Goal: Task Accomplishment & Management: Manage account settings

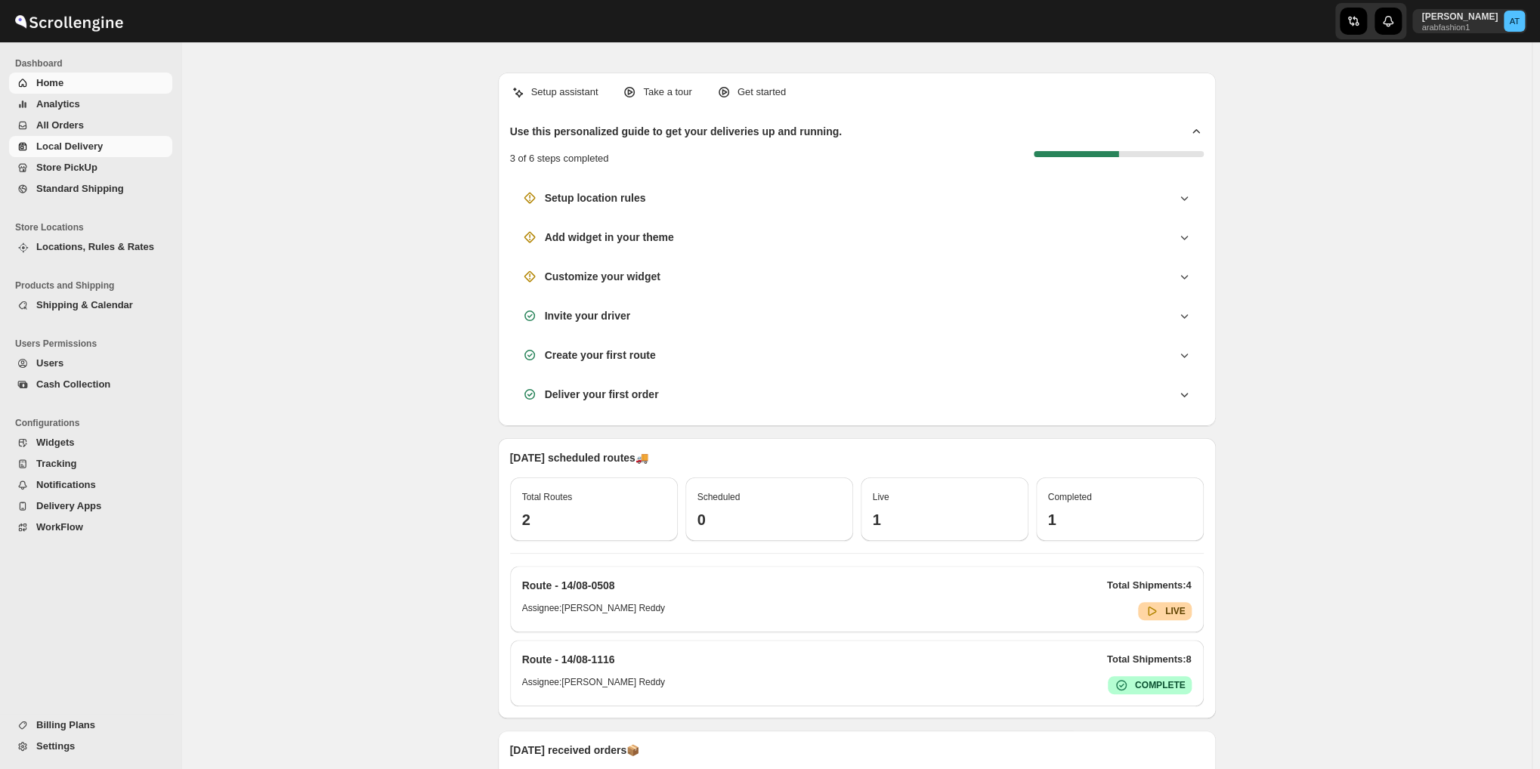
click at [73, 144] on span "Local Delivery" at bounding box center [69, 146] width 66 height 11
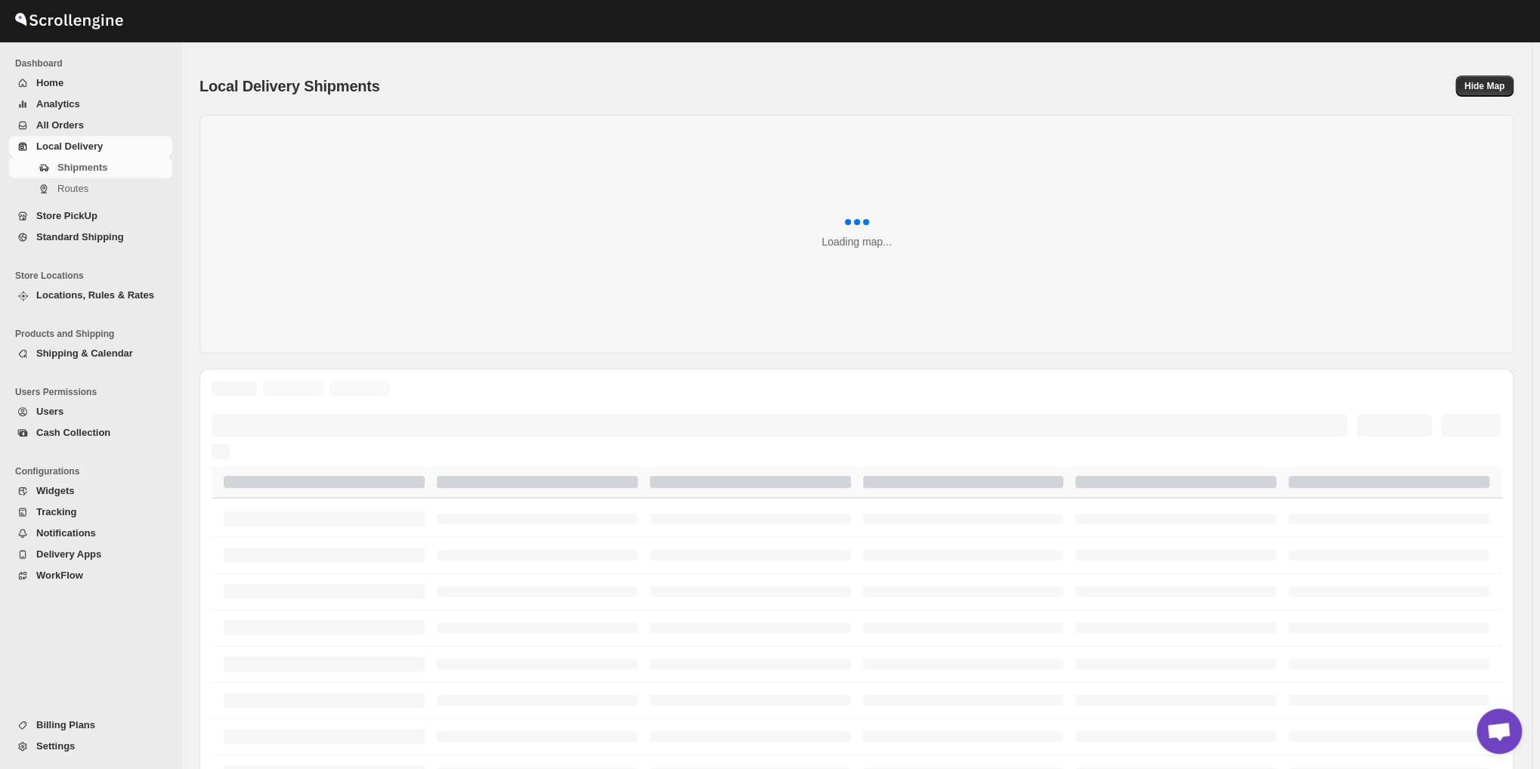
scroll to position [931, 0]
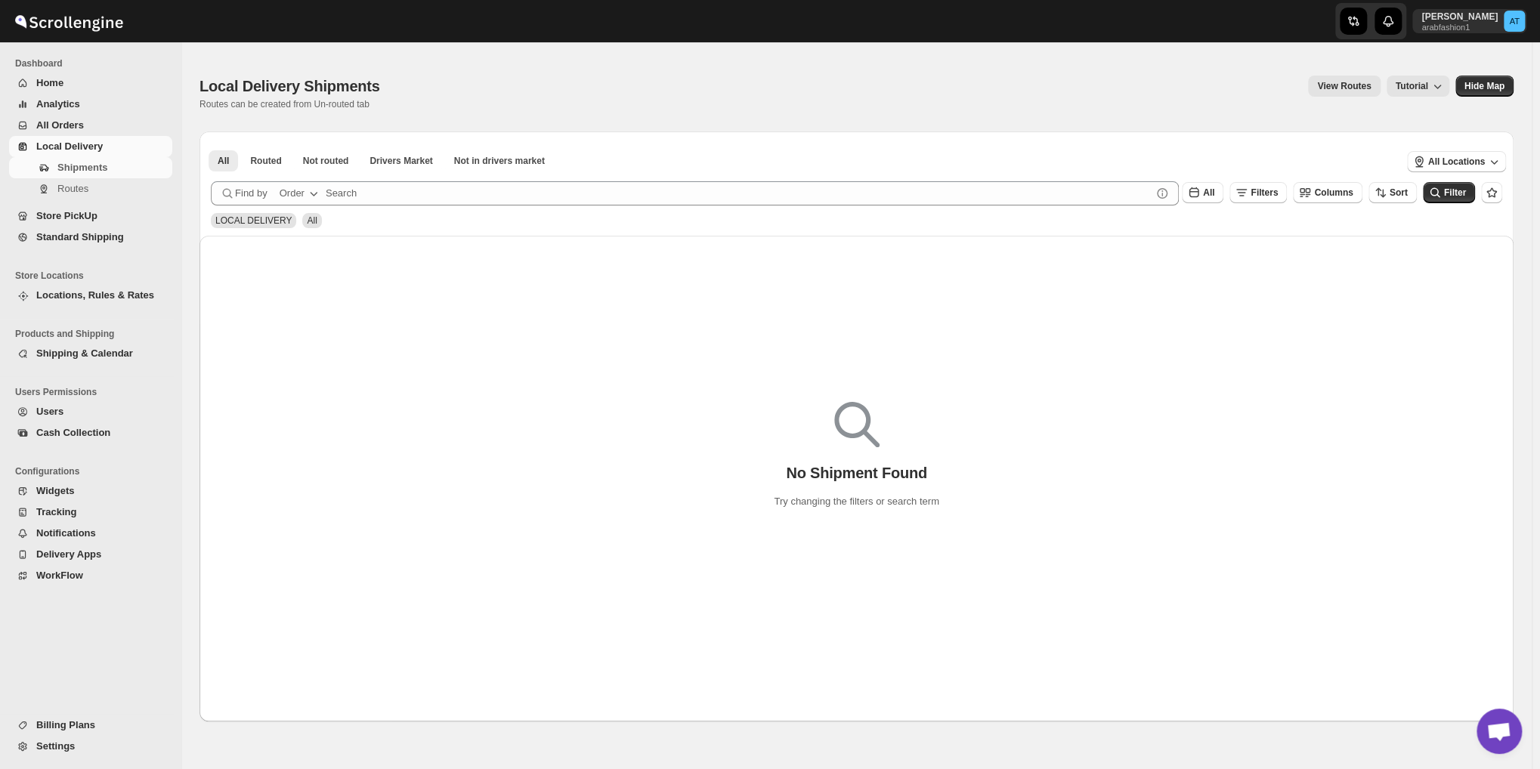
click at [57, 571] on span "WorkFlow" at bounding box center [59, 575] width 47 height 11
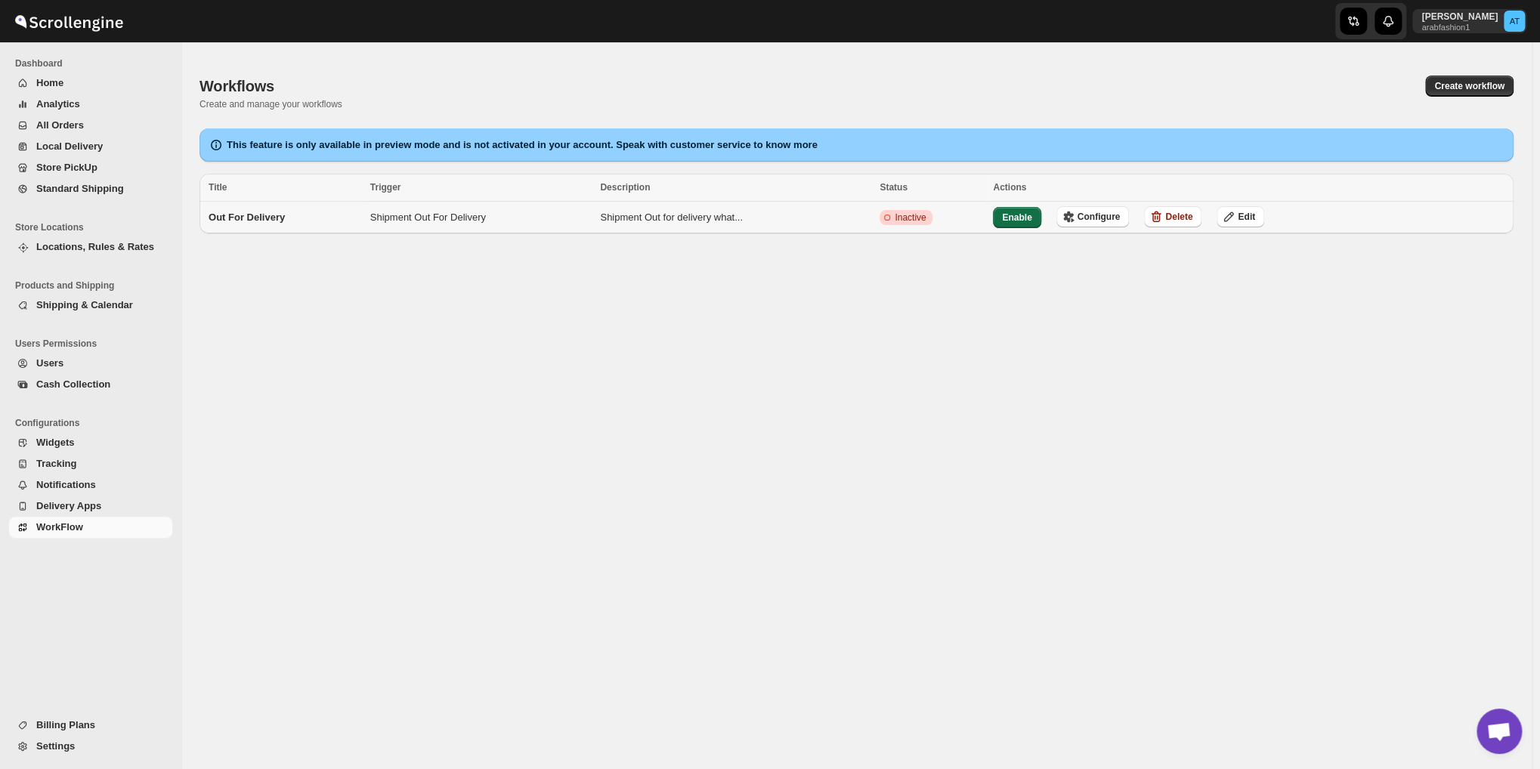
click at [1024, 221] on span "Enable" at bounding box center [1016, 218] width 29 height 12
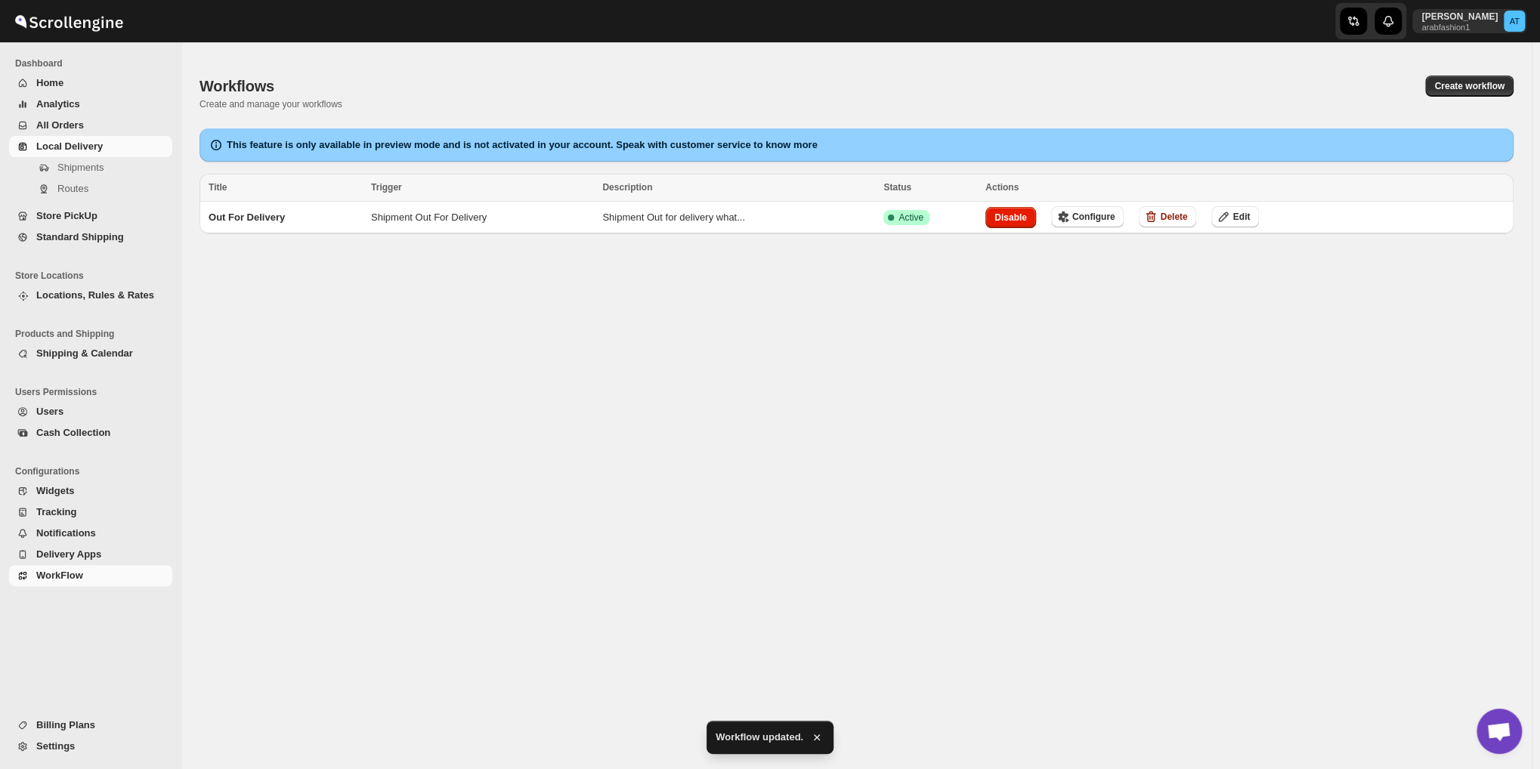
click at [66, 144] on span "Local Delivery" at bounding box center [69, 146] width 66 height 11
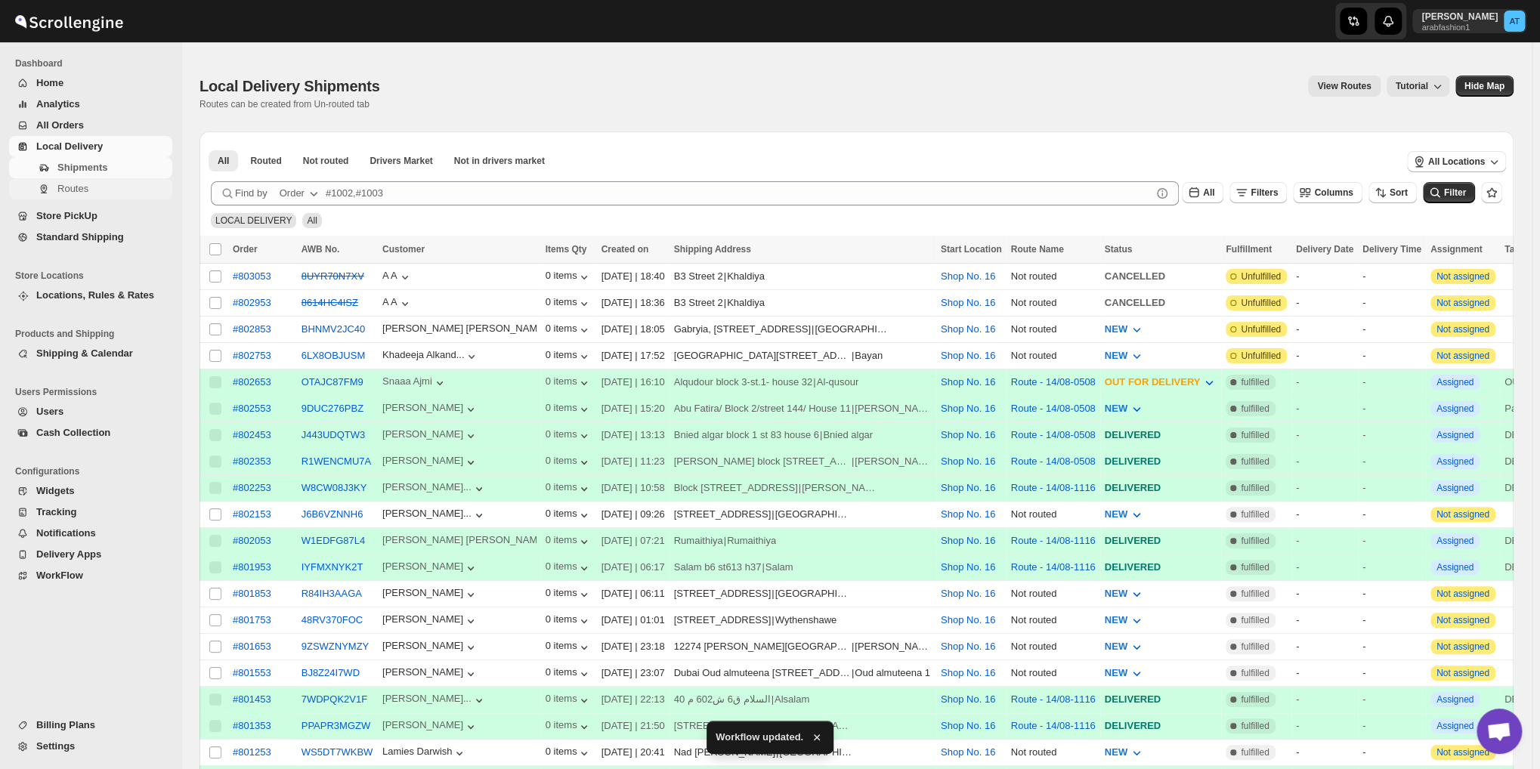
click at [115, 191] on span "Routes" at bounding box center [113, 188] width 112 height 15
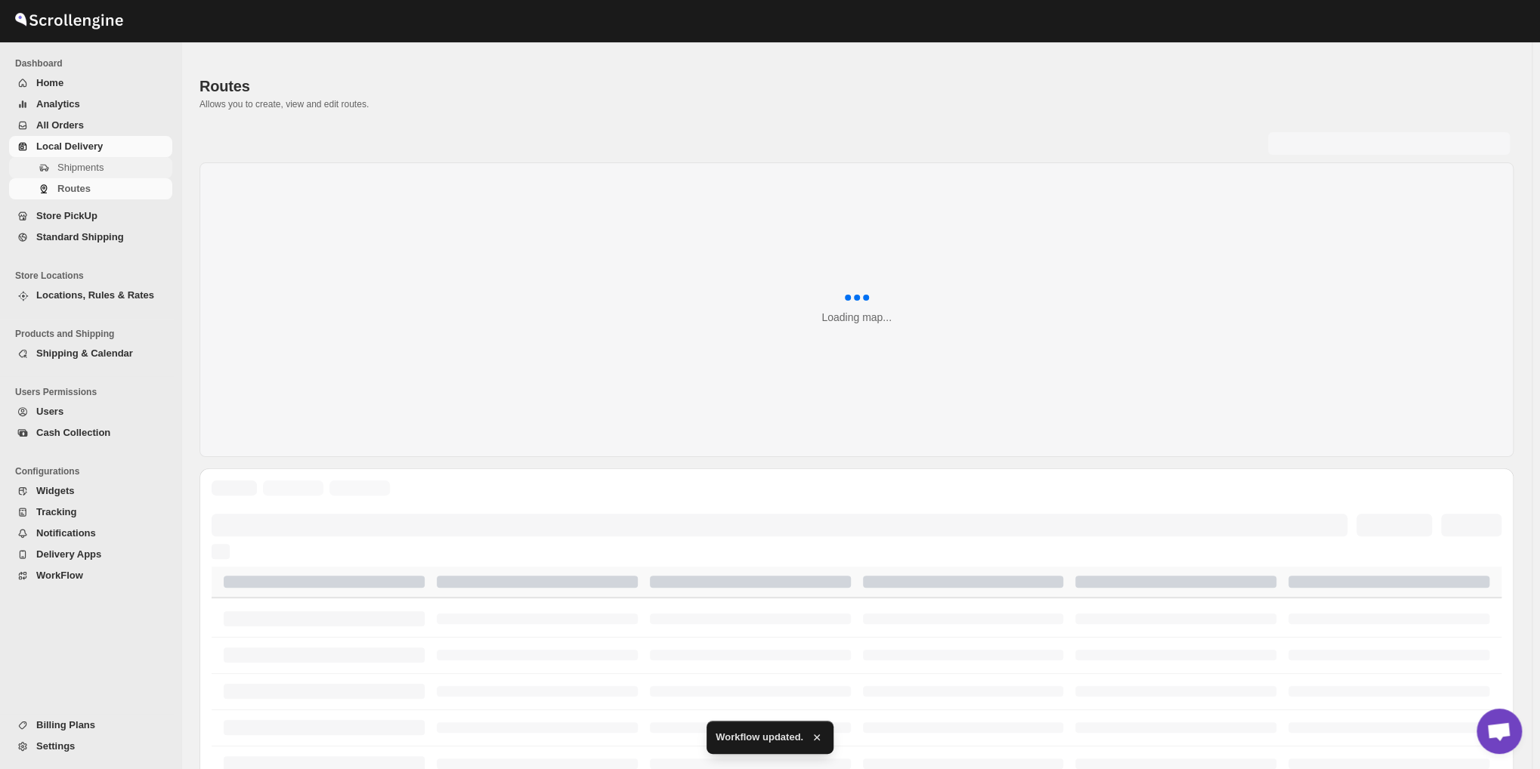
click at [103, 170] on span "Shipments" at bounding box center [113, 167] width 112 height 15
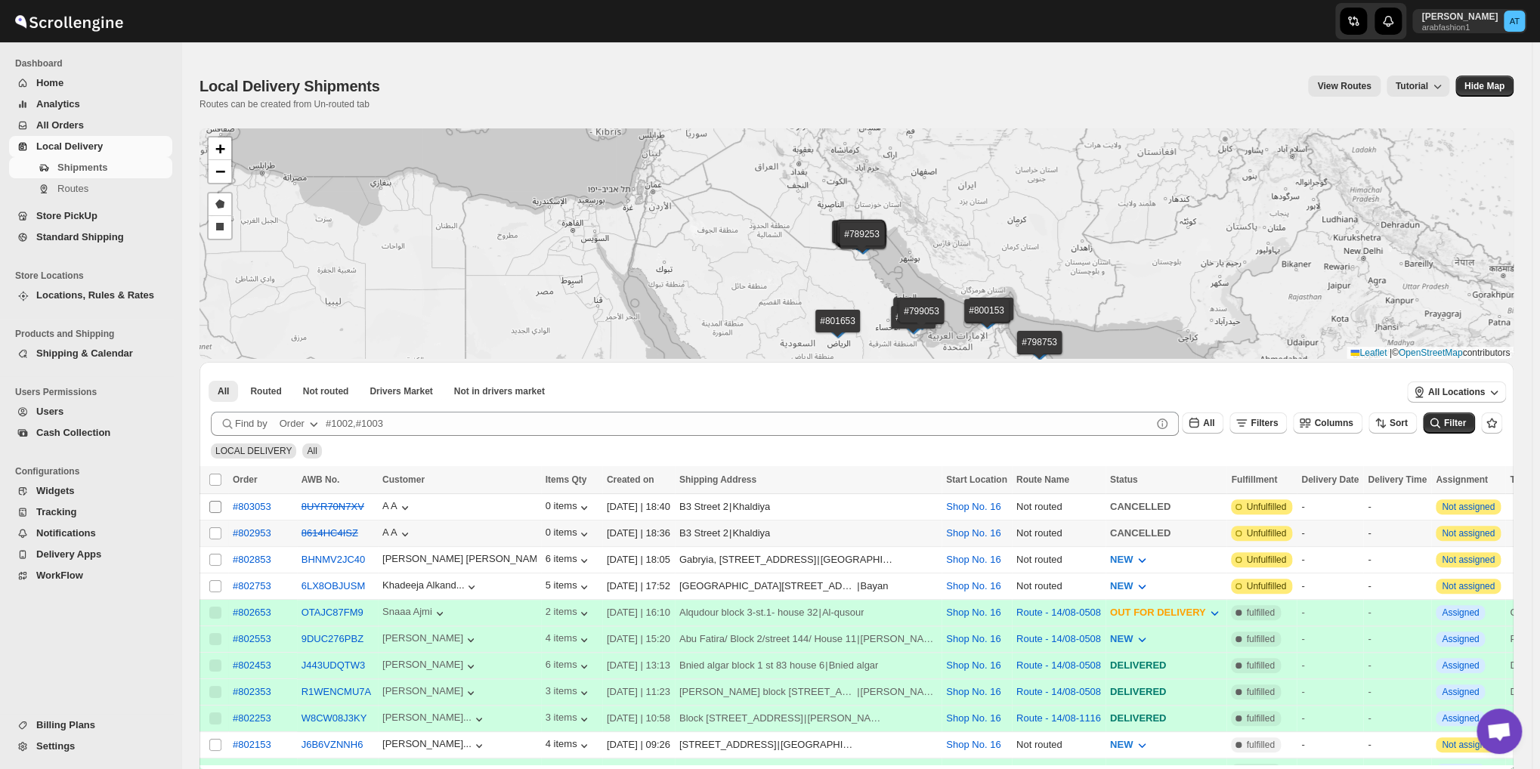
drag, startPoint x: 213, startPoint y: 533, endPoint x: 214, endPoint y: 505, distance: 28.7
click at [213, 533] on input "Select shipment" at bounding box center [215, 533] width 12 height 12
checkbox input "true"
click at [214, 505] on input "Select shipment" at bounding box center [215, 507] width 12 height 12
checkbox input "true"
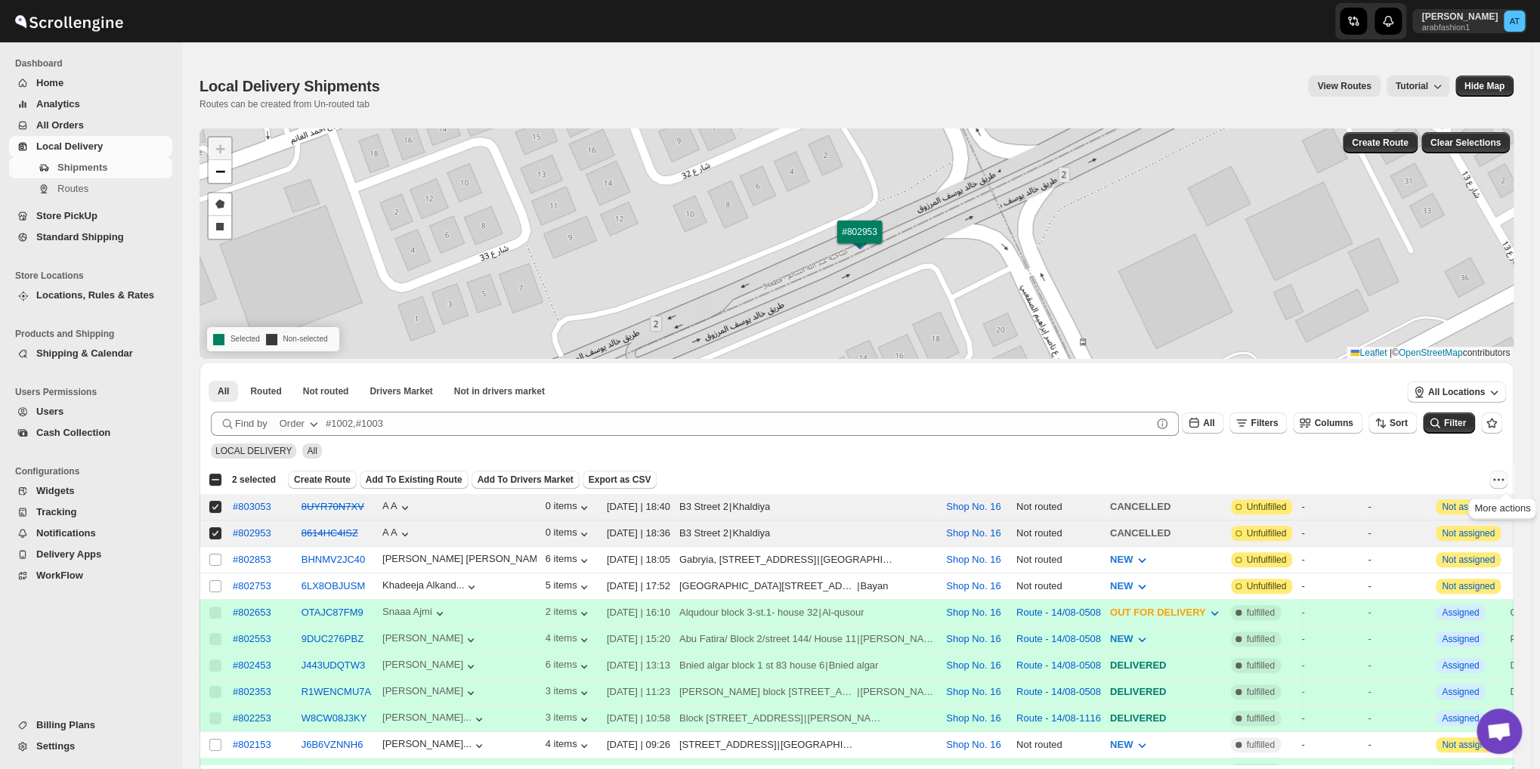
click at [1503, 475] on icon "More actions" at bounding box center [1498, 479] width 15 height 15
click at [1424, 542] on button "MOVE TO STANDARD SHIPPING" at bounding box center [1429, 535] width 159 height 24
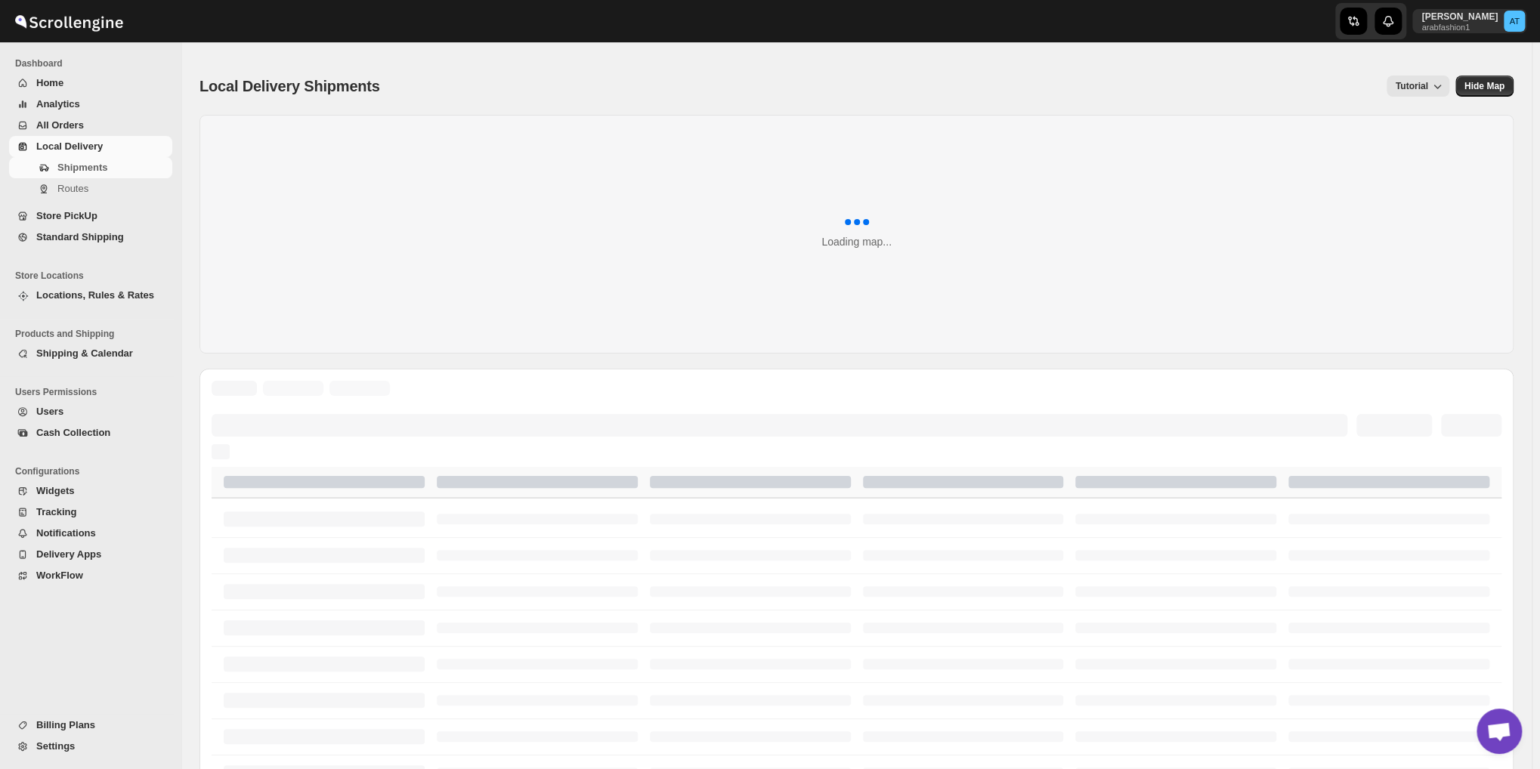
click at [45, 243] on span "Standard Shipping" at bounding box center [80, 236] width 88 height 11
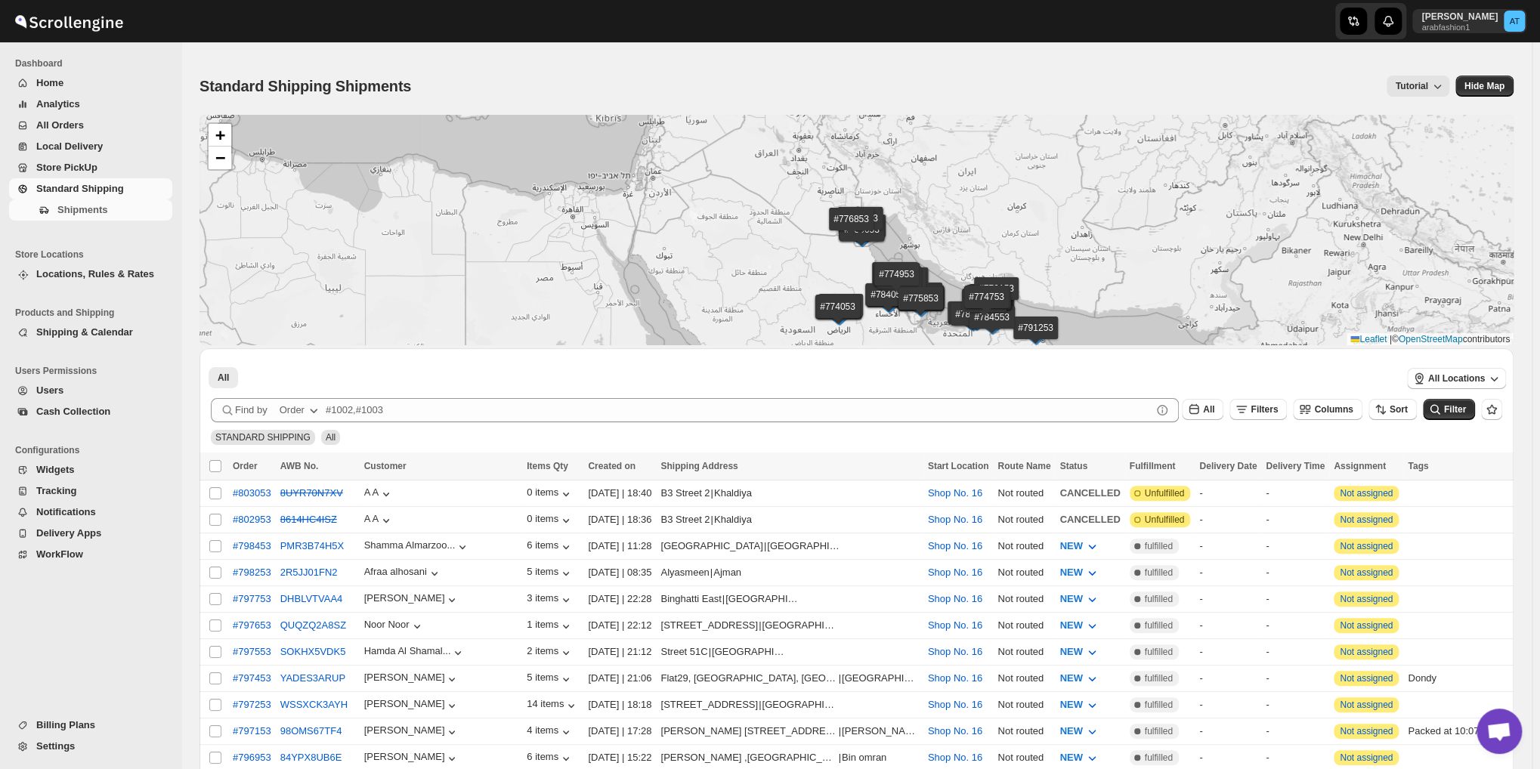
click at [82, 128] on span "All Orders" at bounding box center [102, 125] width 133 height 15
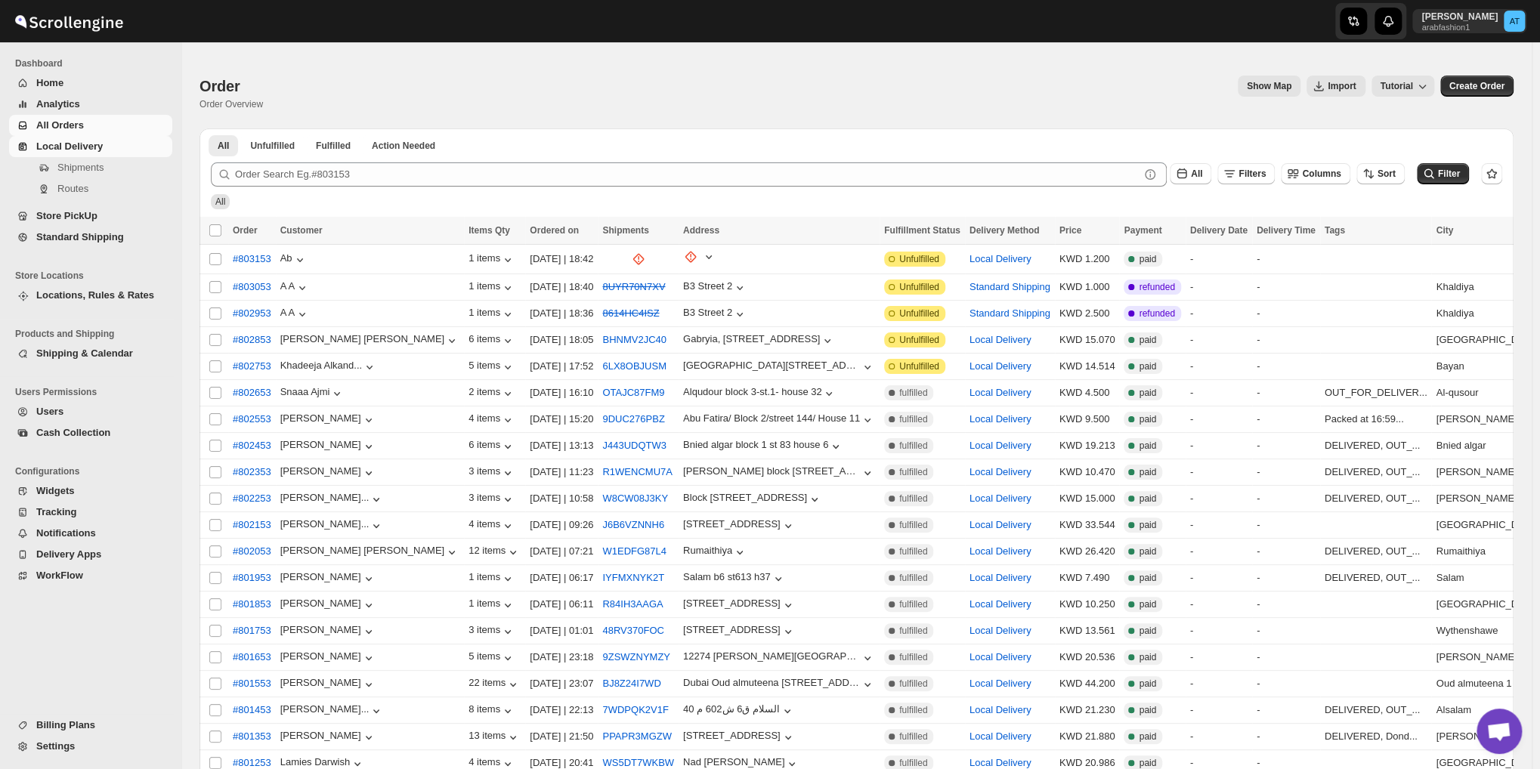
click at [71, 139] on span "Local Delivery" at bounding box center [102, 146] width 133 height 15
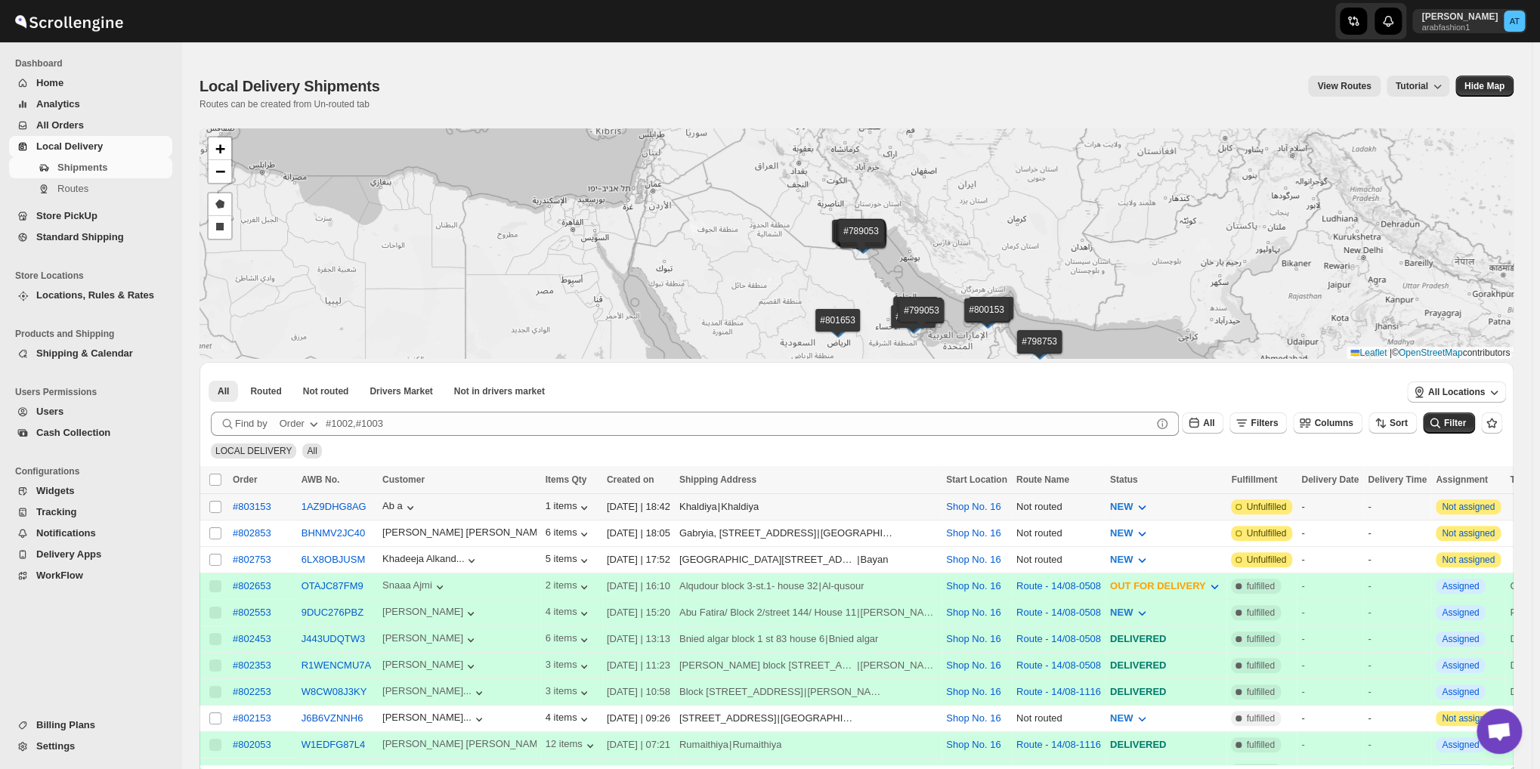
click at [1110, 508] on span "NEW" at bounding box center [1121, 506] width 23 height 11
click at [1064, 594] on div "PICKED UP" at bounding box center [1051, 588] width 53 height 15
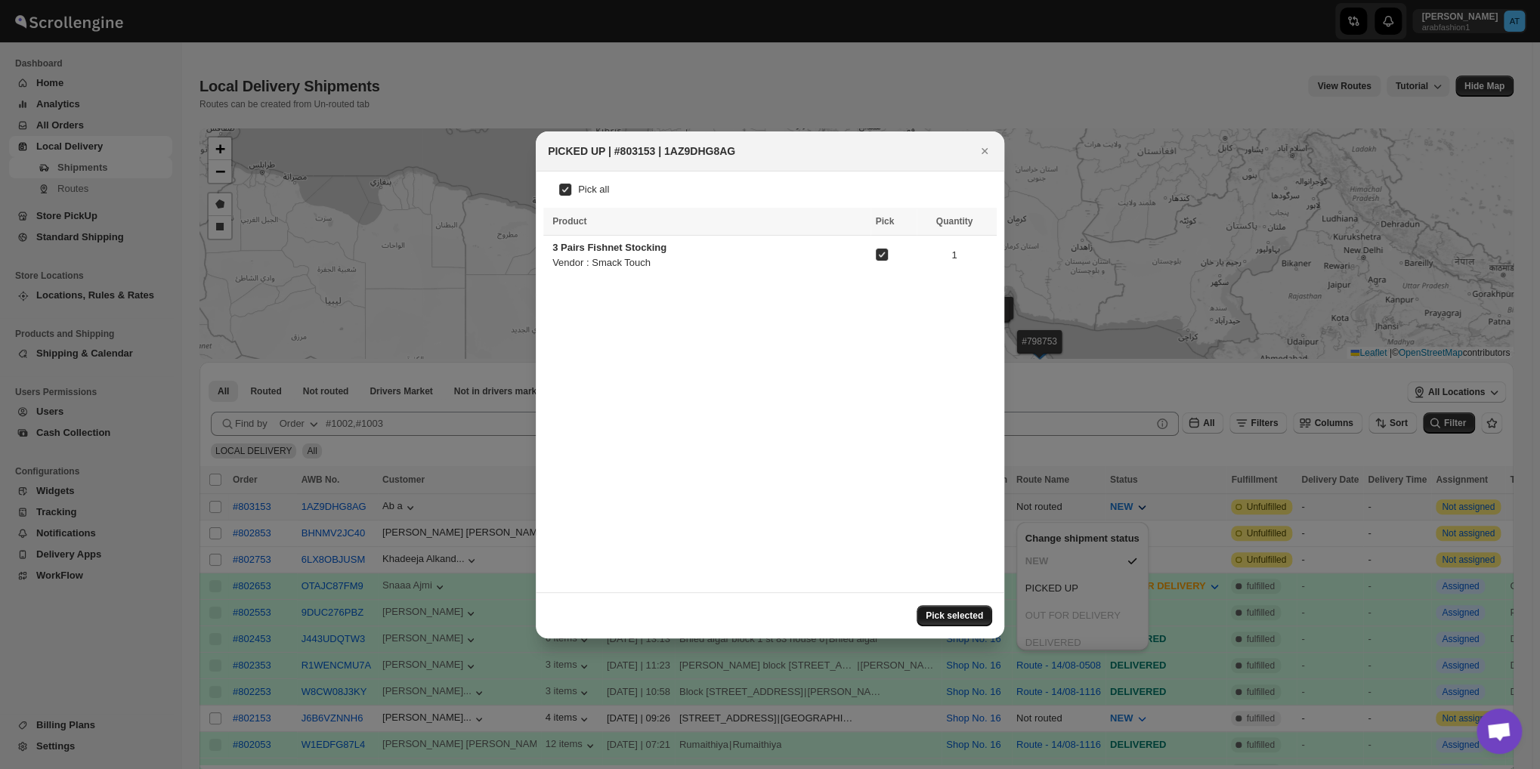
click at [987, 618] on button "Pick selected" at bounding box center [954, 615] width 76 height 21
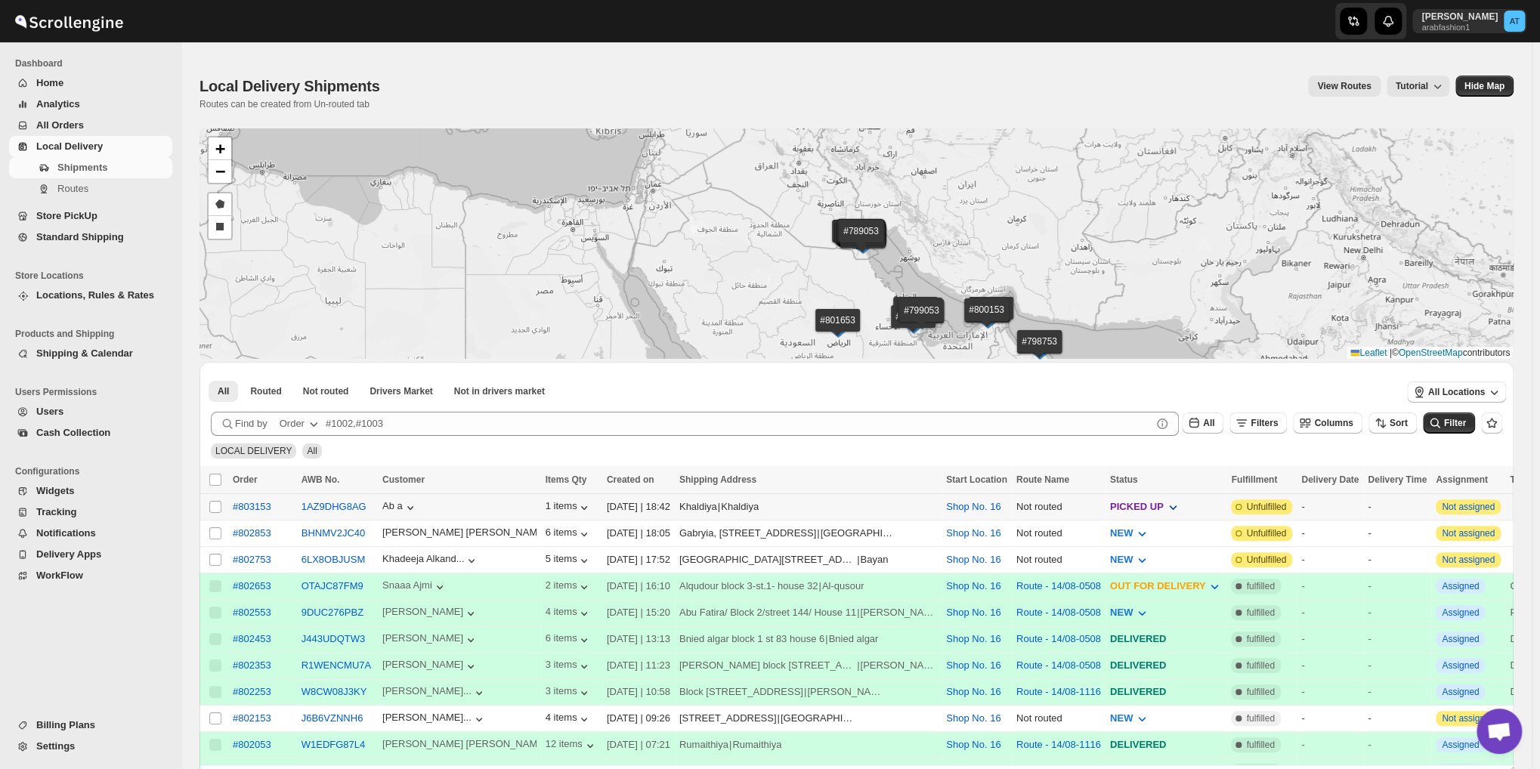
click at [1111, 511] on span "PICKED UP" at bounding box center [1137, 506] width 54 height 11
click at [1070, 623] on div "OUT FOR DELIVERY" at bounding box center [1085, 615] width 95 height 15
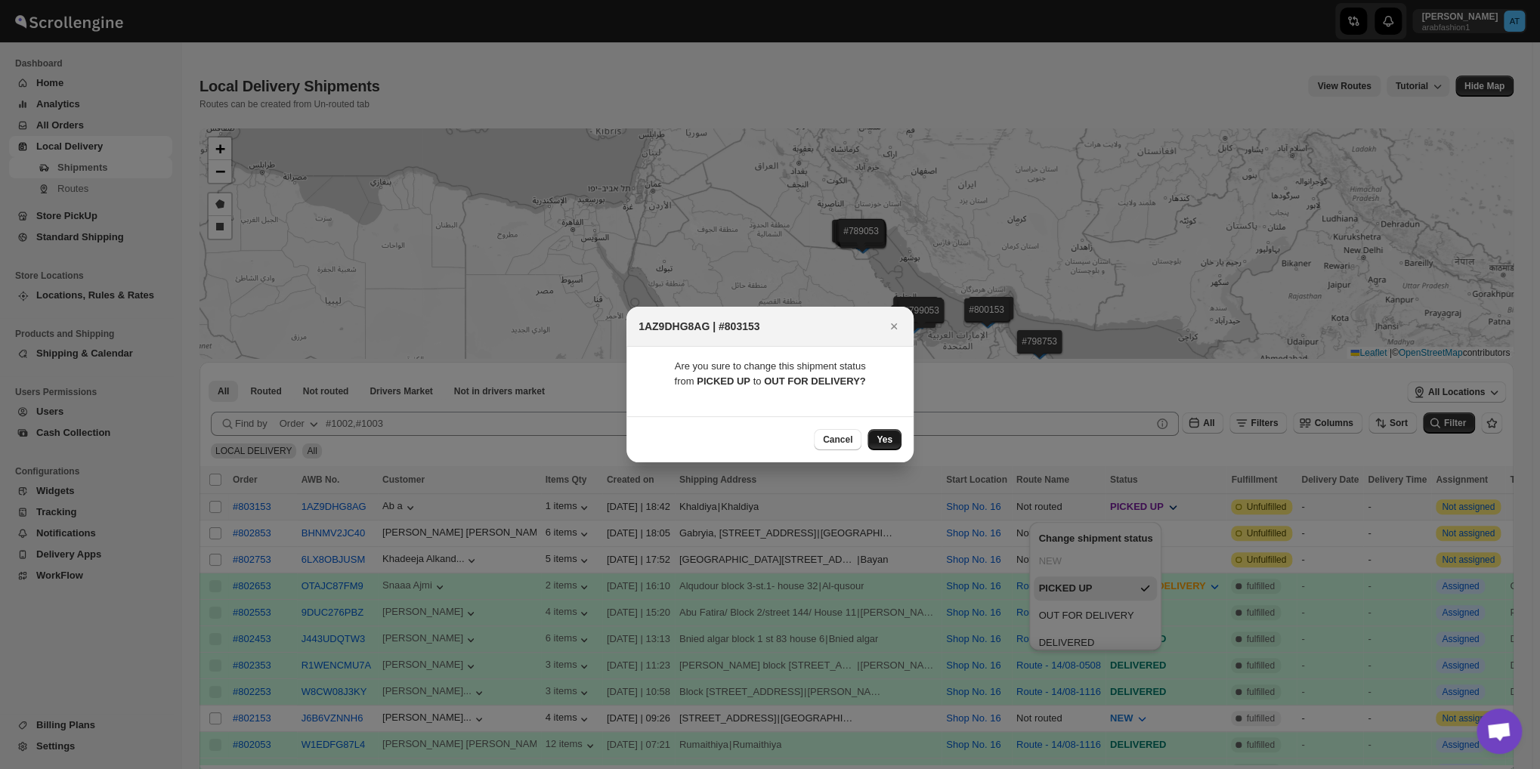
click at [884, 446] on button "Yes" at bounding box center [884, 439] width 34 height 21
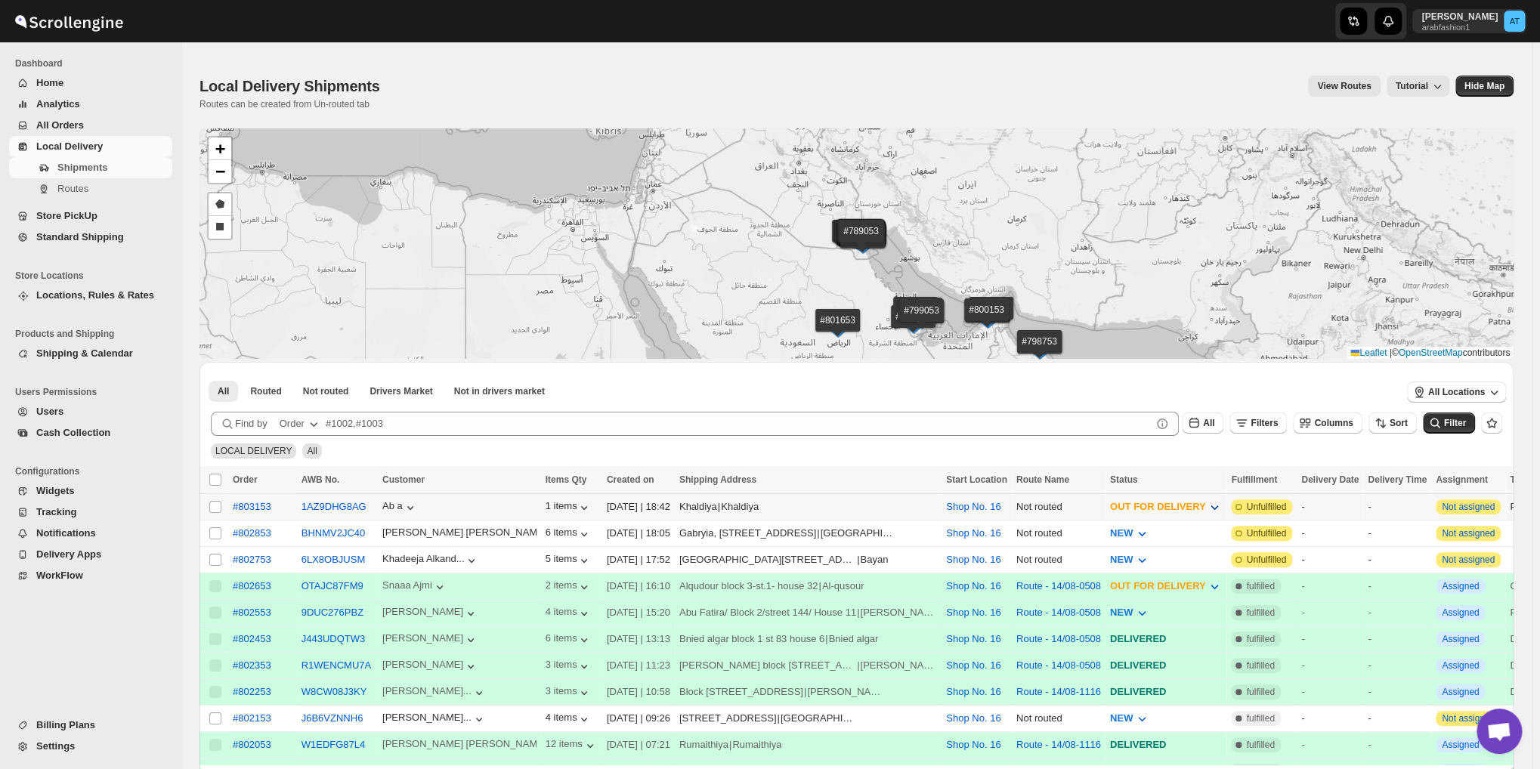
click at [1126, 505] on span "OUT FOR DELIVERY" at bounding box center [1158, 506] width 96 height 11
click at [1084, 588] on div "PICKED UP" at bounding box center [1084, 588] width 53 height 15
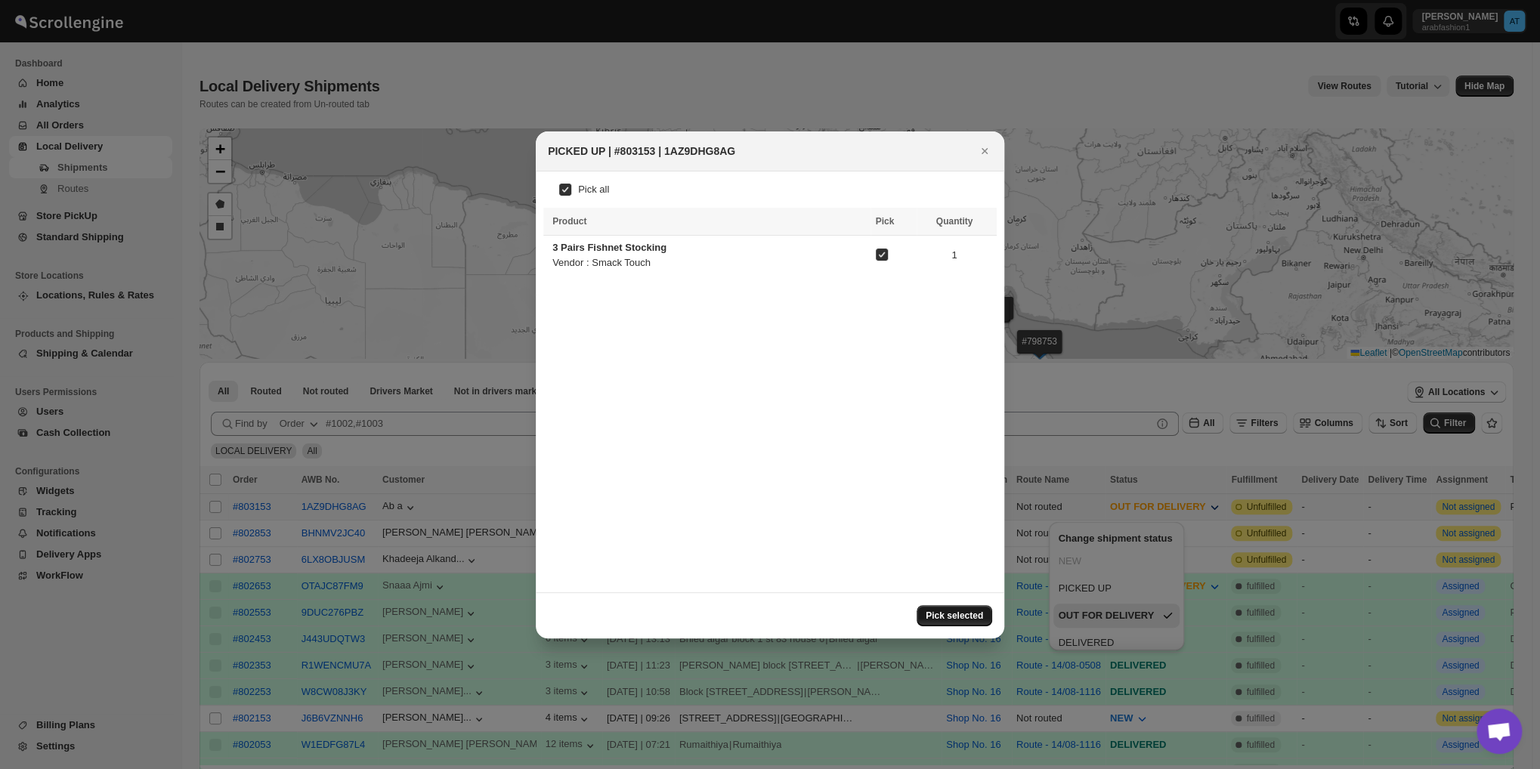
click at [947, 611] on span "Pick selected" at bounding box center [953, 616] width 57 height 12
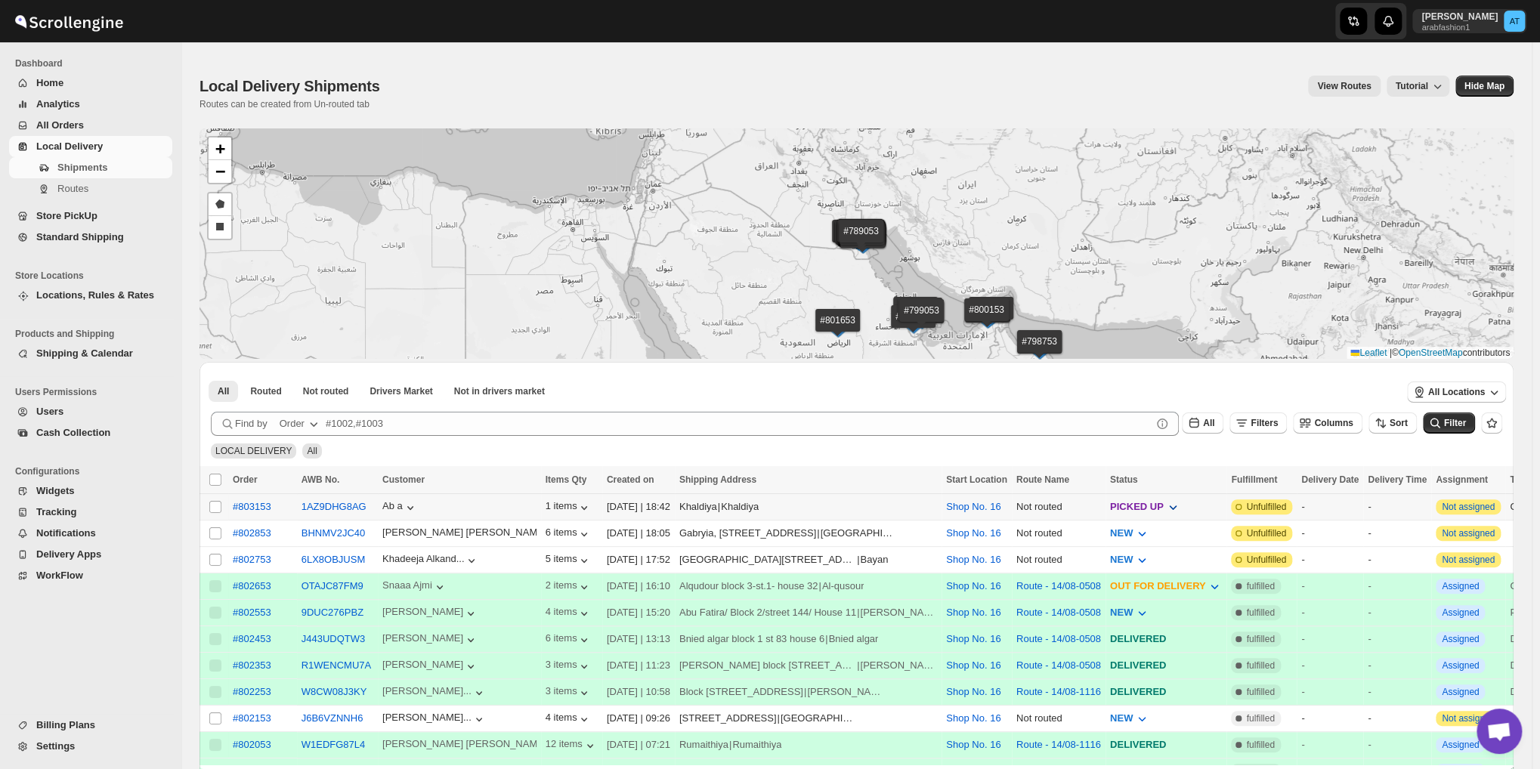
click at [1112, 508] on span "PICKED UP" at bounding box center [1137, 506] width 54 height 11
click at [1074, 623] on button "OUT FOR DELIVERY" at bounding box center [1095, 616] width 123 height 24
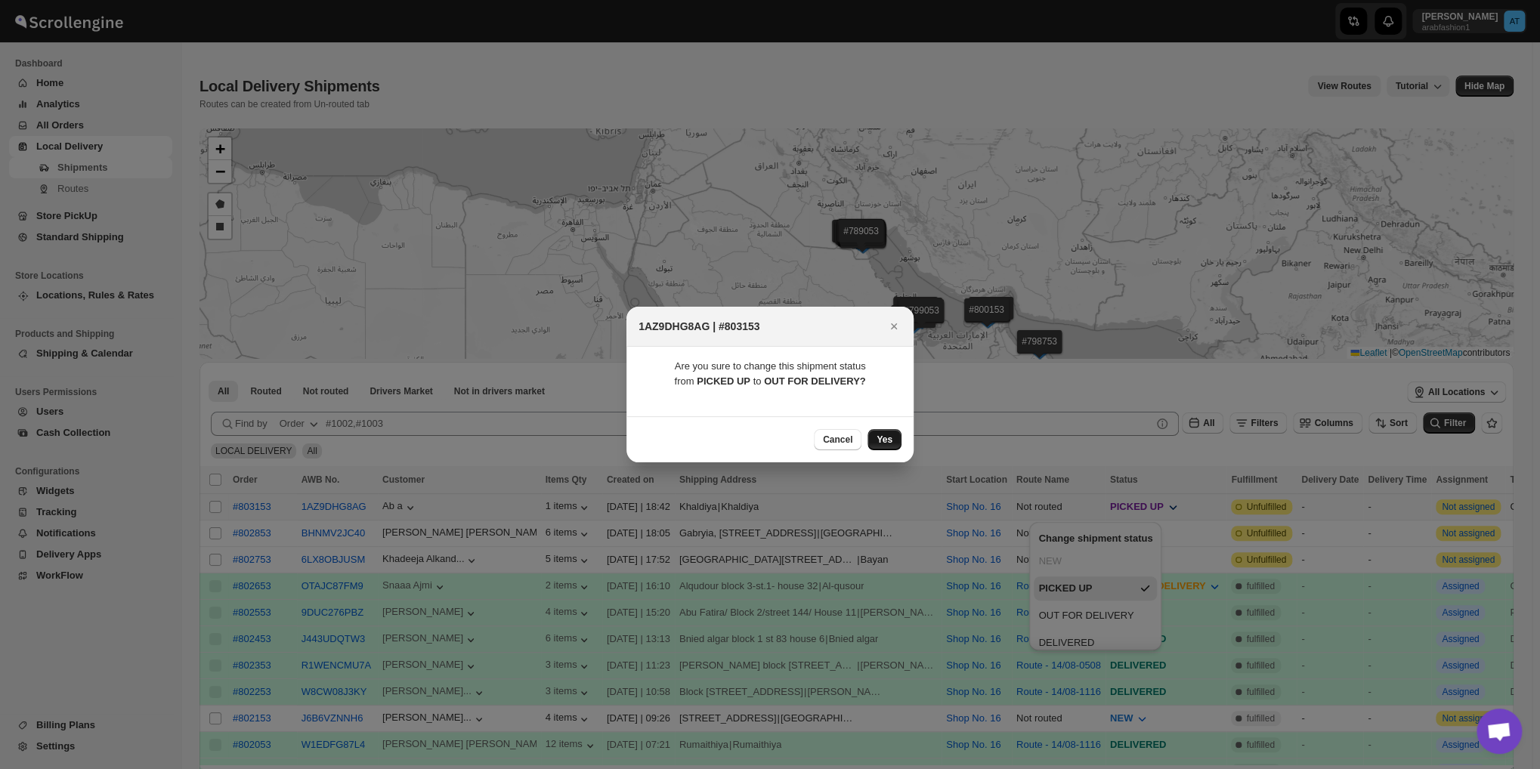
click at [894, 439] on button "Yes" at bounding box center [884, 439] width 34 height 21
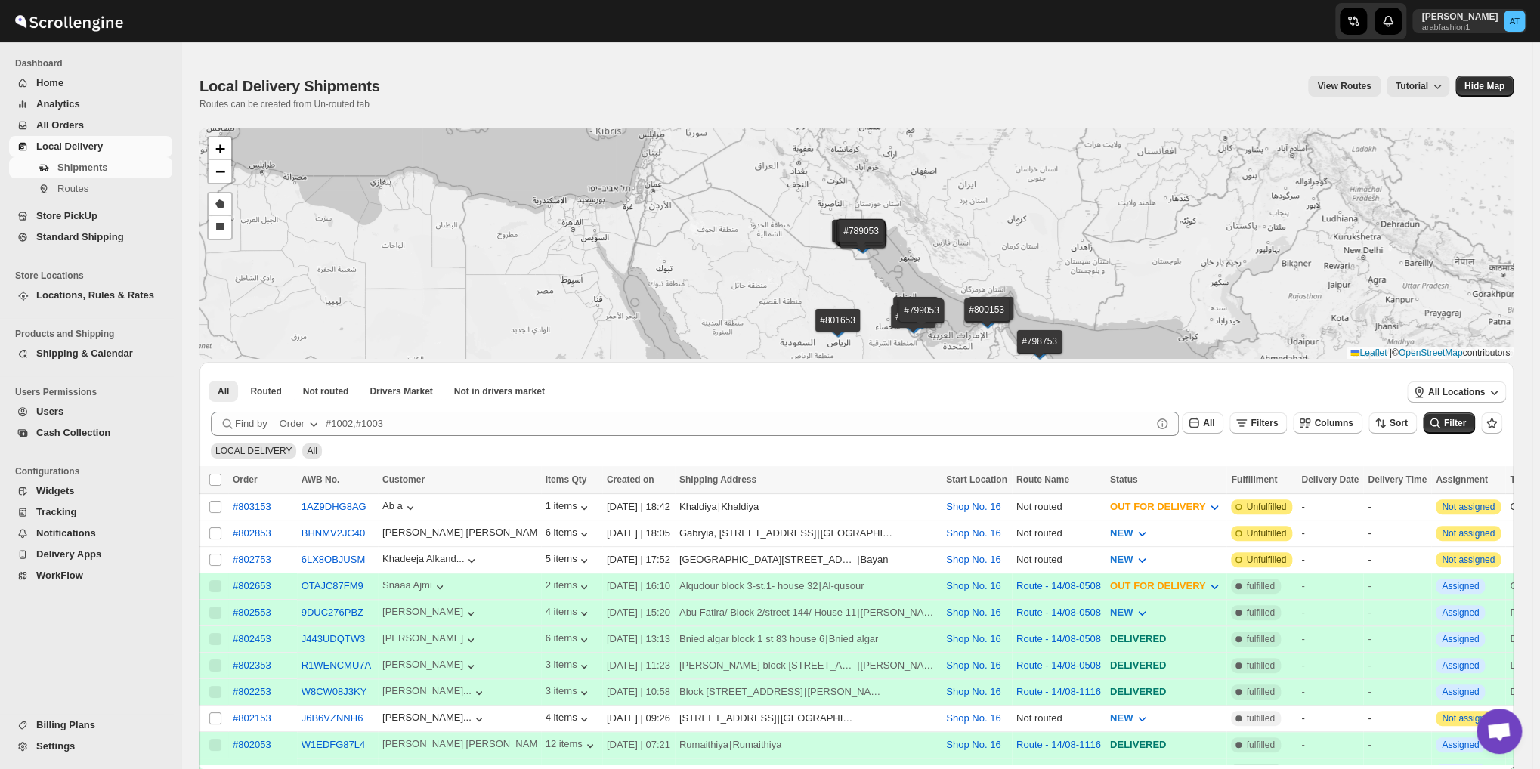
click at [87, 572] on span "WorkFlow" at bounding box center [102, 575] width 133 height 15
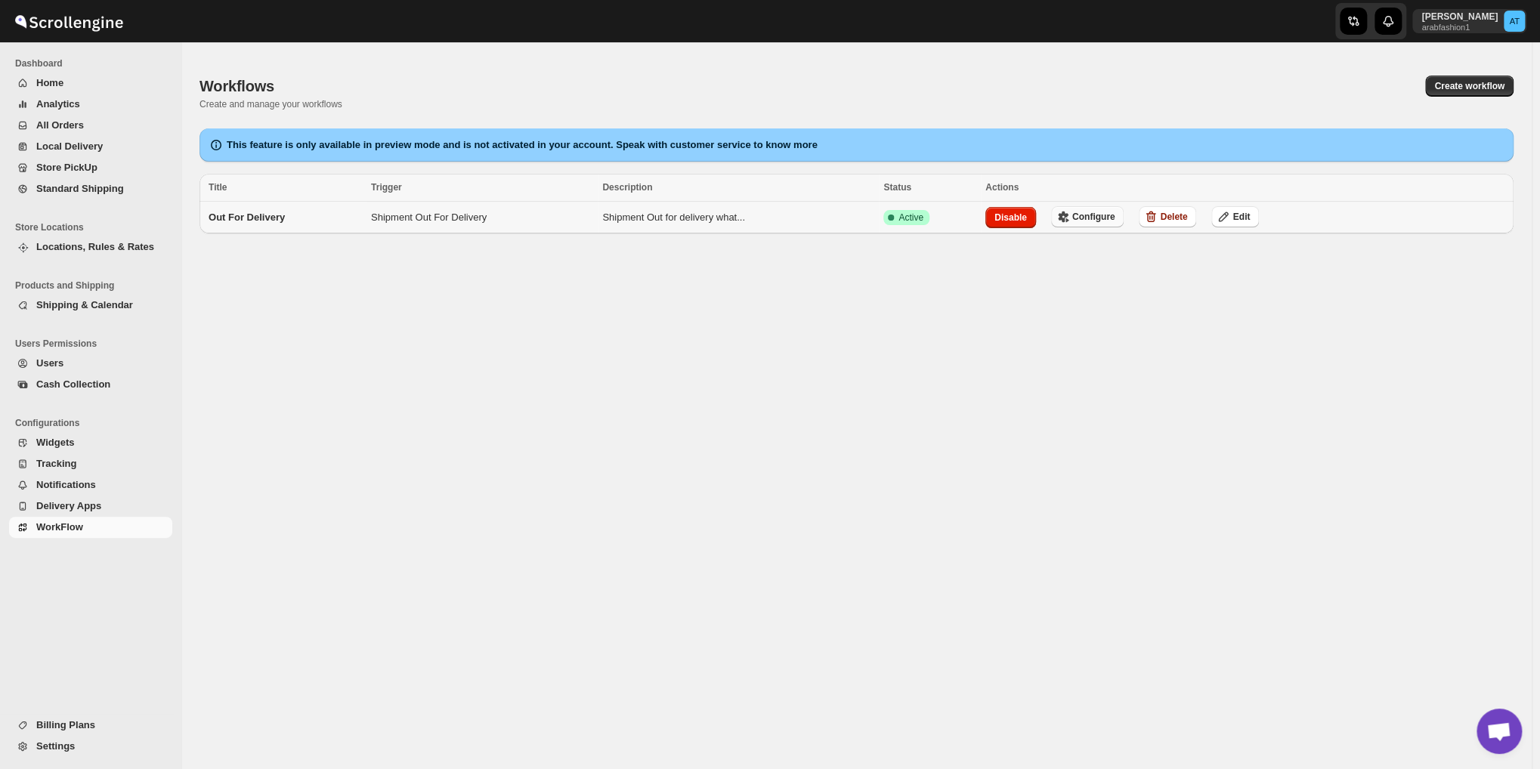
click at [1087, 217] on span "Configure" at bounding box center [1093, 217] width 43 height 12
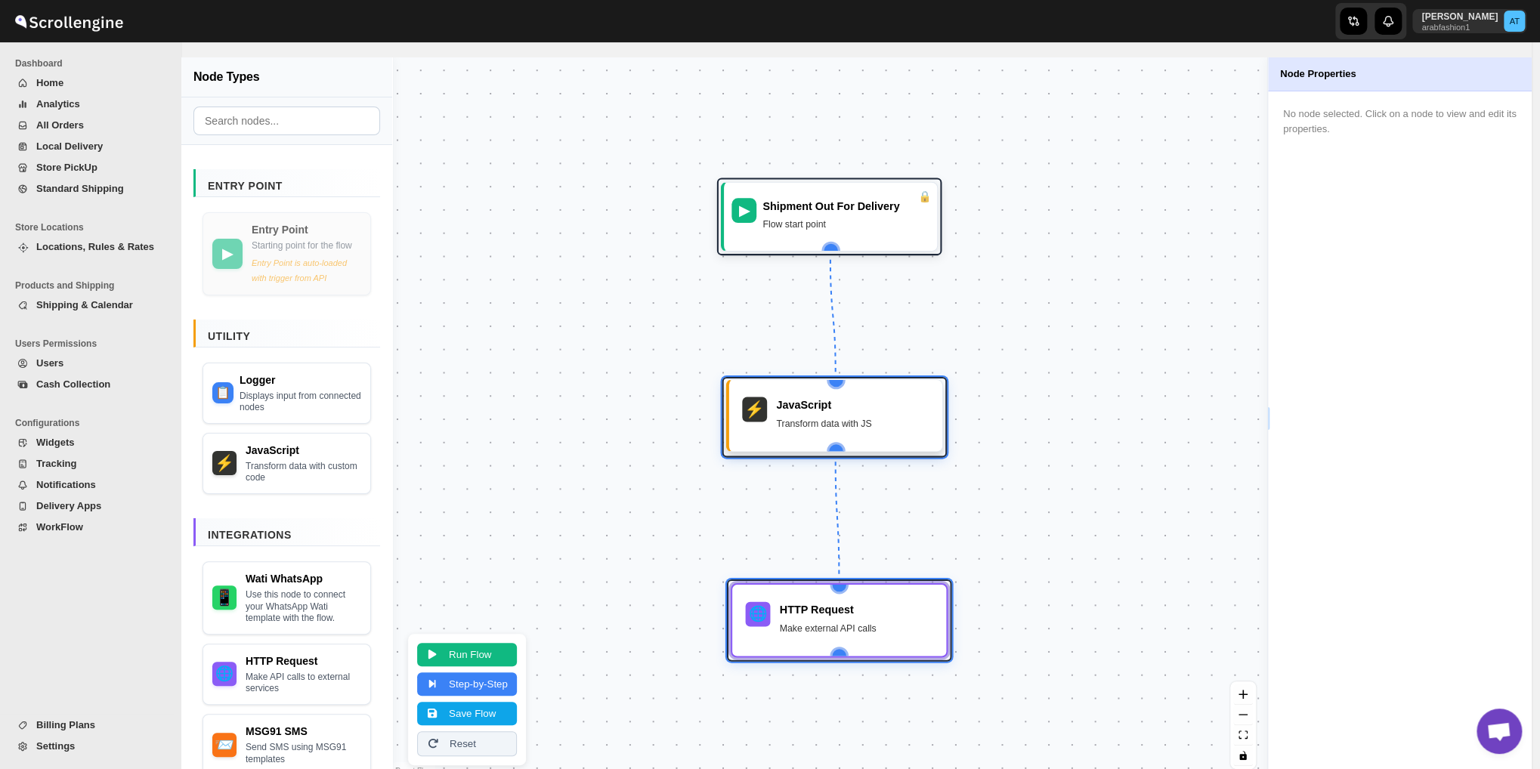
click at [820, 424] on div "Transform data with JS" at bounding box center [852, 424] width 153 height 16
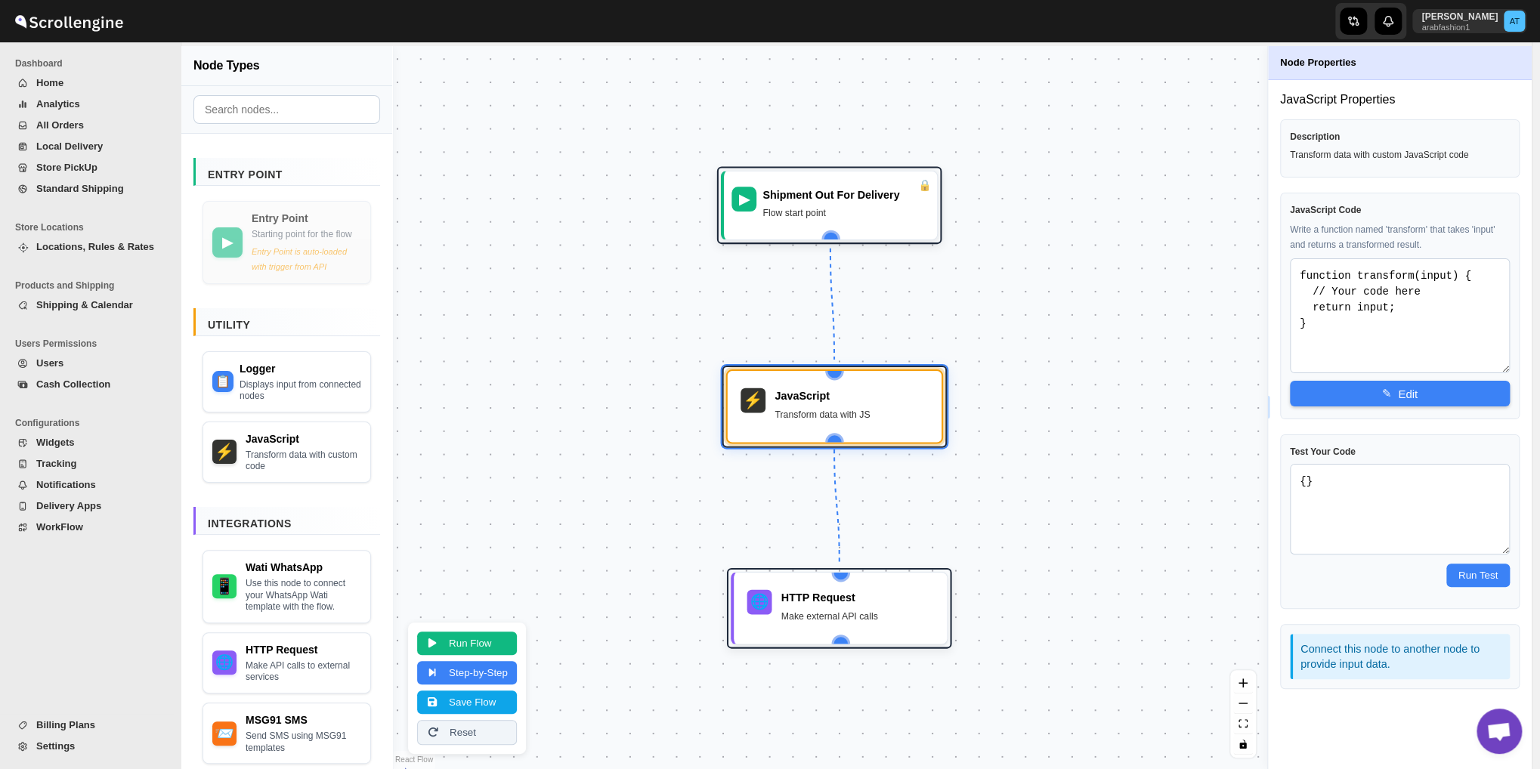
scroll to position [15, 0]
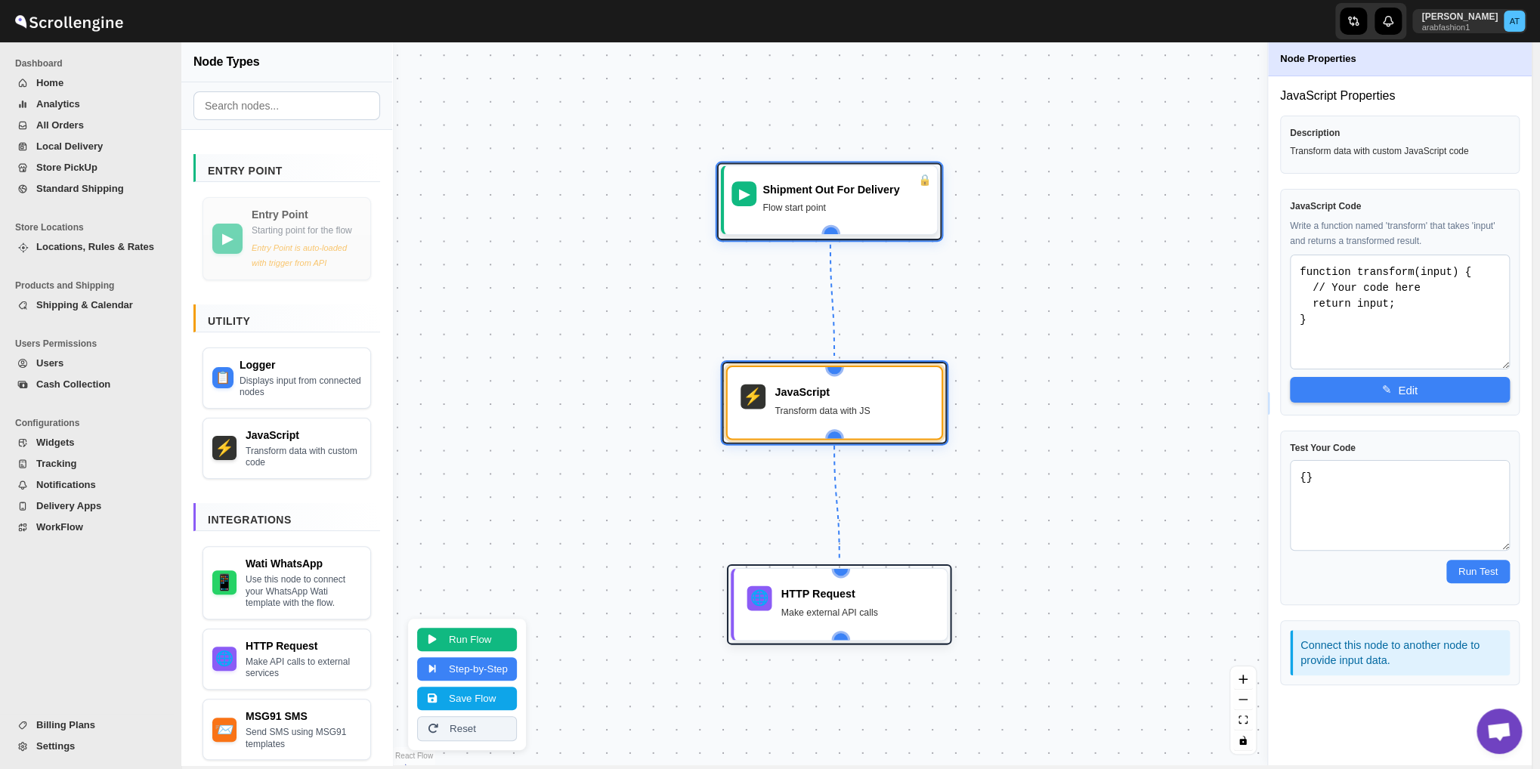
click at [848, 208] on div "Flow start point" at bounding box center [845, 208] width 167 height 16
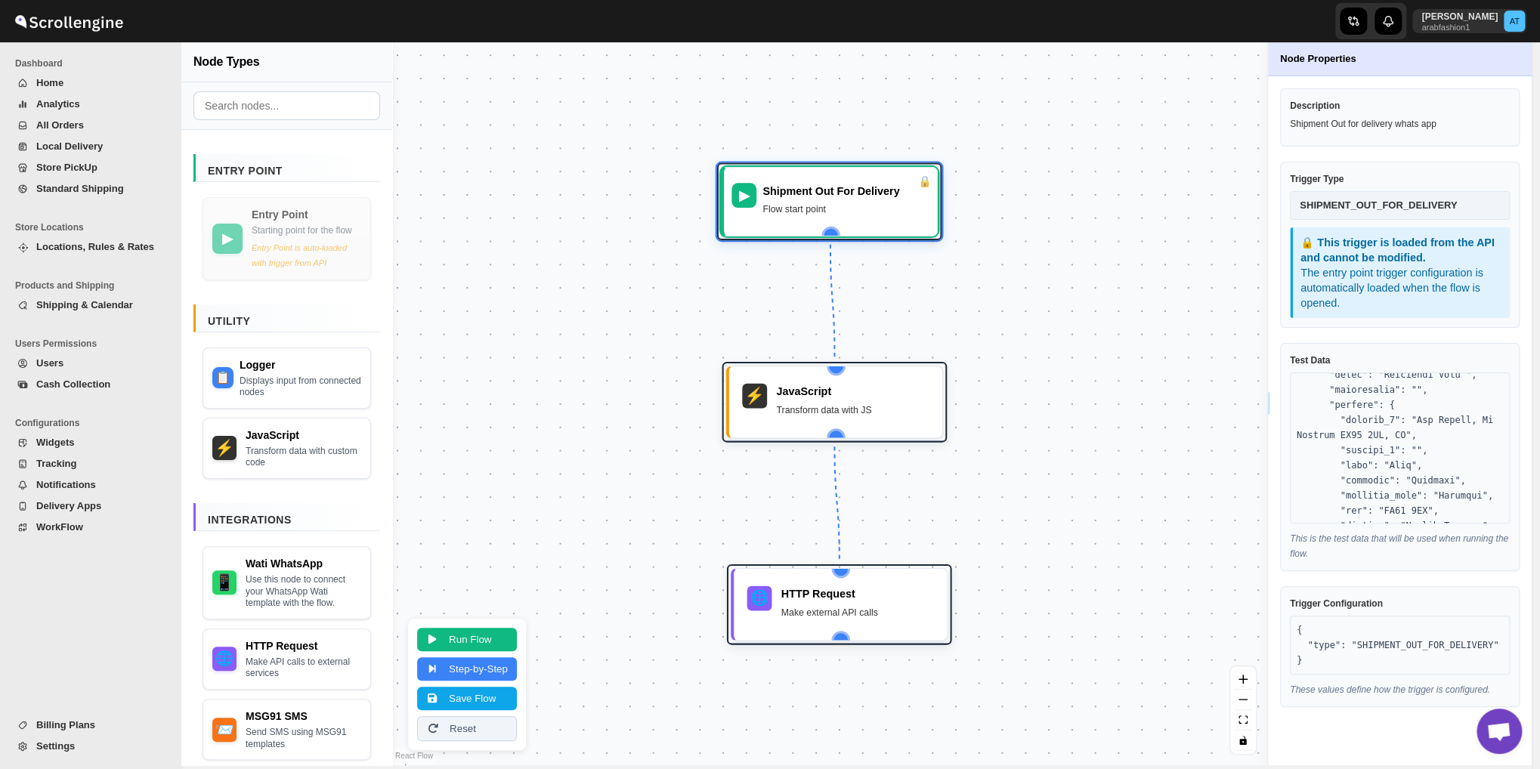
scroll to position [10257, 0]
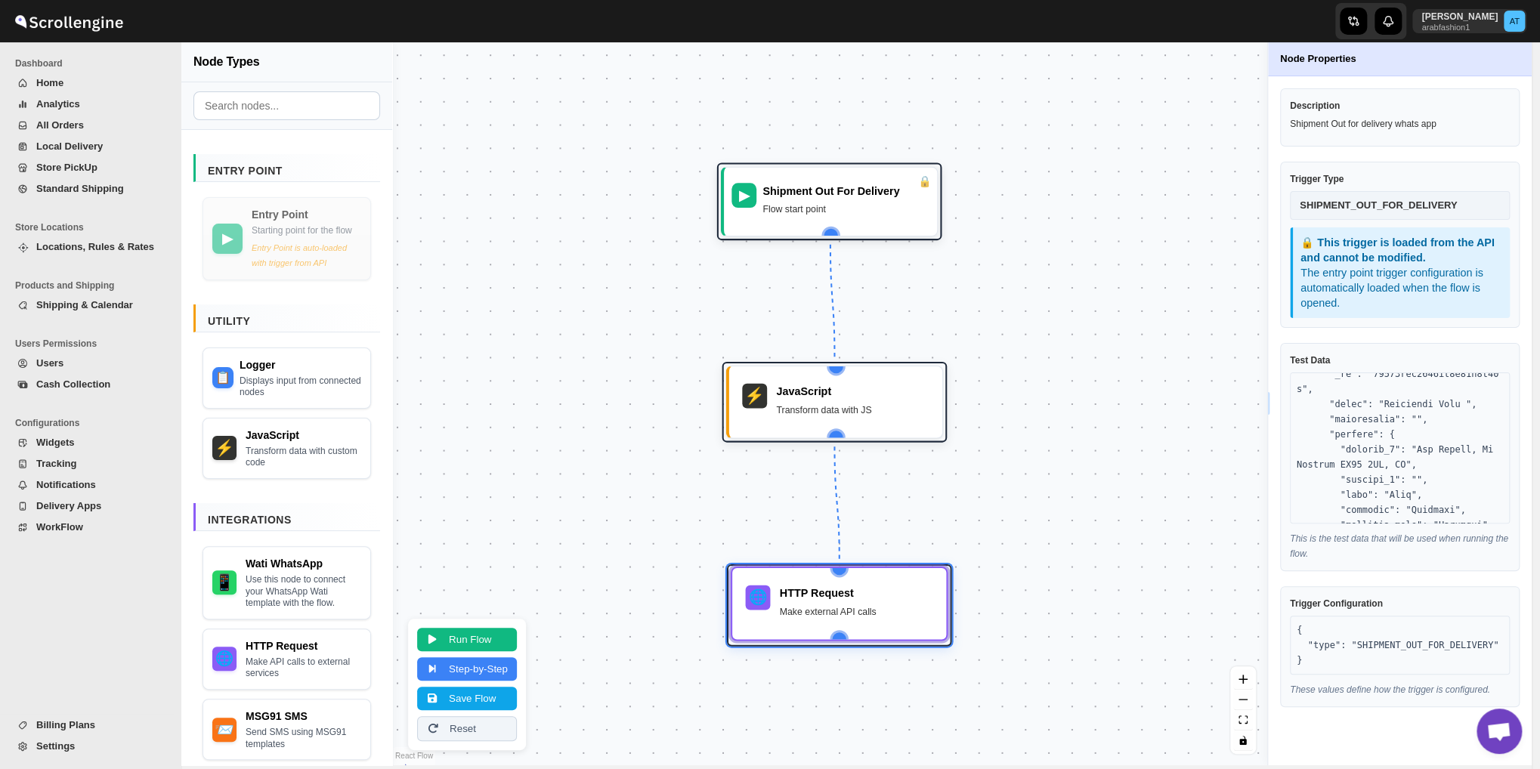
click at [790, 611] on div "Make external API calls" at bounding box center [856, 612] width 153 height 16
select select "POST"
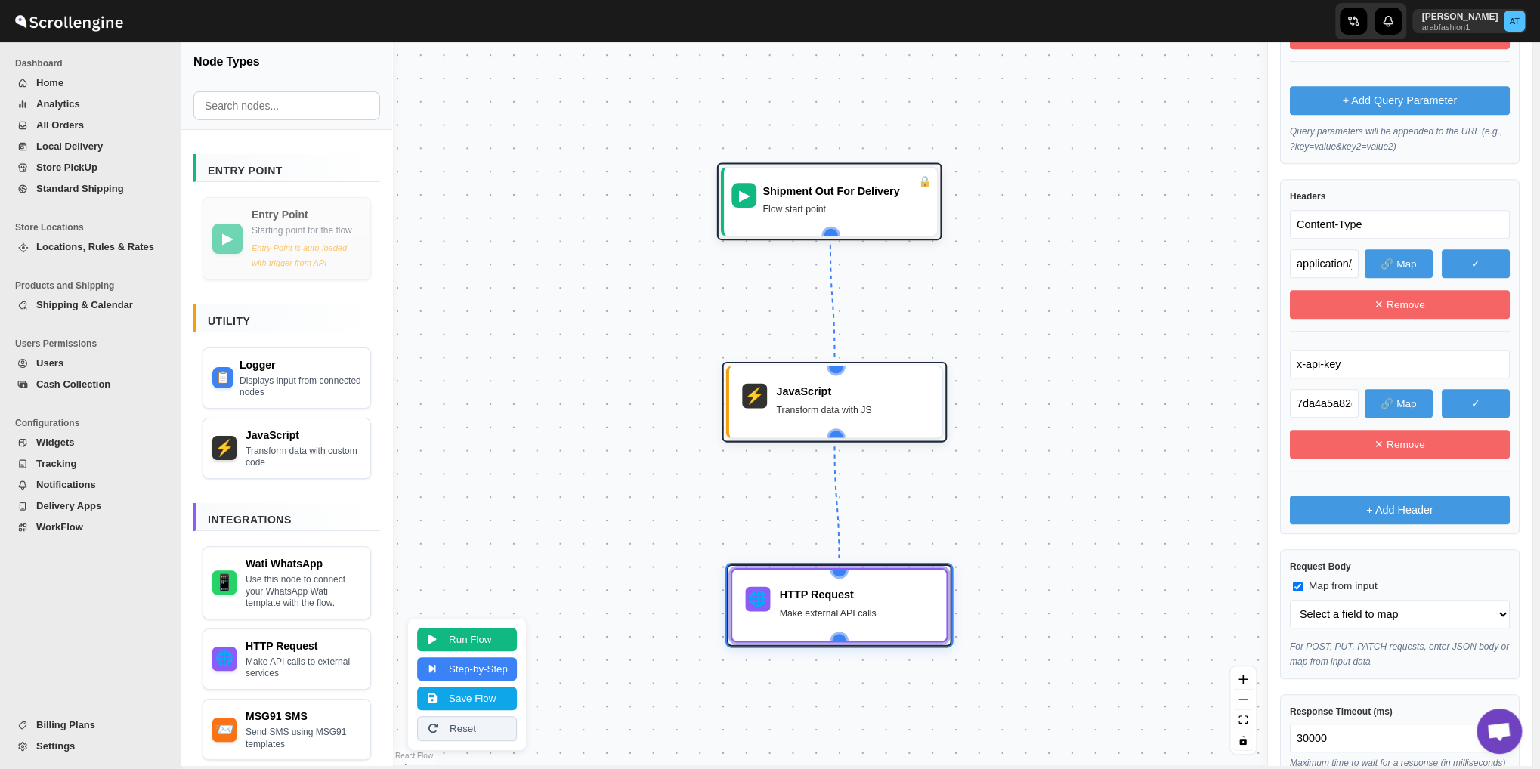
scroll to position [503, 0]
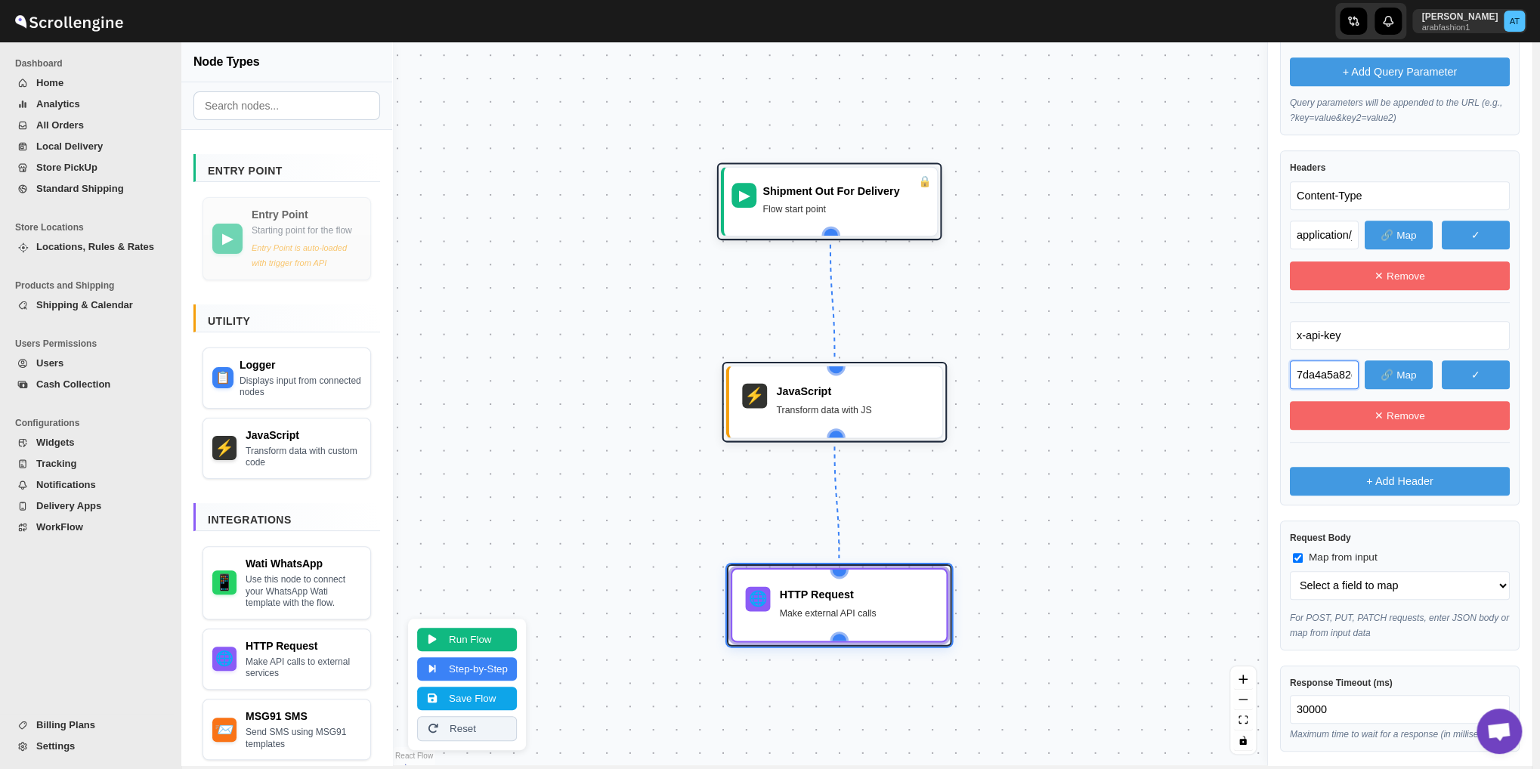
click at [1333, 373] on input "7da4a5a82d7fbfbaa63ed089c5391d22fbe65e766a277c18d3054594daacc45ac74295e03d725c7…" at bounding box center [1324, 374] width 69 height 29
click at [1452, 379] on button "✓" at bounding box center [1475, 374] width 68 height 29
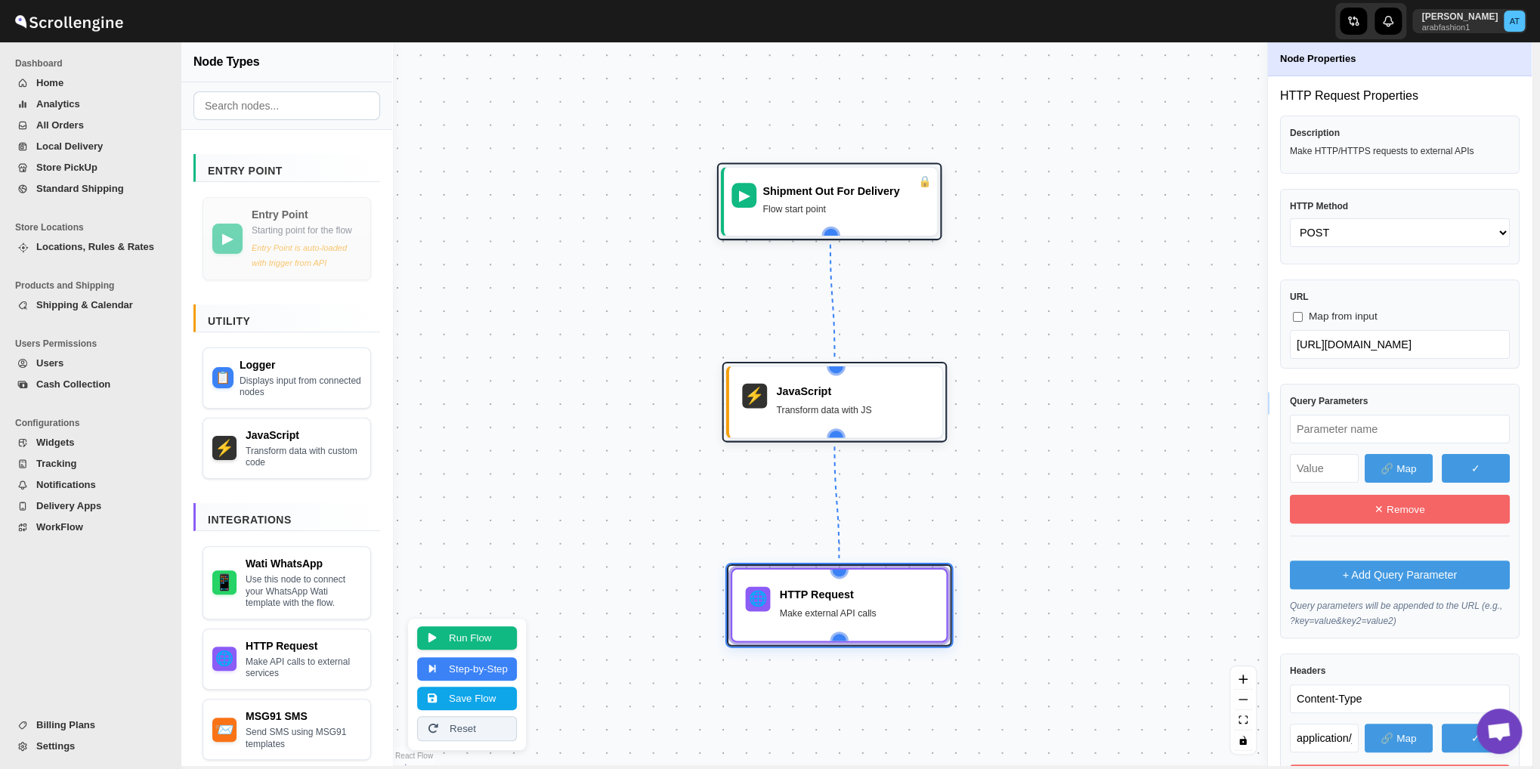
click at [464, 626] on button "Run Flow" at bounding box center [467, 637] width 100 height 23
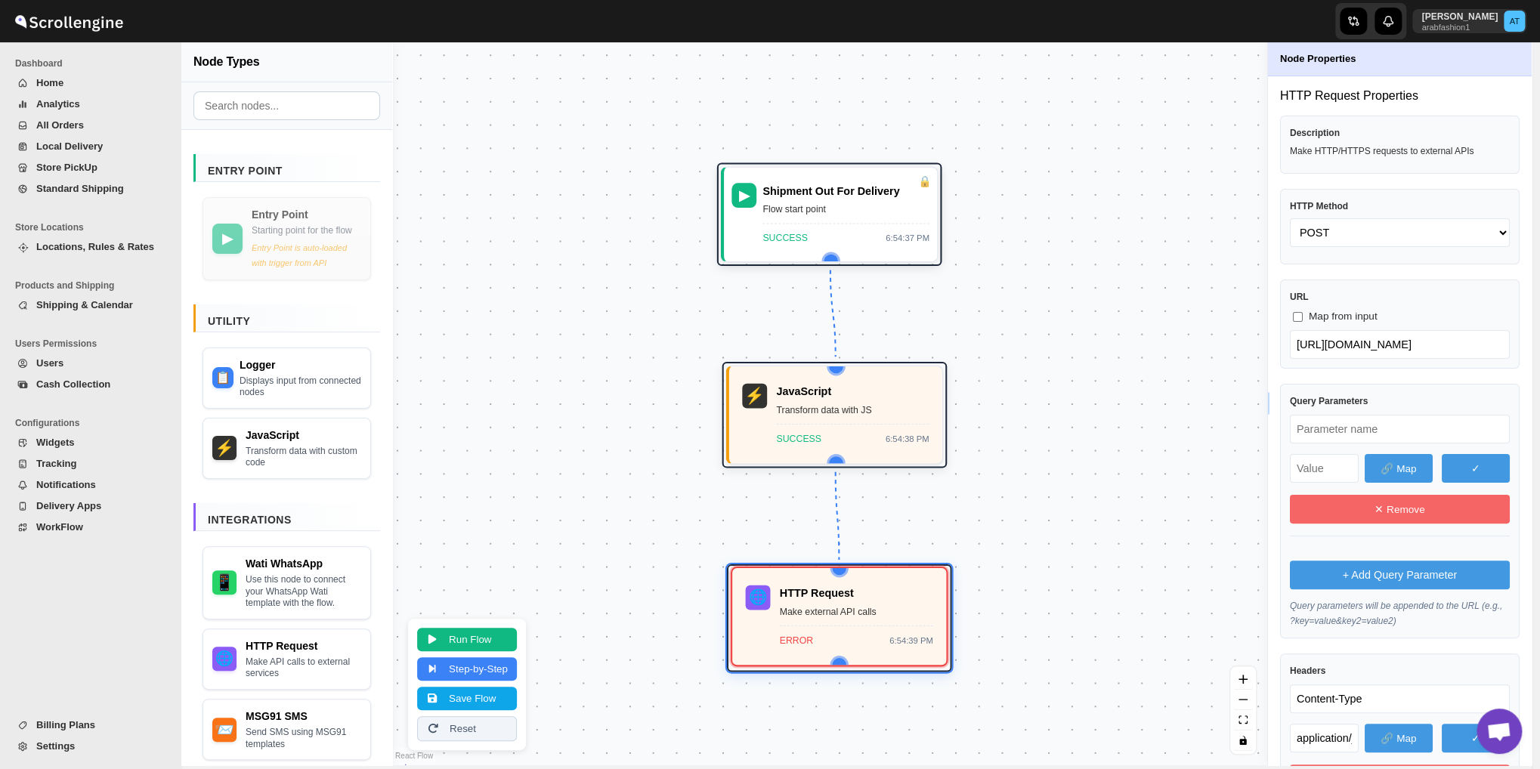
click at [855, 638] on div "ERROR 6:54:39 PM" at bounding box center [856, 637] width 153 height 23
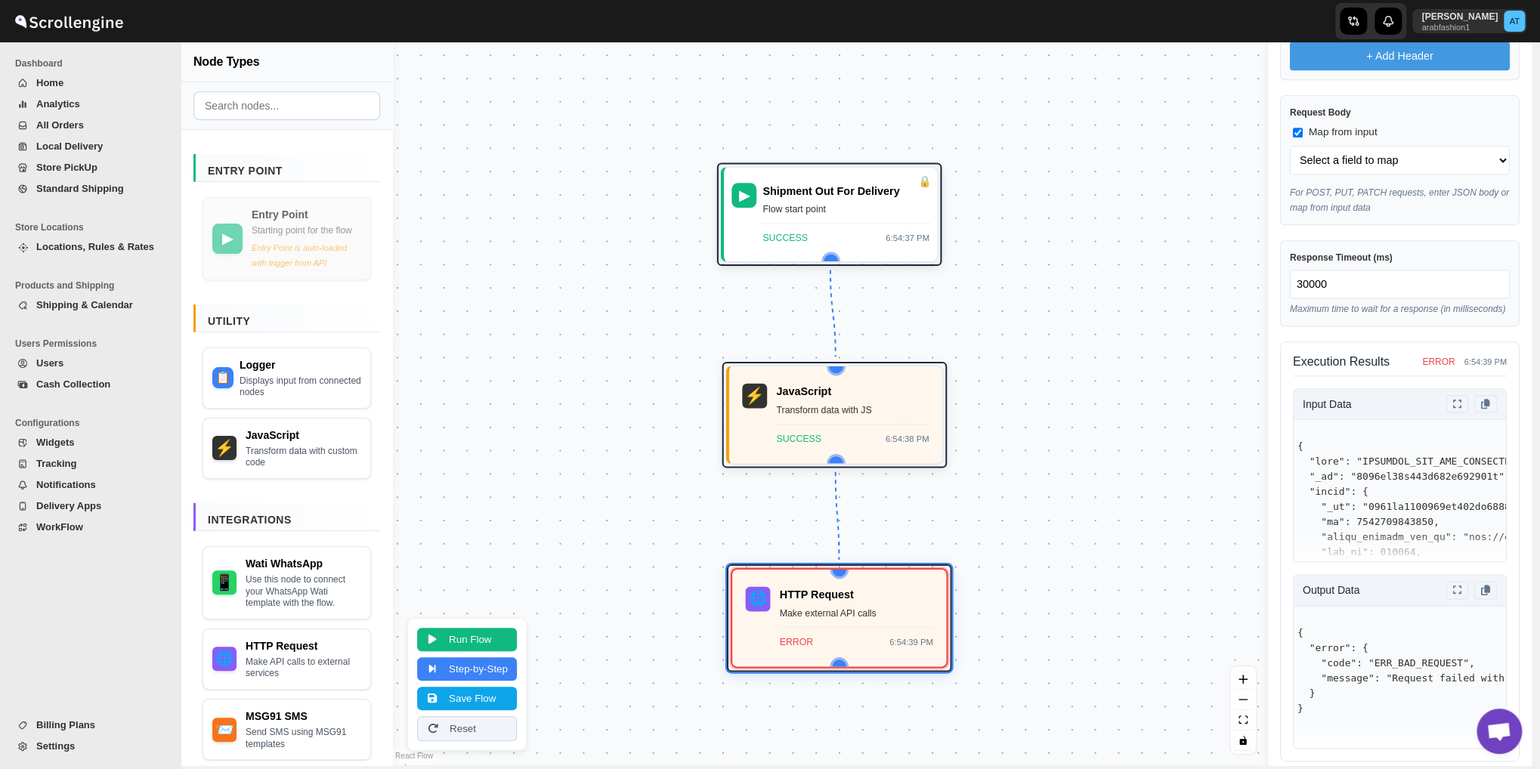
scroll to position [955, 0]
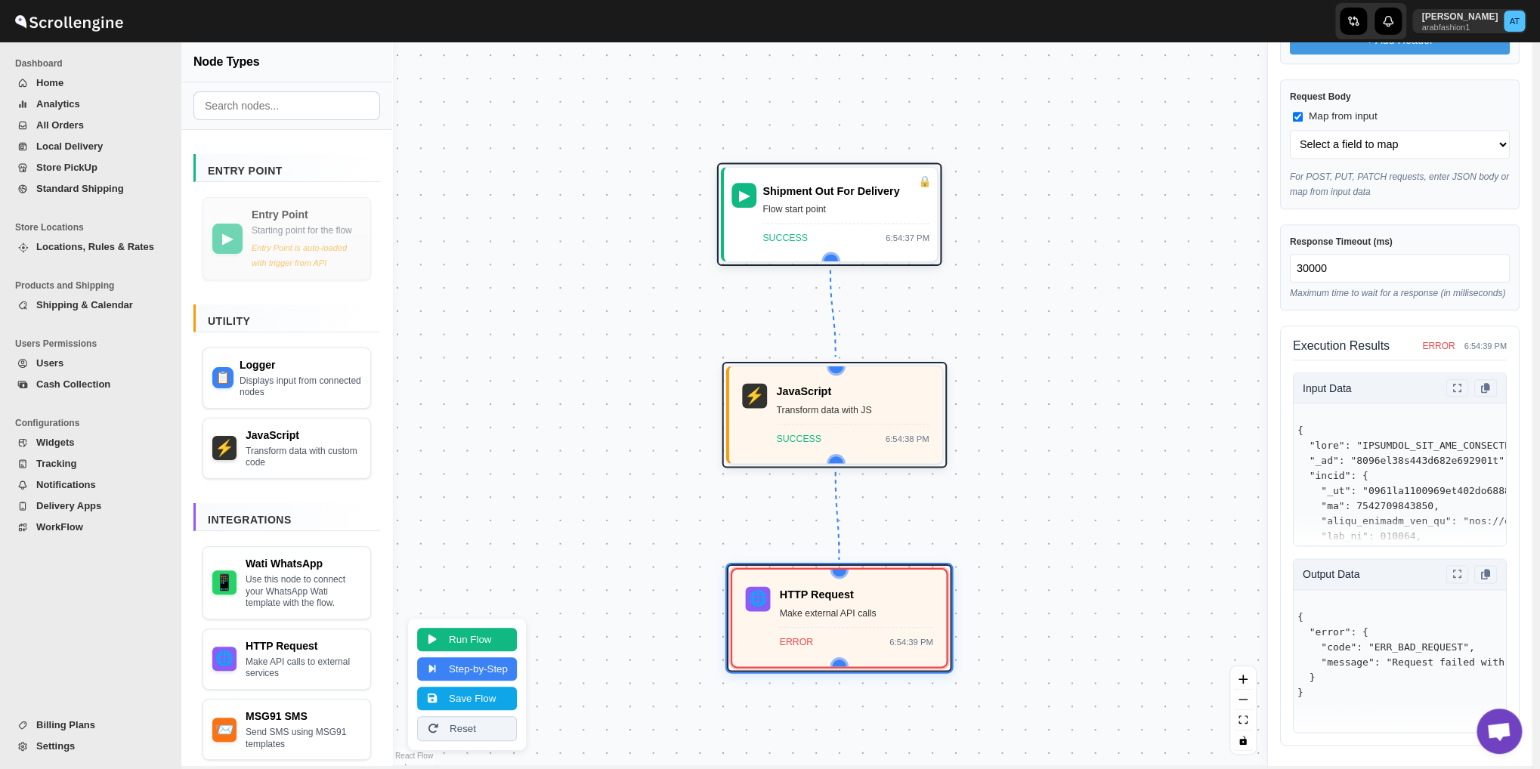
click at [1340, 694] on pre "{ "error": { "code": "ERR_BAD_REQUEST", "message": "Request failed with status …" at bounding box center [1399, 655] width 212 height 98
click at [1455, 651] on pre "{ "error": { "code": "ERR_BAD_REQUEST", "message": "Request failed with status …" at bounding box center [1399, 655] width 212 height 98
click at [1478, 662] on pre "{ "error": { "code": "ERR_BAD_REQUEST", "message": "Request failed with status …" at bounding box center [1399, 655] width 212 height 98
click at [1451, 567] on button at bounding box center [1457, 573] width 23 height 17
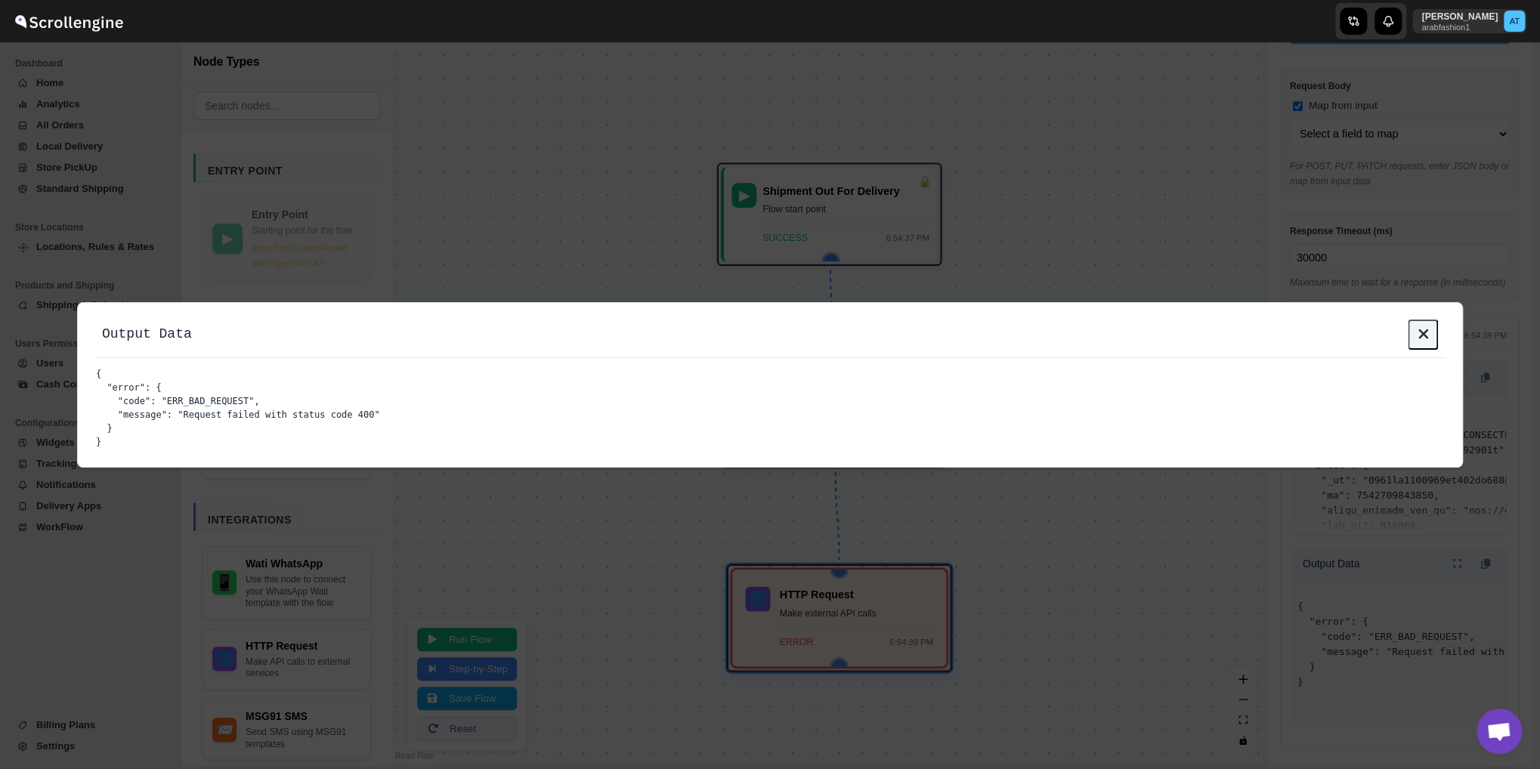
click at [1426, 333] on icon at bounding box center [1422, 333] width 11 height 15
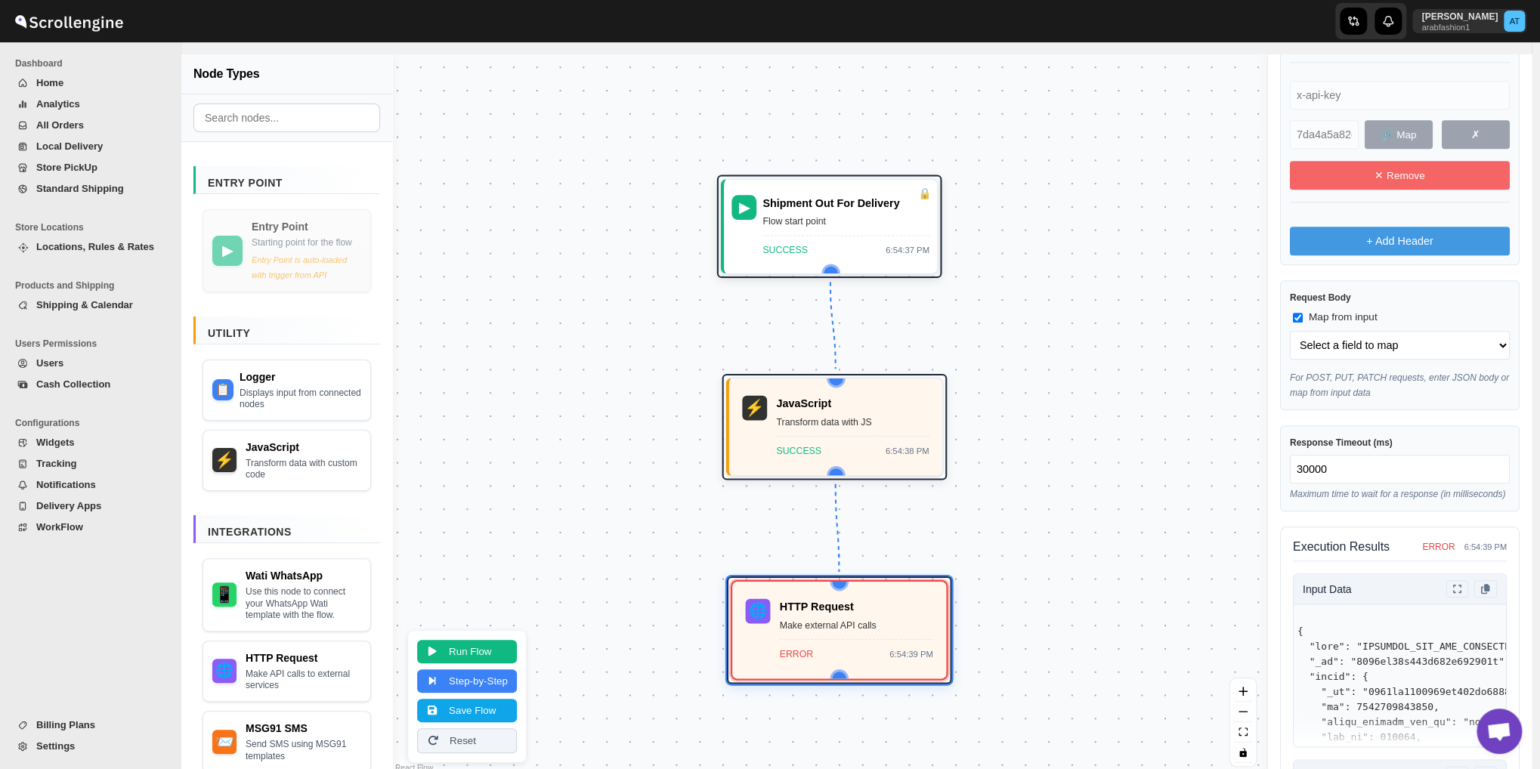
scroll to position [0, 0]
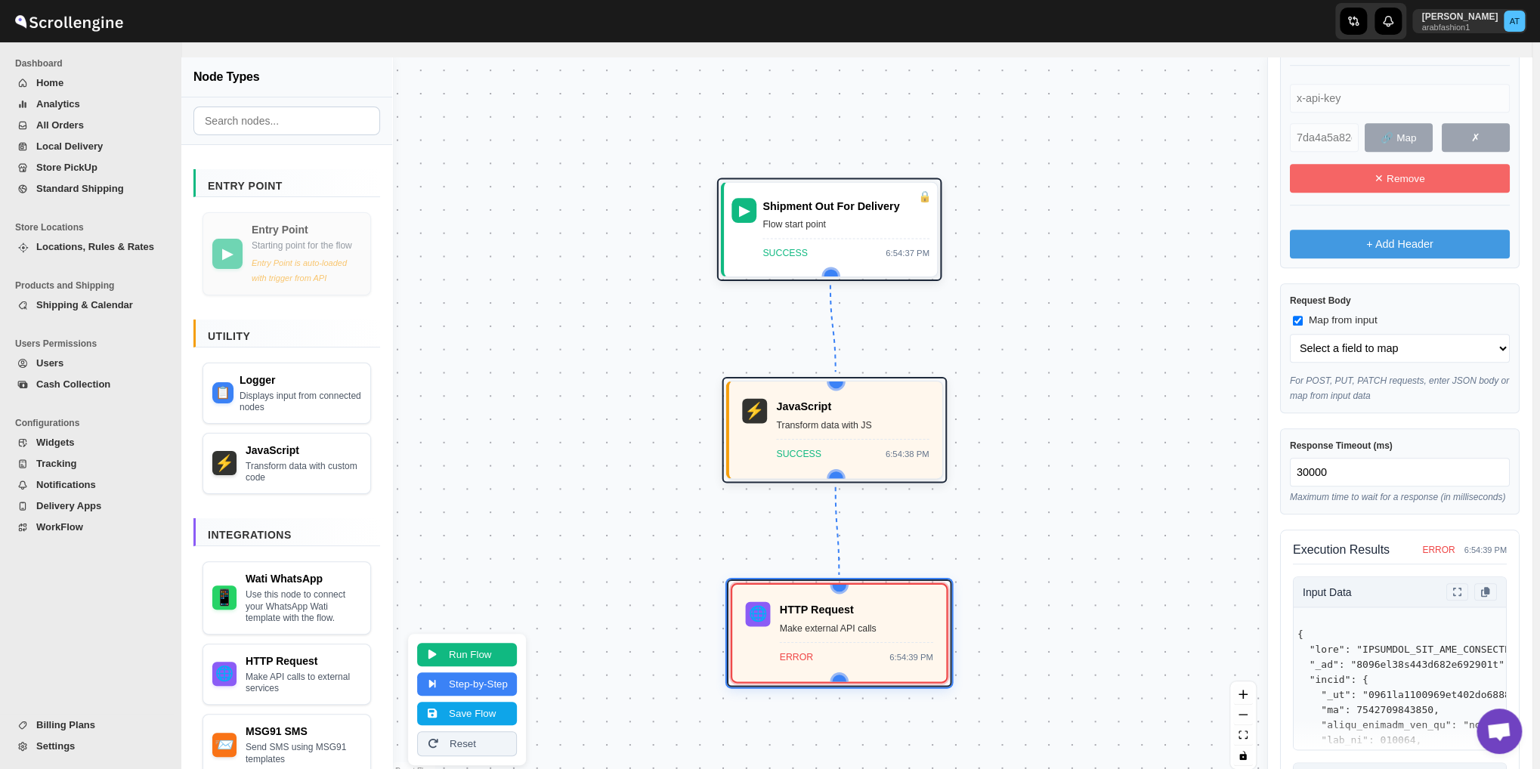
click at [1469, 125] on button "✗" at bounding box center [1475, 137] width 68 height 29
click at [427, 652] on button "Run Flow" at bounding box center [467, 652] width 100 height 23
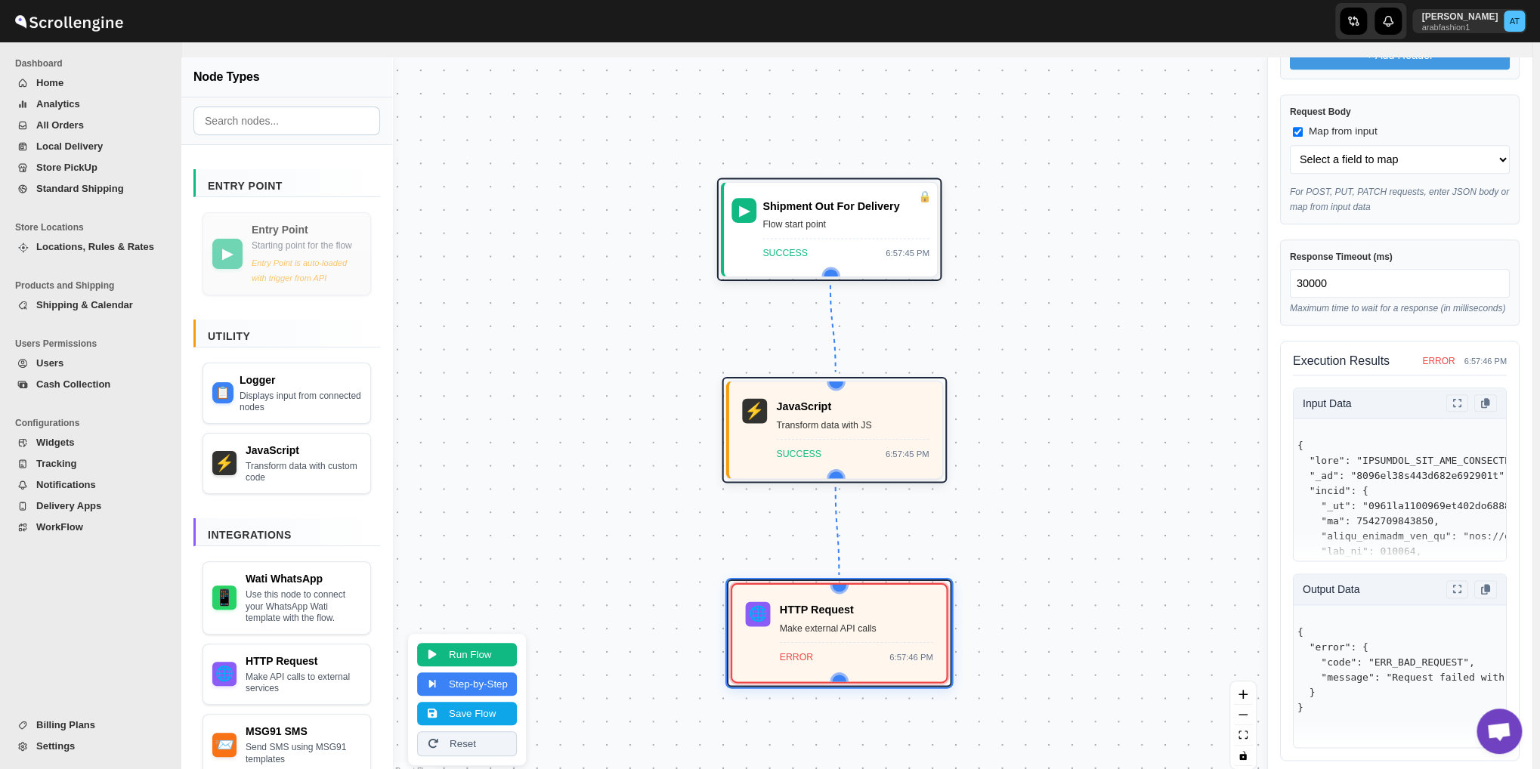
scroll to position [15, 0]
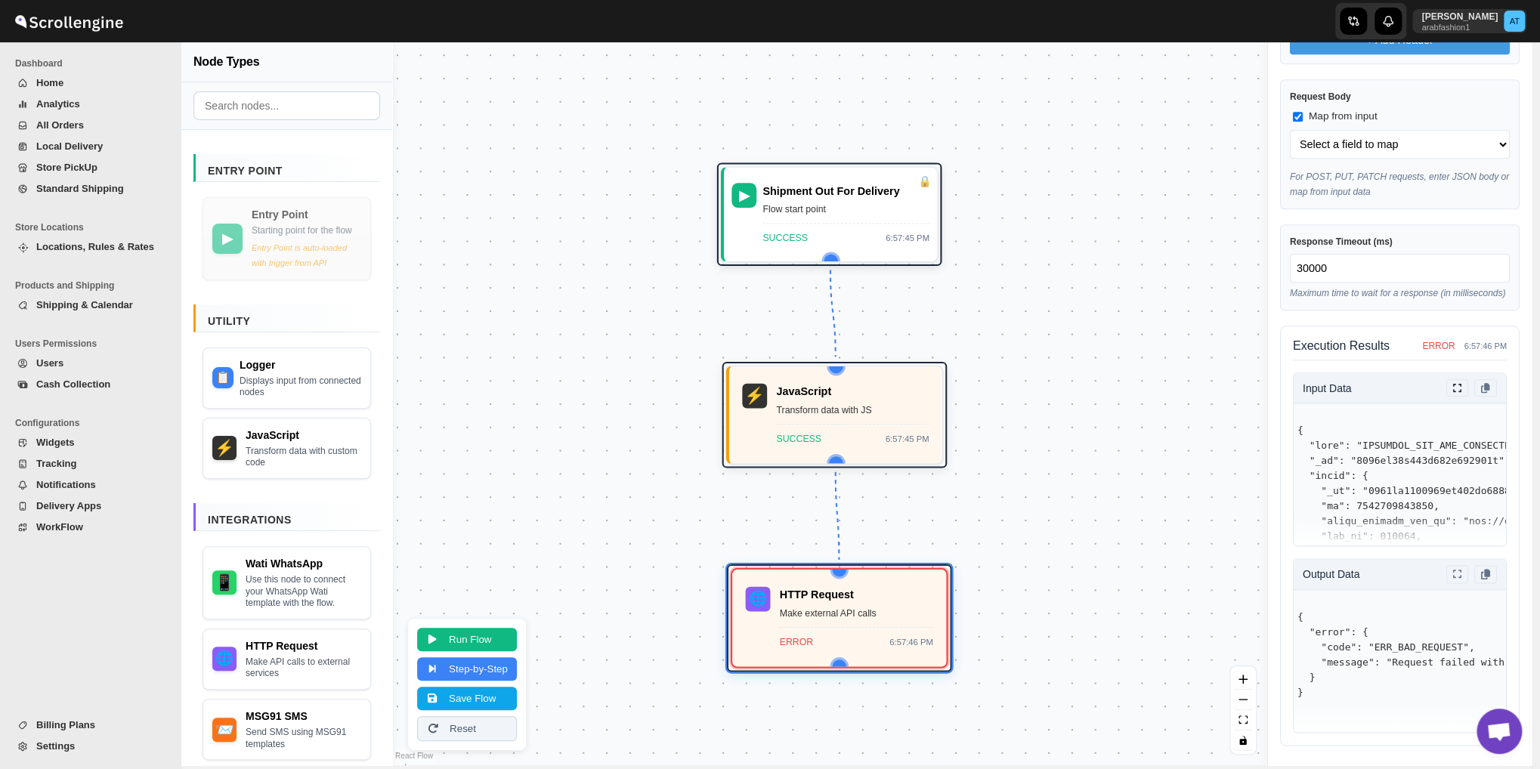
click at [1453, 386] on icon at bounding box center [1457, 388] width 9 height 10
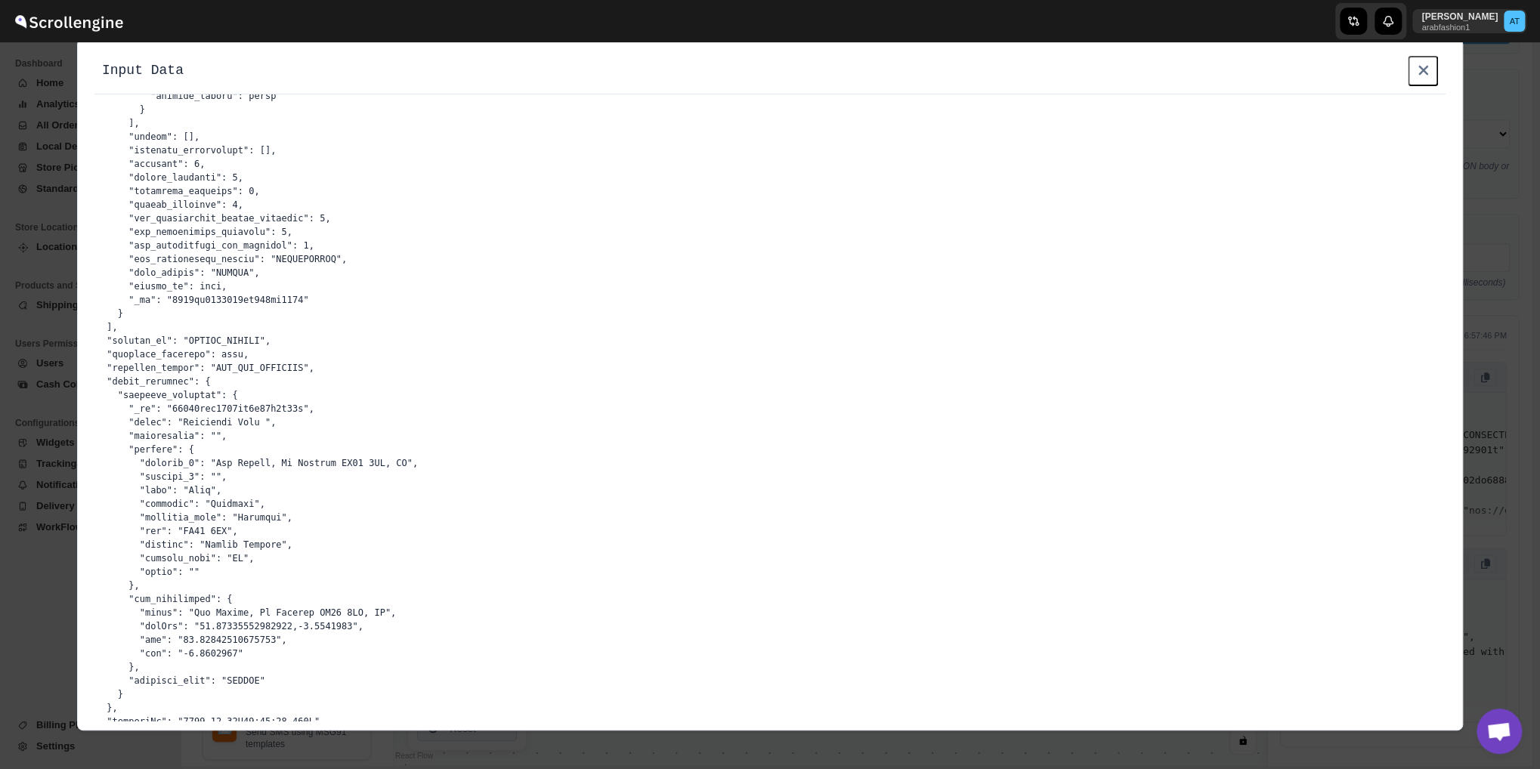
scroll to position [8393, 0]
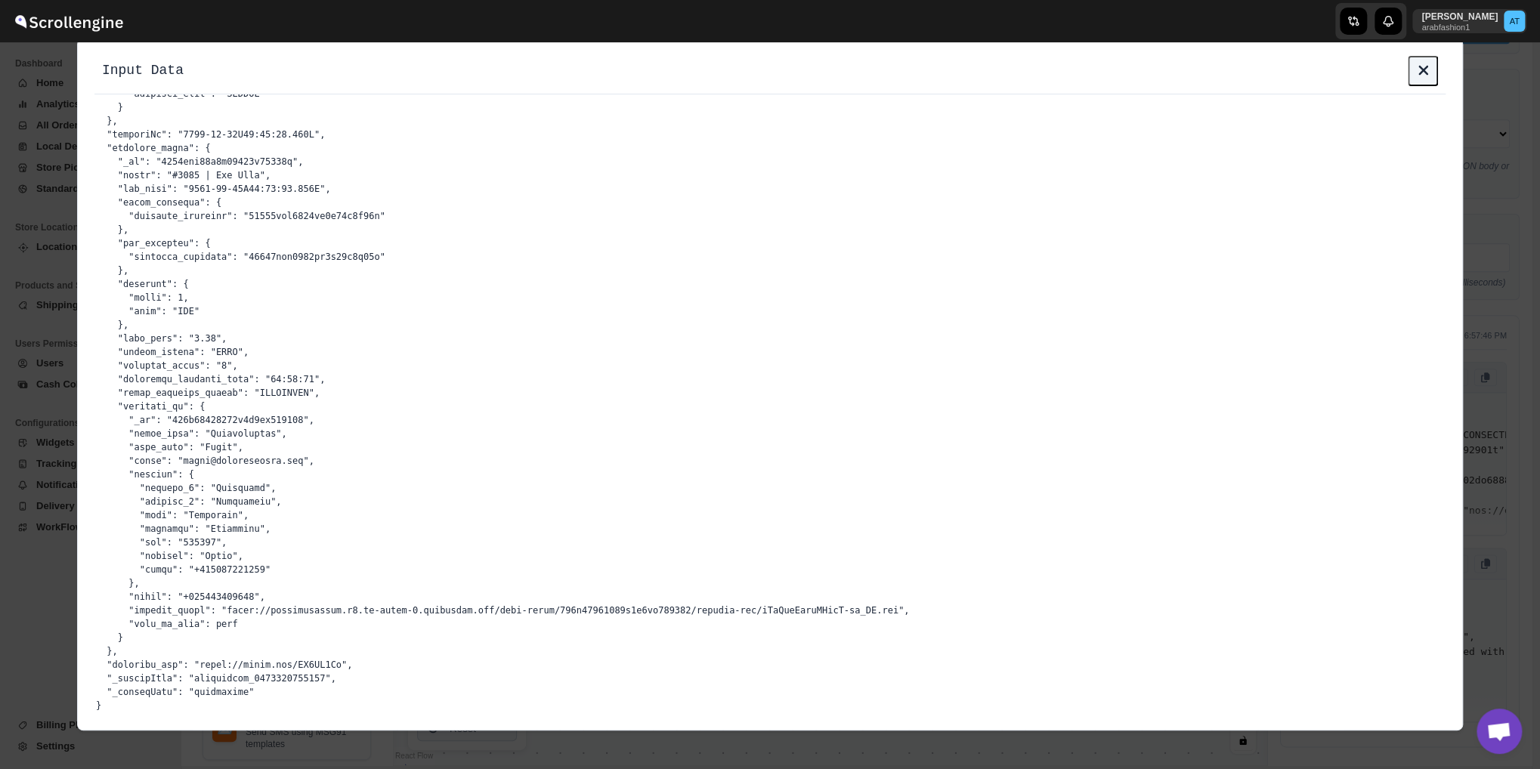
click at [1429, 67] on button at bounding box center [1422, 71] width 30 height 30
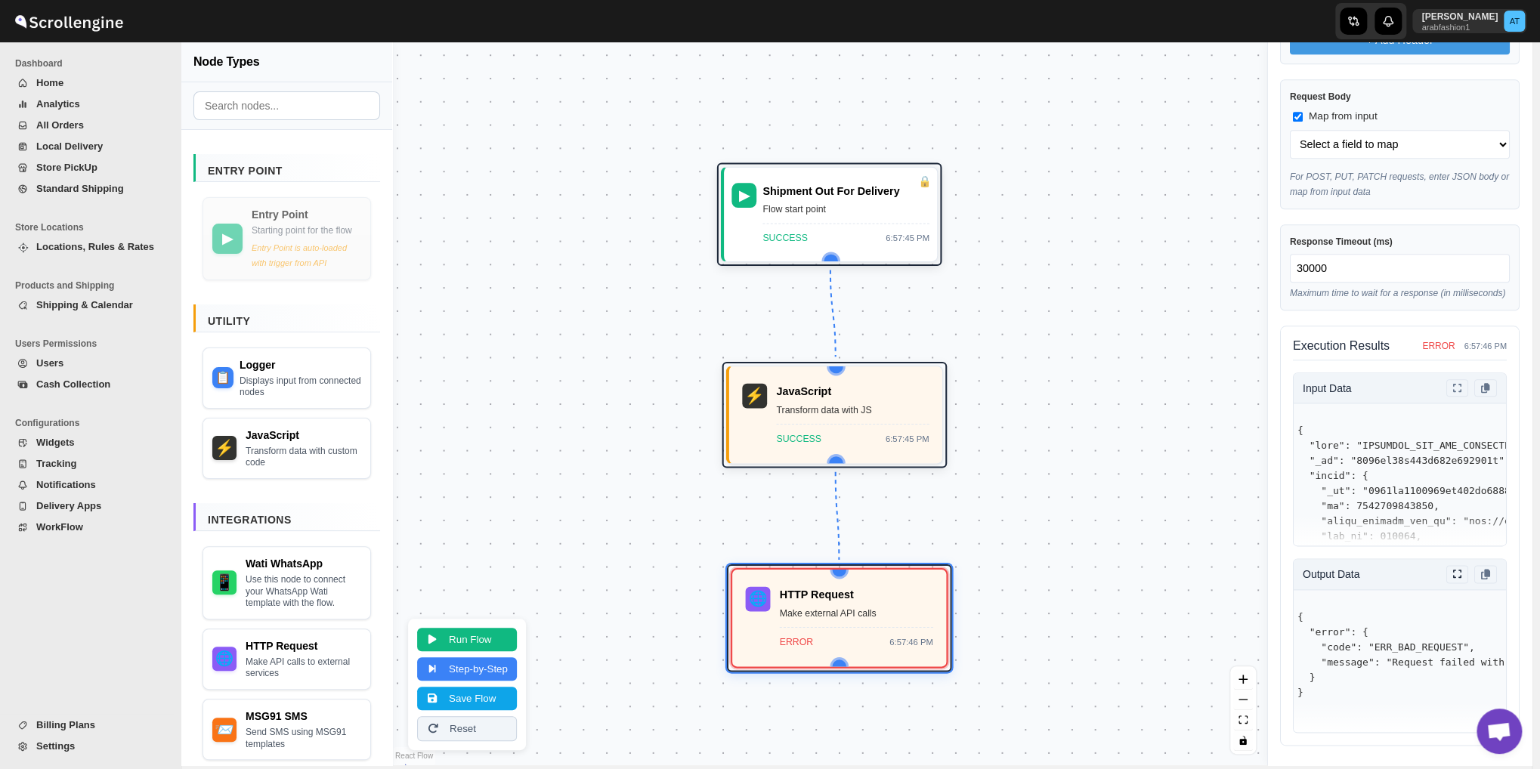
click at [1448, 573] on button at bounding box center [1457, 573] width 23 height 17
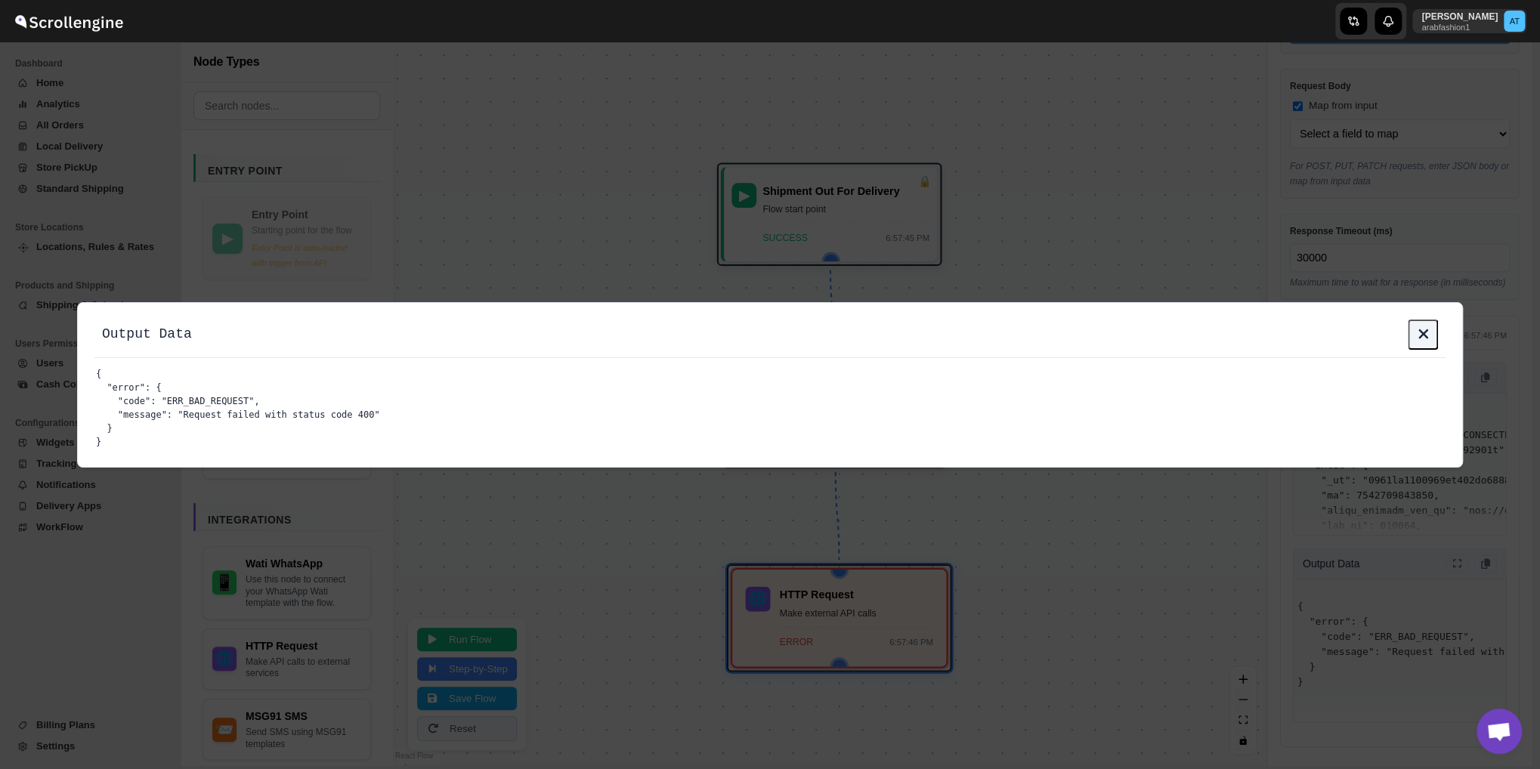
click at [1417, 341] on icon at bounding box center [1422, 333] width 11 height 15
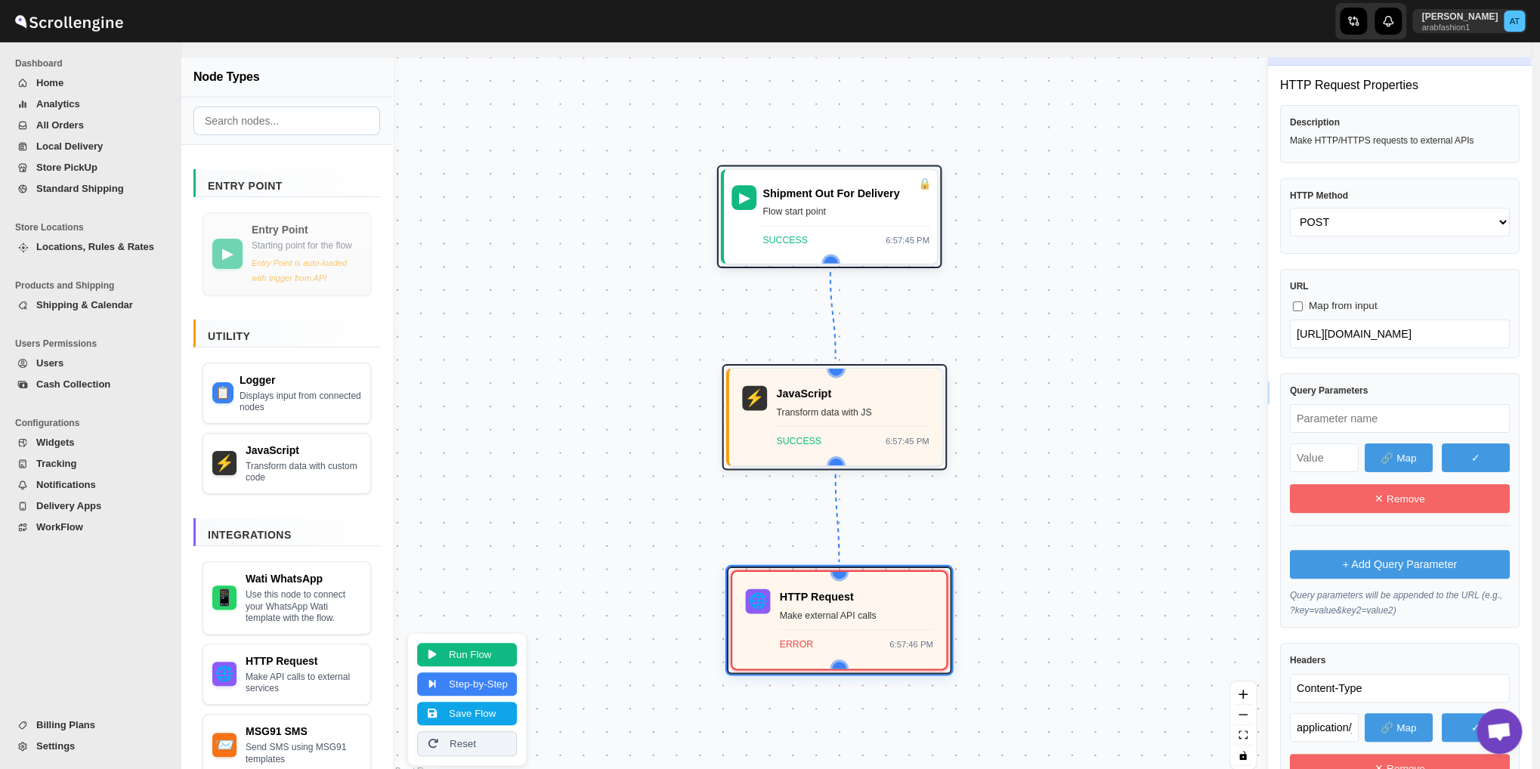
scroll to position [0, 0]
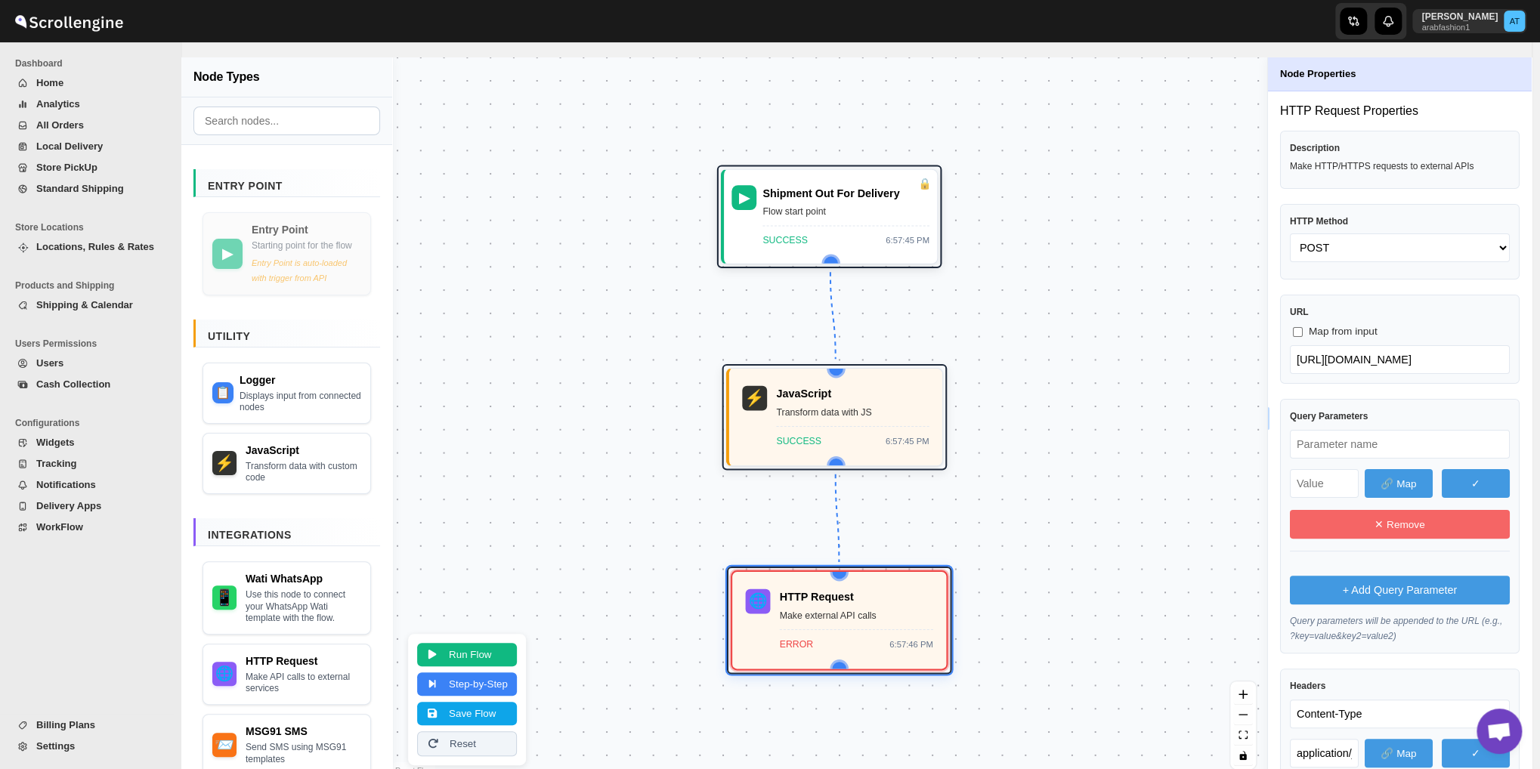
click at [69, 518] on button "WorkFlow" at bounding box center [90, 527] width 163 height 21
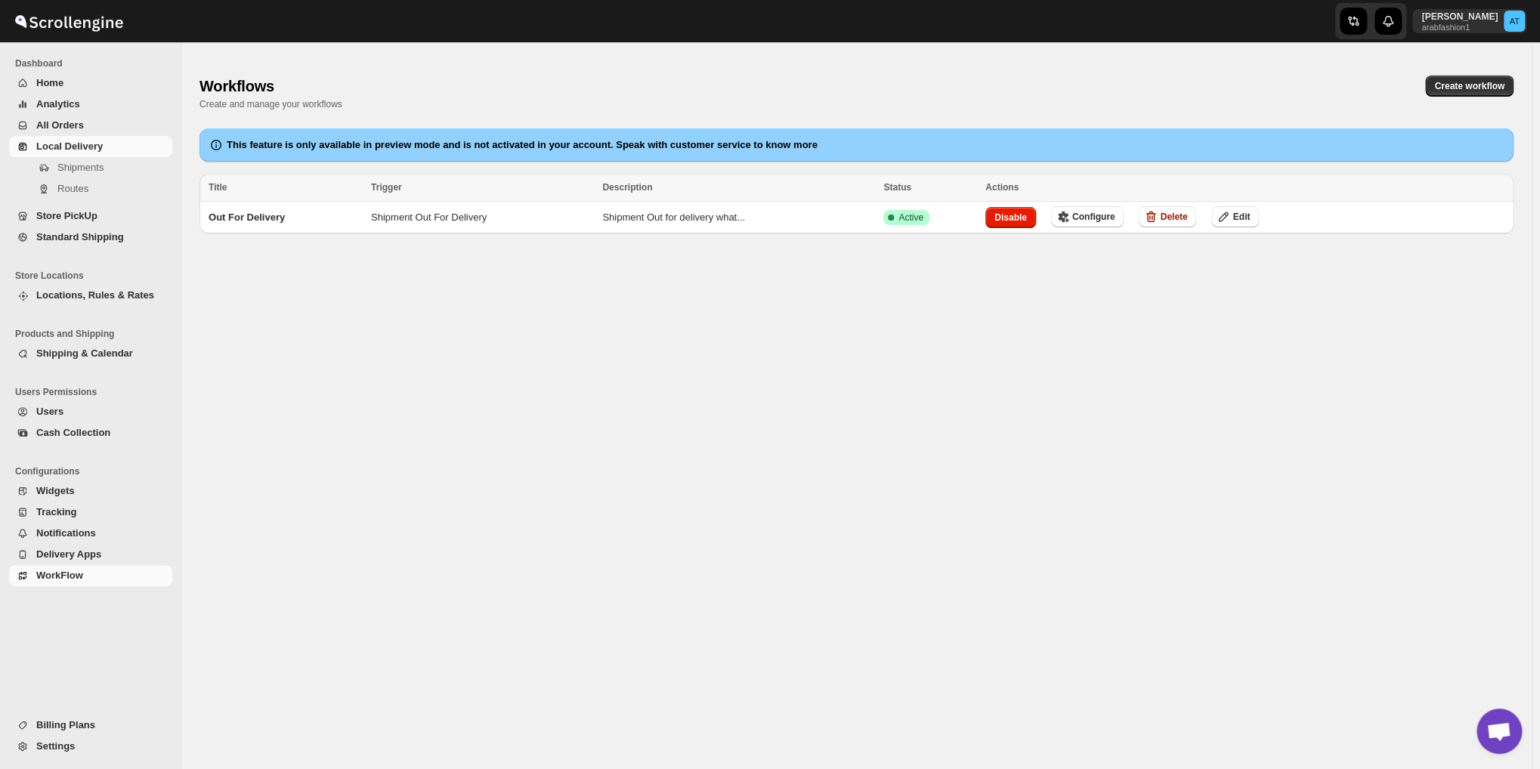
click at [105, 155] on link "Local Delivery" at bounding box center [90, 146] width 163 height 21
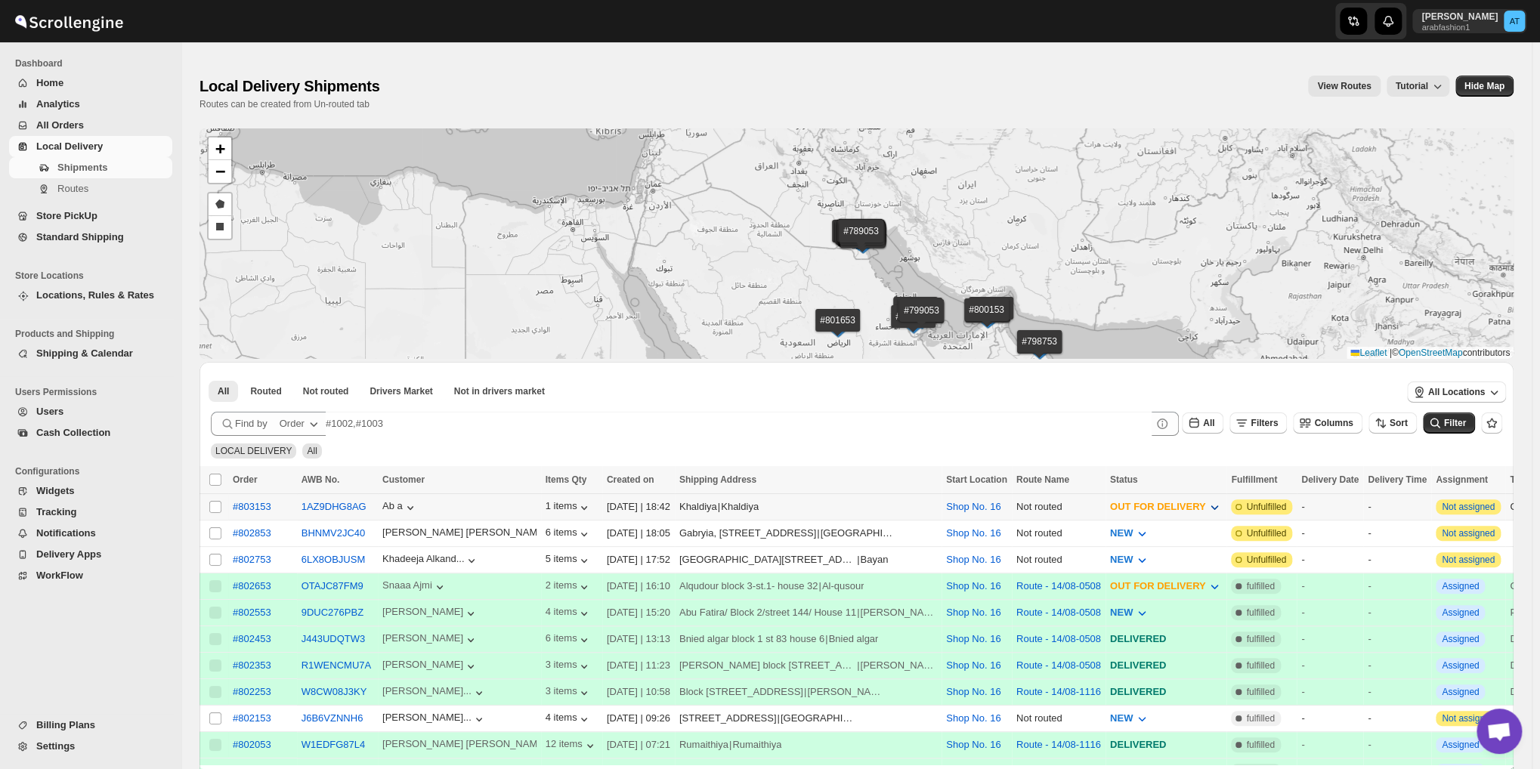
click at [1122, 501] on span "OUT FOR DELIVERY" at bounding box center [1158, 506] width 96 height 11
click at [1086, 579] on button "PICKED UP" at bounding box center [1116, 588] width 126 height 24
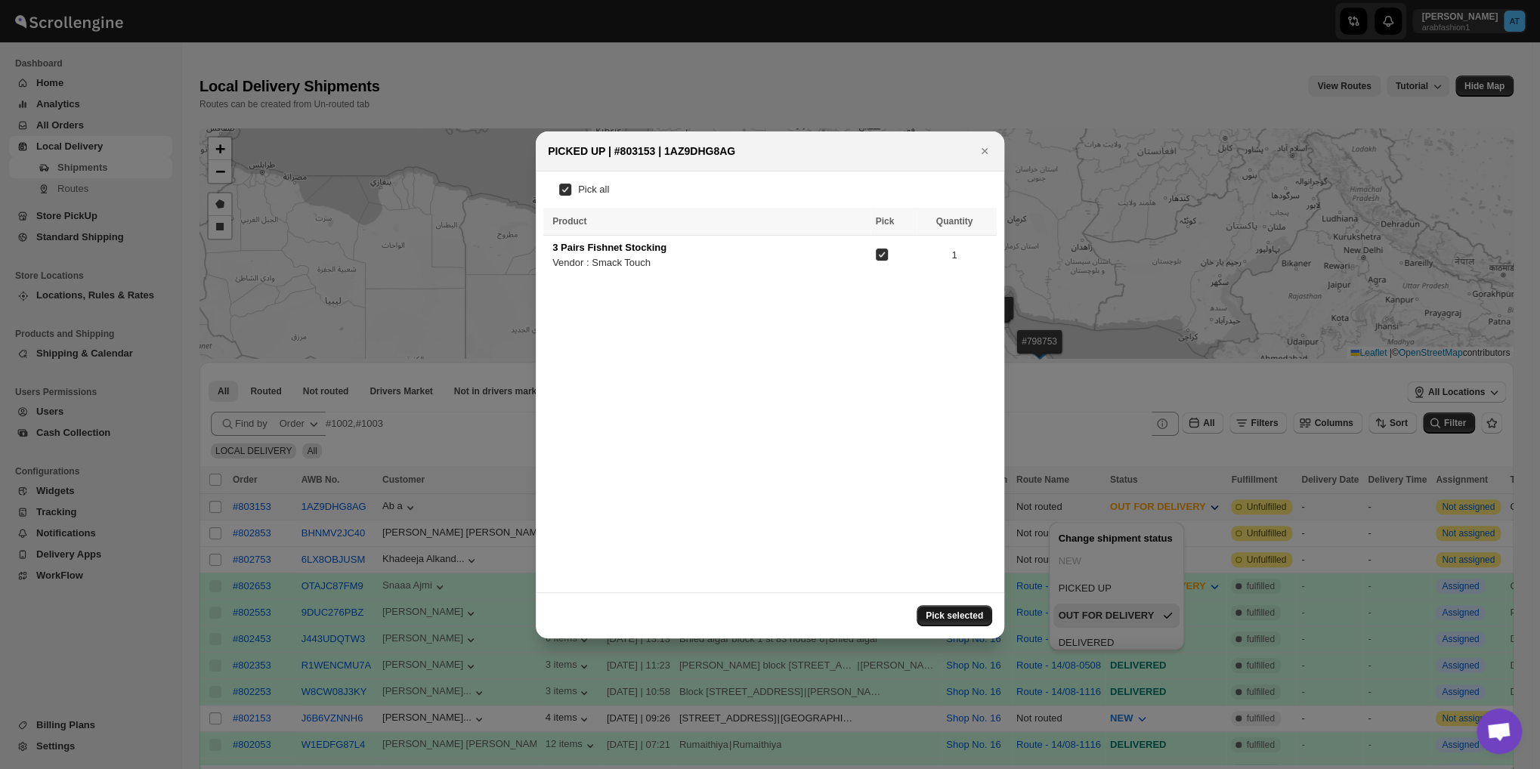
click at [964, 614] on span "Pick selected" at bounding box center [953, 616] width 57 height 12
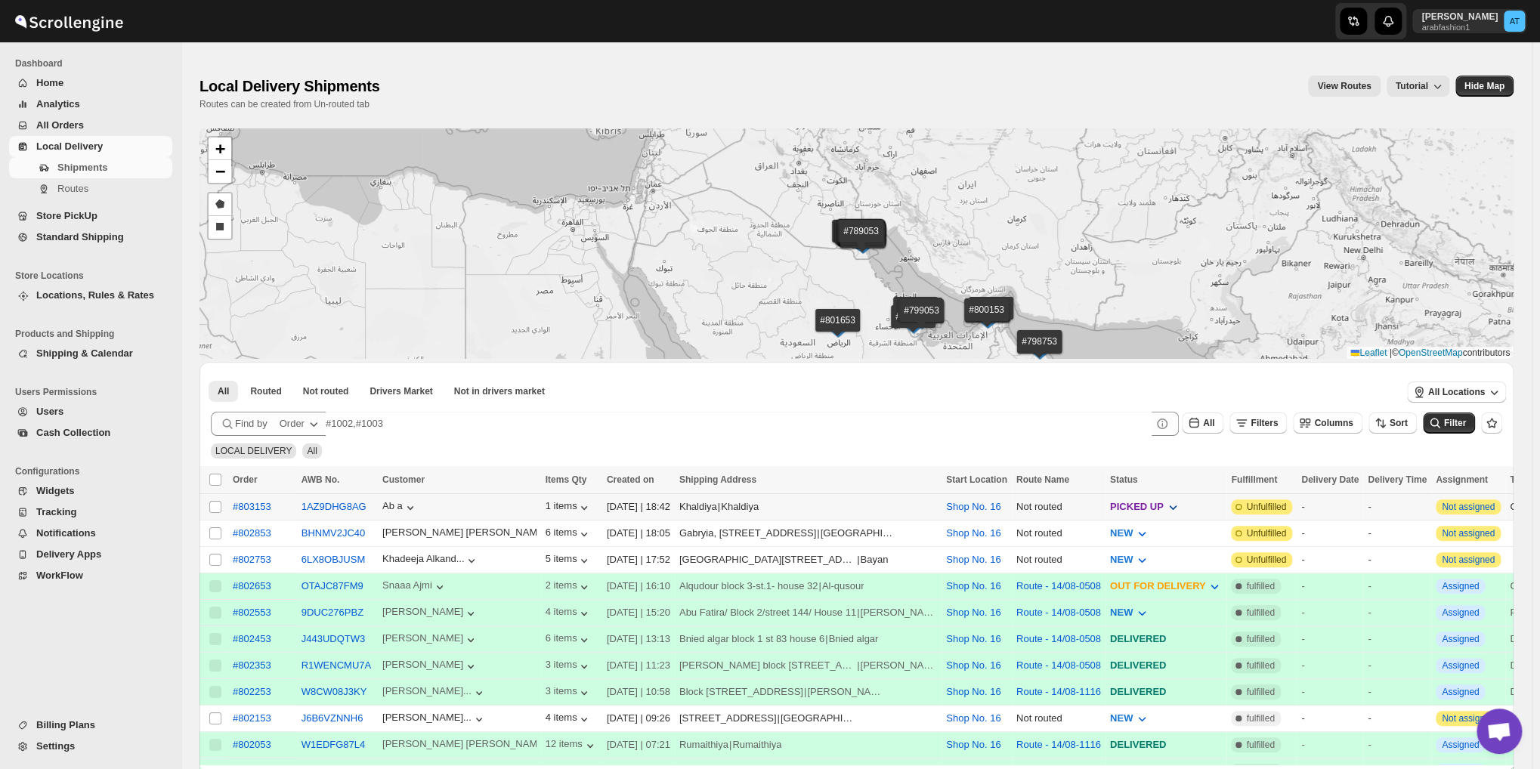
click at [1165, 508] on icon "button" at bounding box center [1172, 506] width 15 height 15
click at [1092, 620] on div "OUT FOR DELIVERY" at bounding box center [1085, 615] width 95 height 15
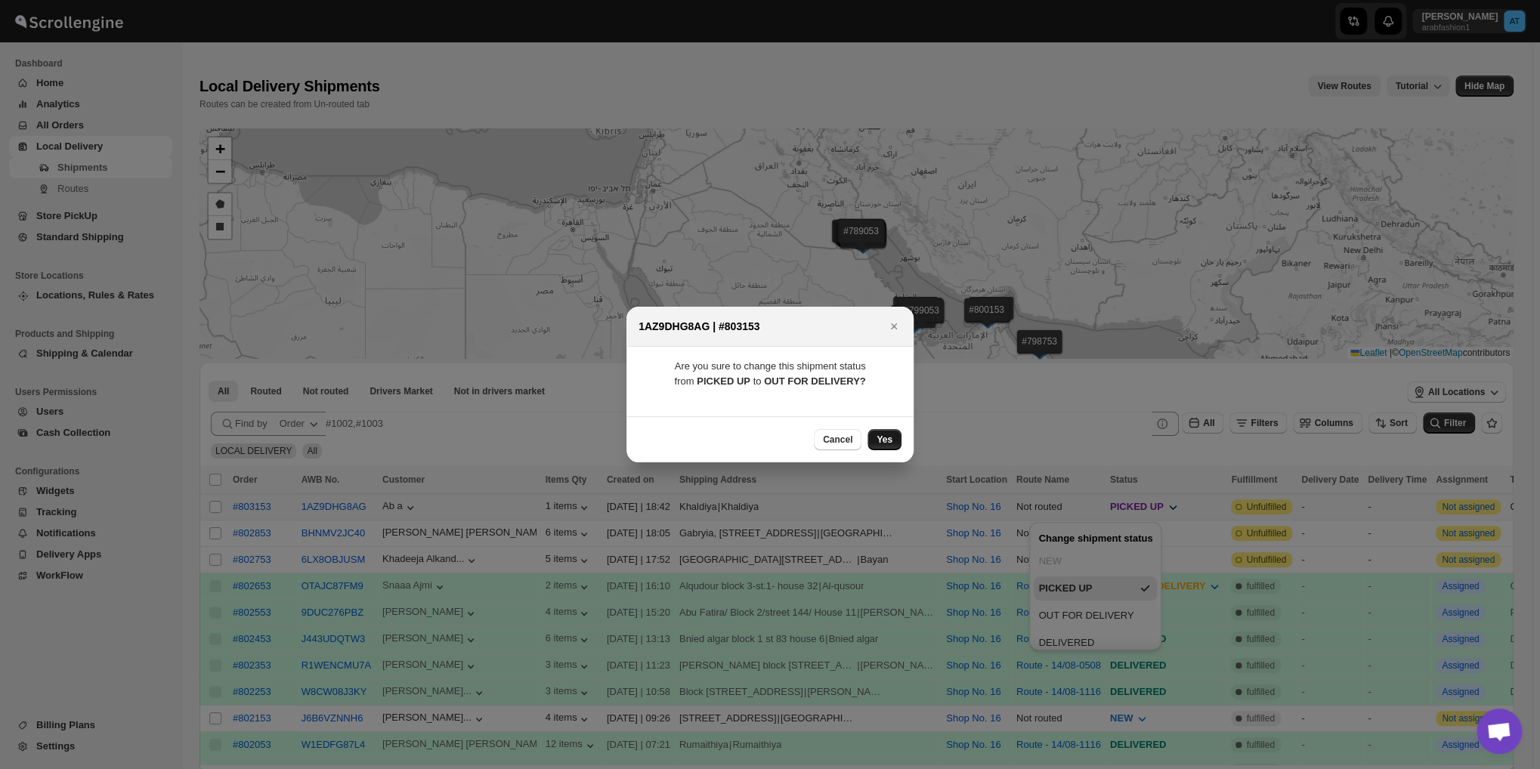
click at [874, 447] on button "Yes" at bounding box center [884, 439] width 34 height 21
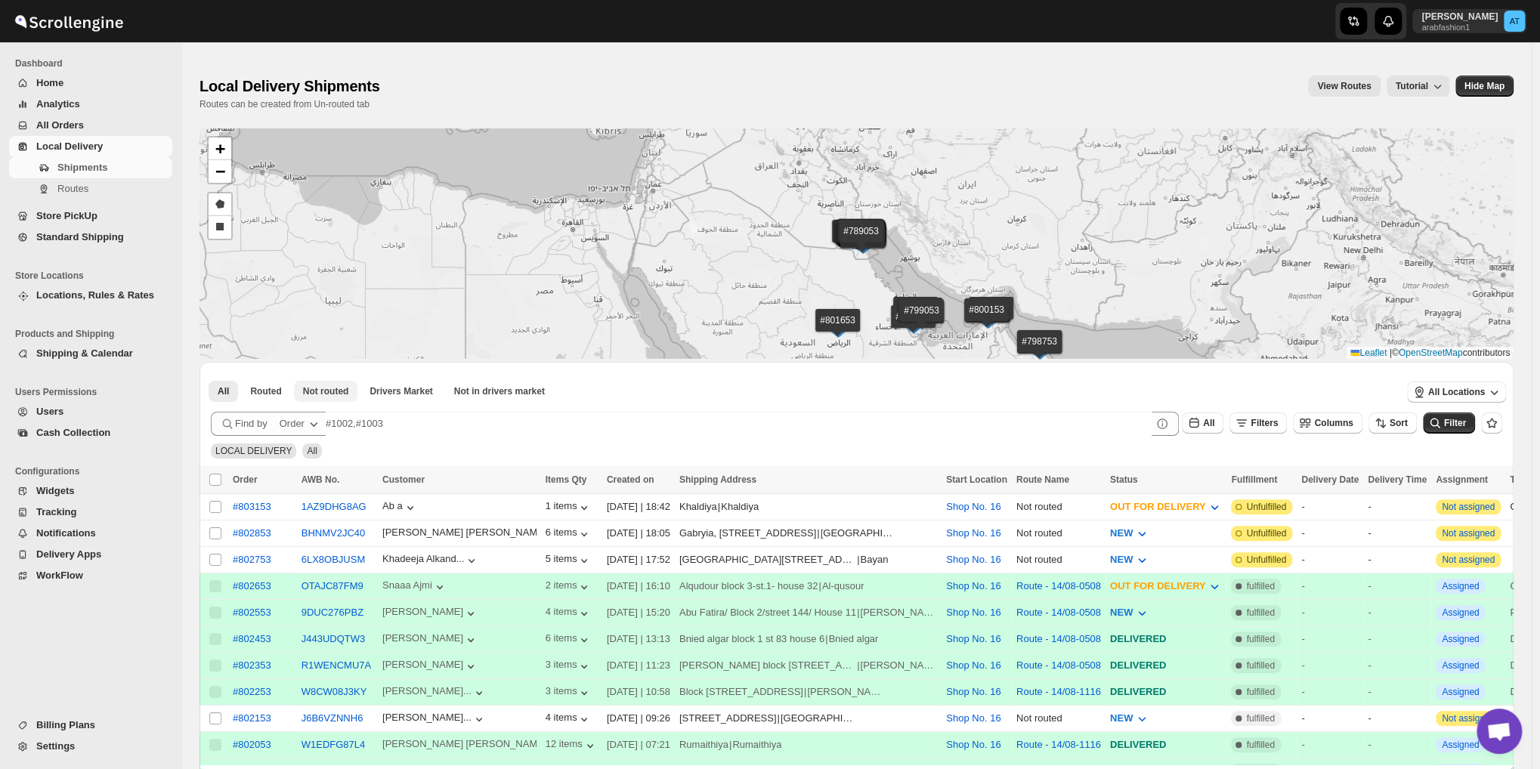
click at [328, 399] on button "Not routed" at bounding box center [326, 391] width 64 height 21
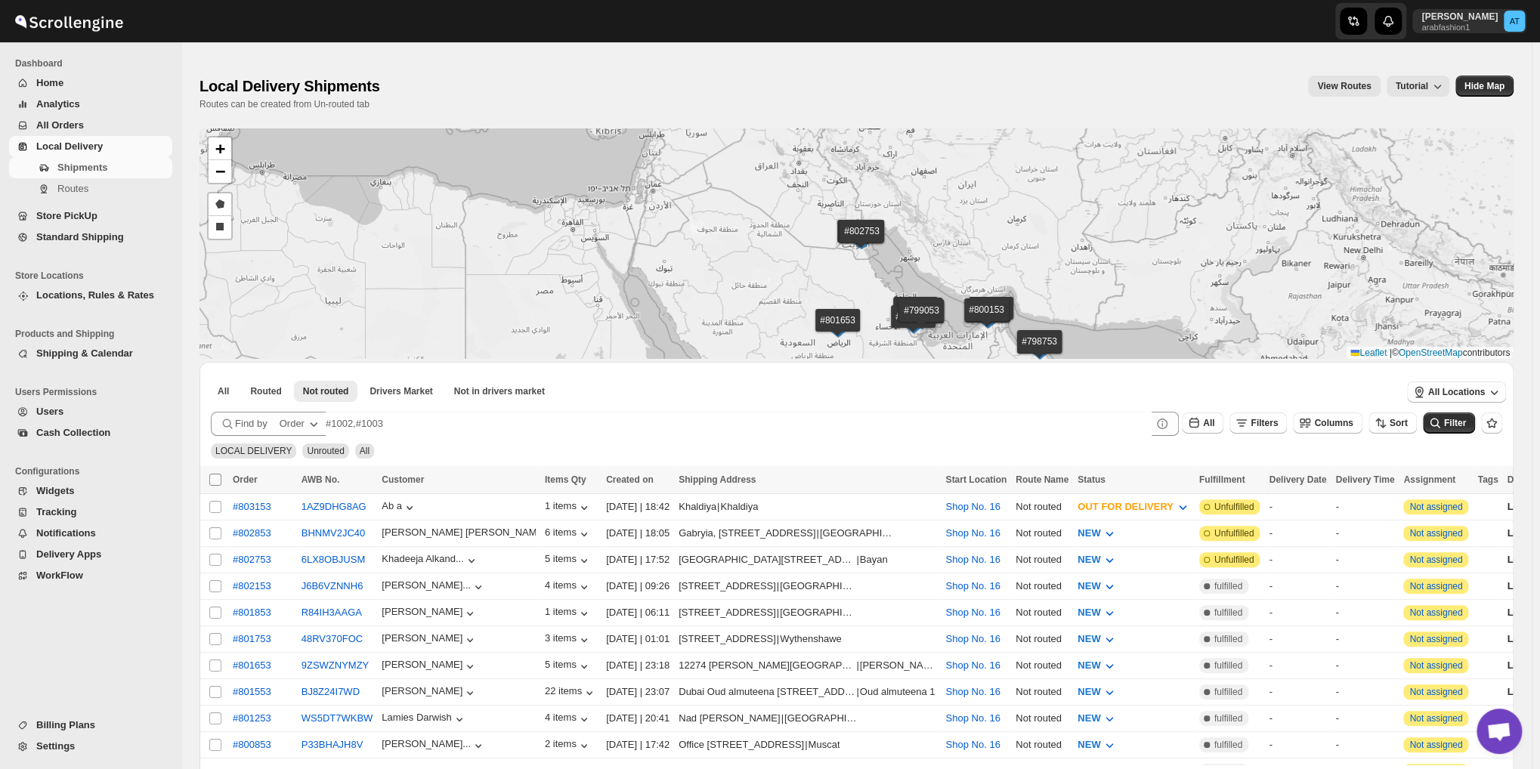
click at [217, 477] on input "Select all shipments" at bounding box center [215, 480] width 12 height 12
checkbox input "true"
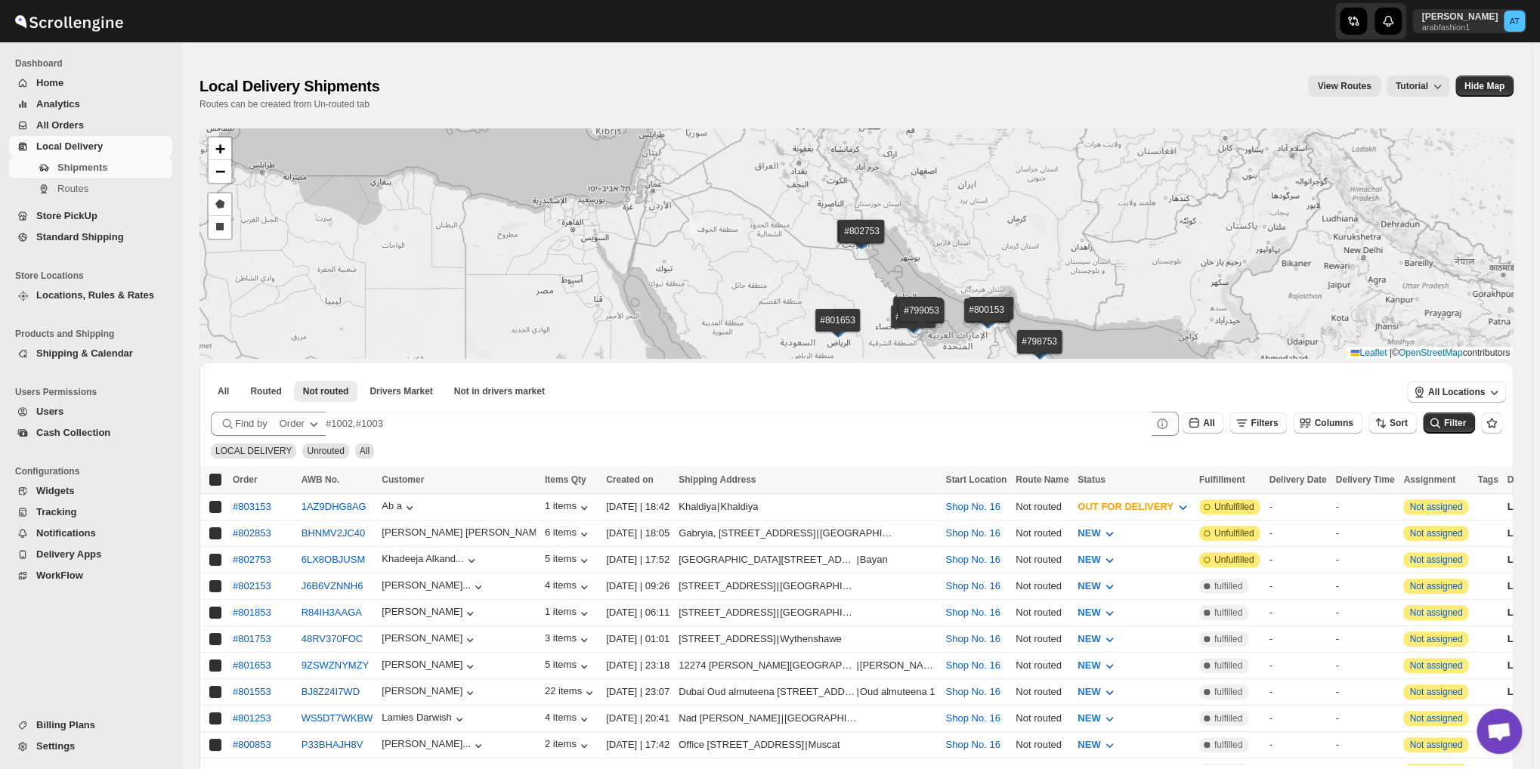
checkbox input "true"
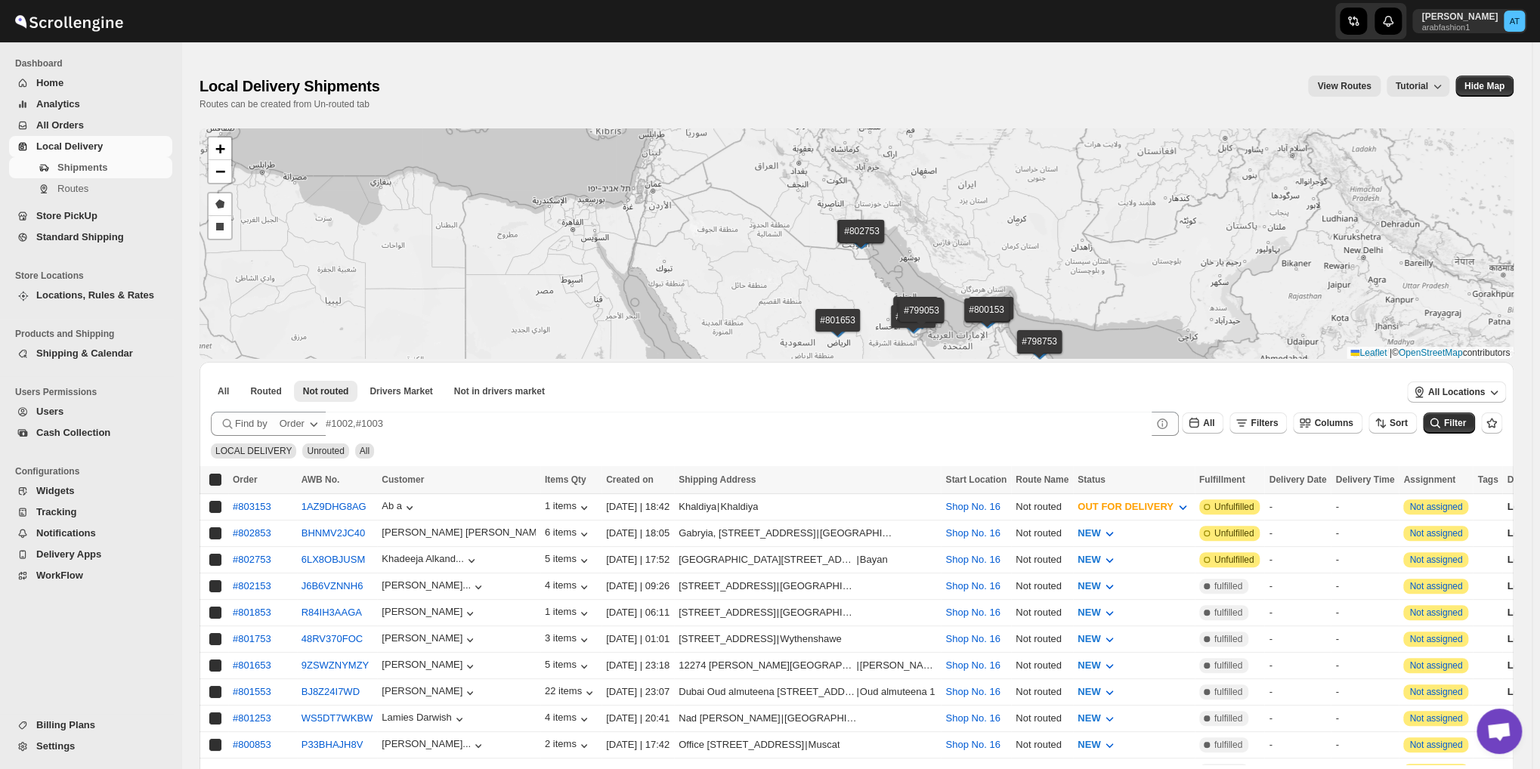
checkbox input "true"
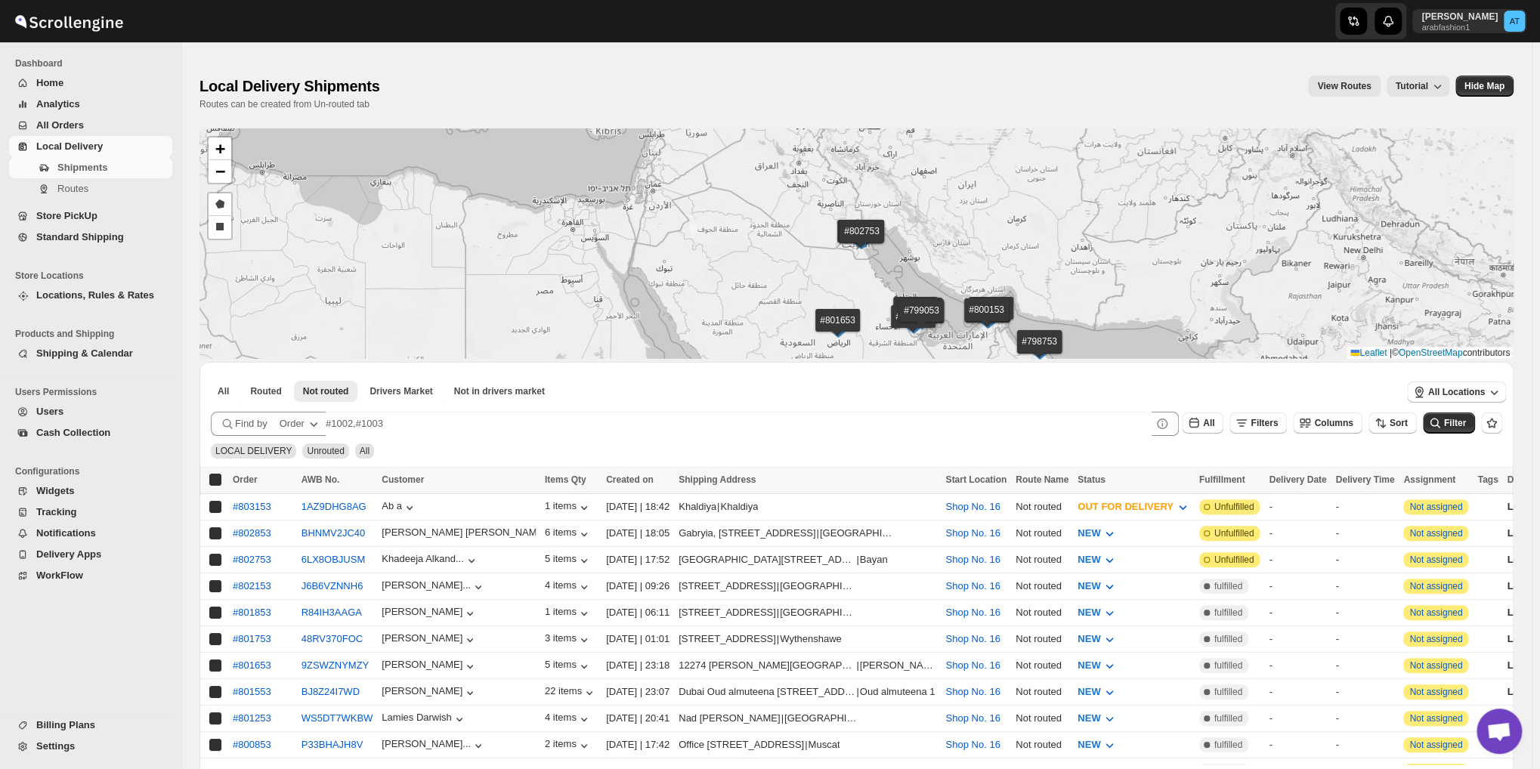
checkbox input "true"
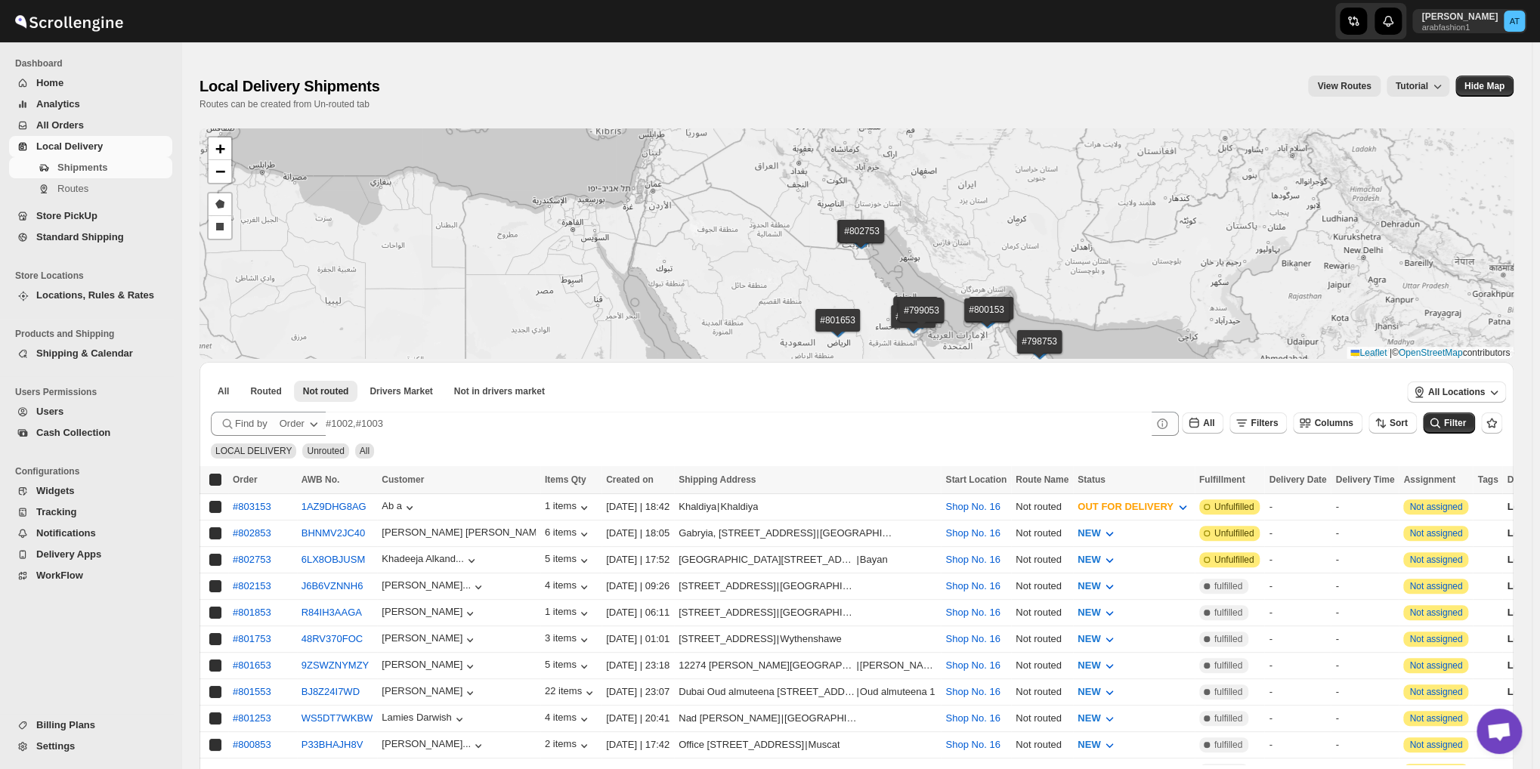
checkbox input "true"
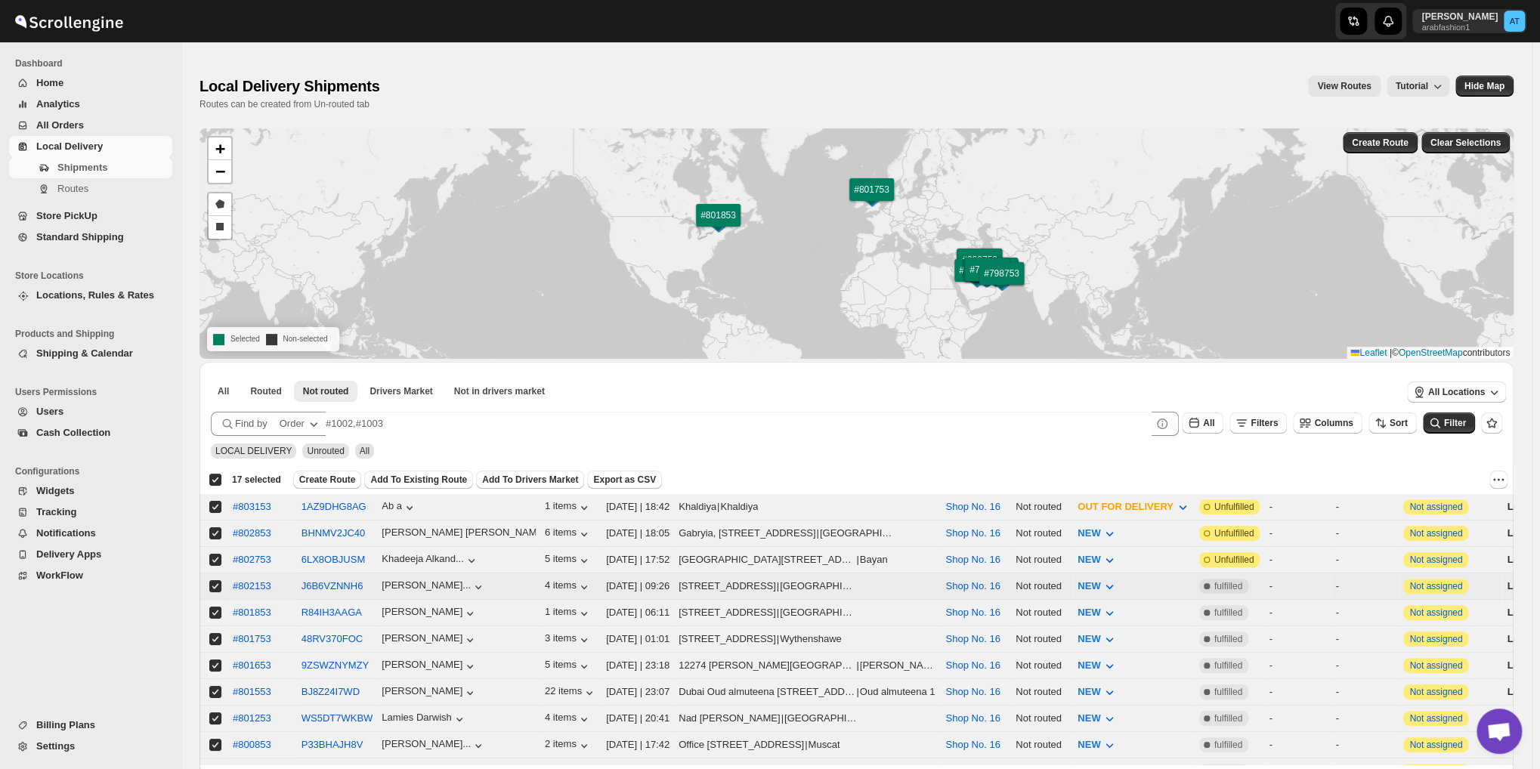
click at [212, 585] on input "Select shipment" at bounding box center [215, 586] width 12 height 12
checkbox input "false"
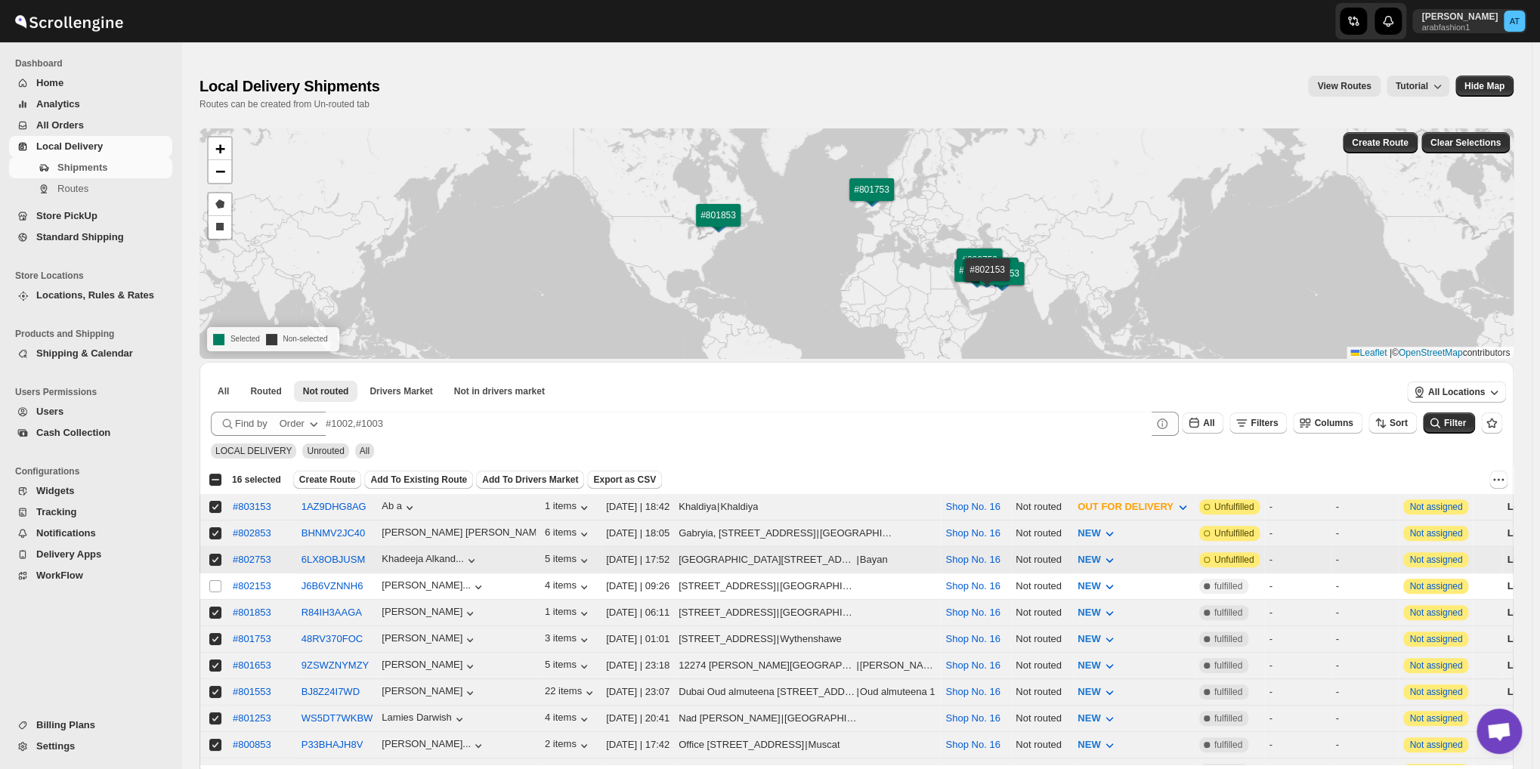
click at [217, 557] on input "Select shipment" at bounding box center [215, 560] width 12 height 12
checkbox input "false"
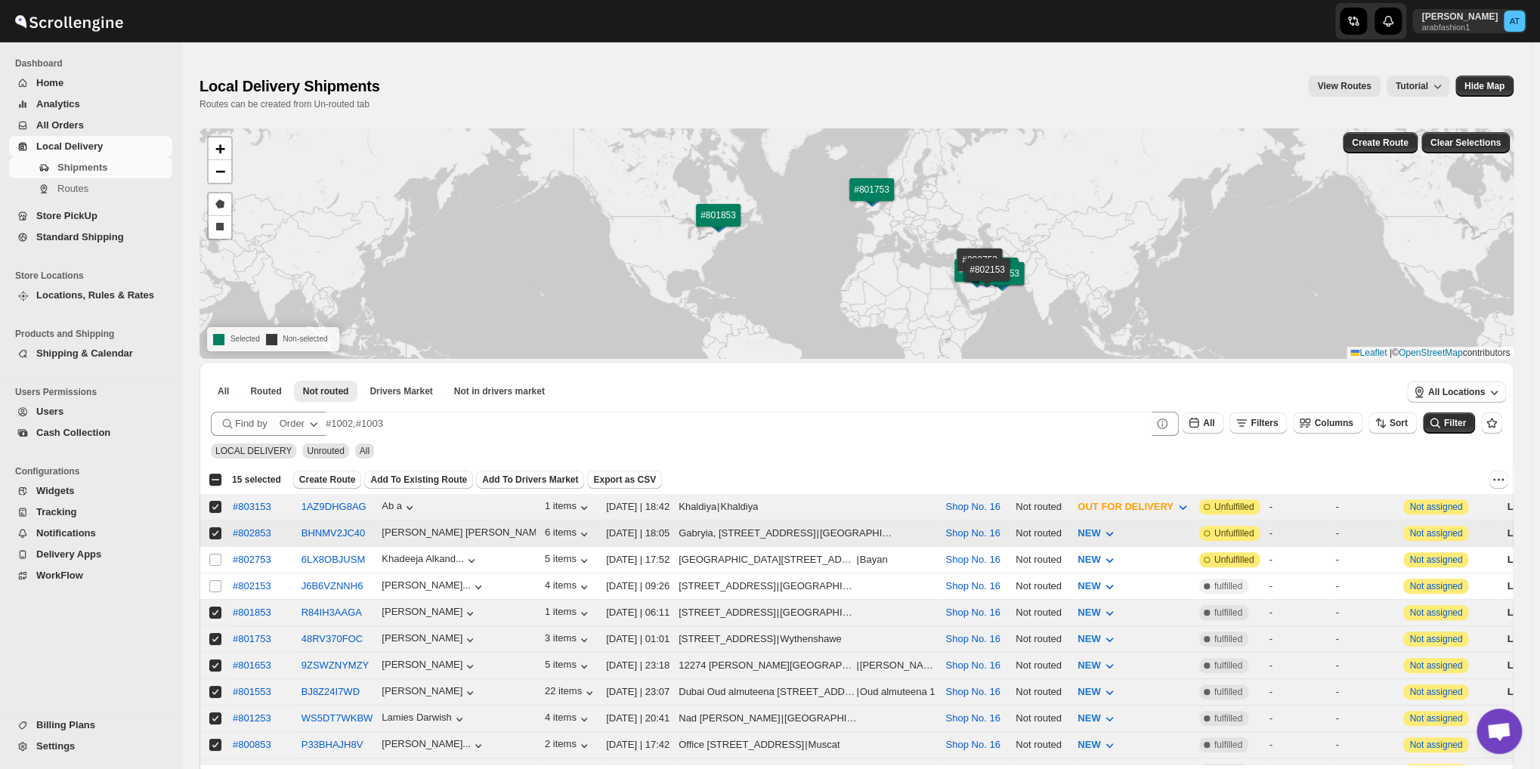
click at [219, 530] on input "Select shipment" at bounding box center [215, 533] width 12 height 12
checkbox input "false"
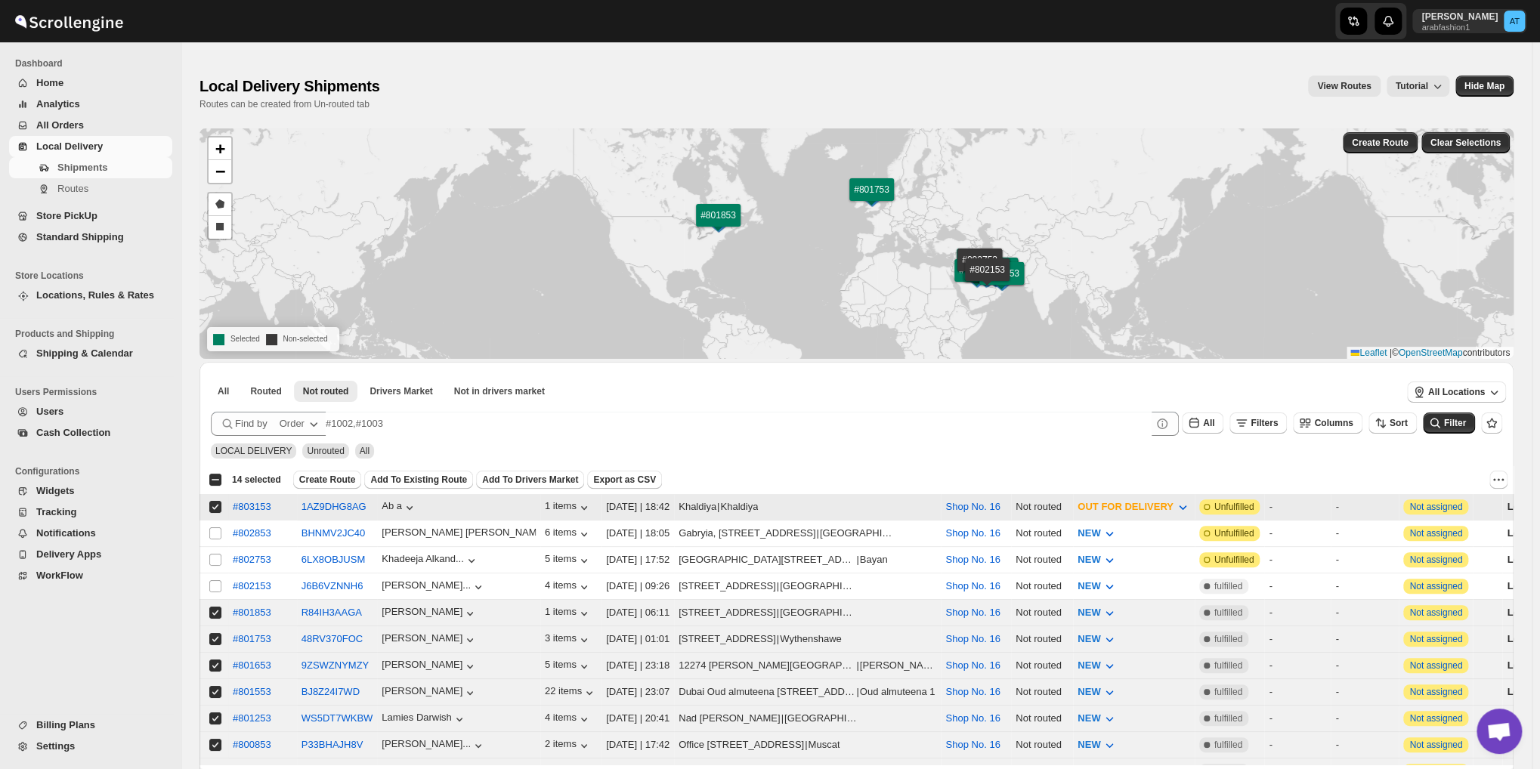
click at [216, 507] on input "Select shipment" at bounding box center [215, 507] width 12 height 12
checkbox input "false"
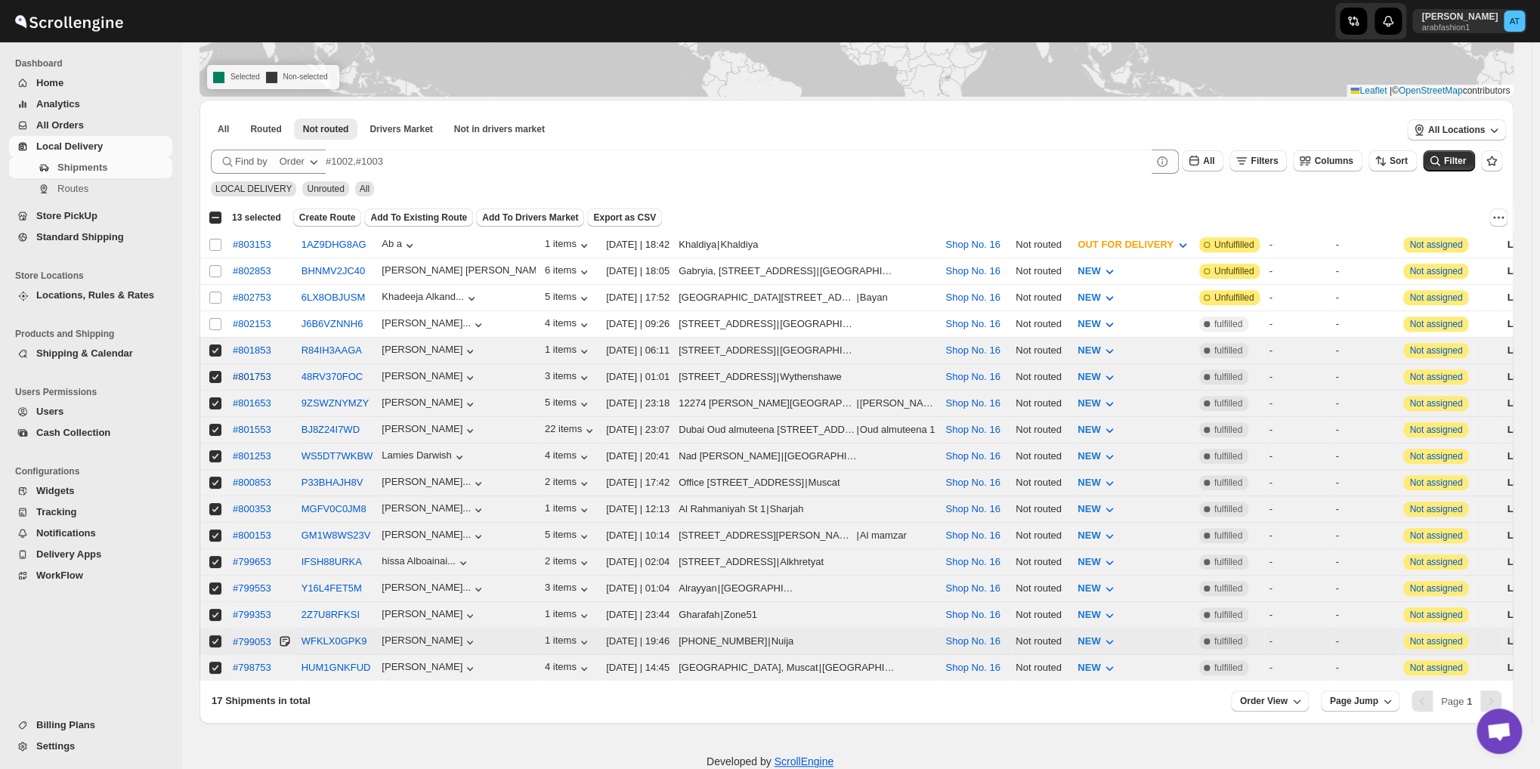
scroll to position [280, 0]
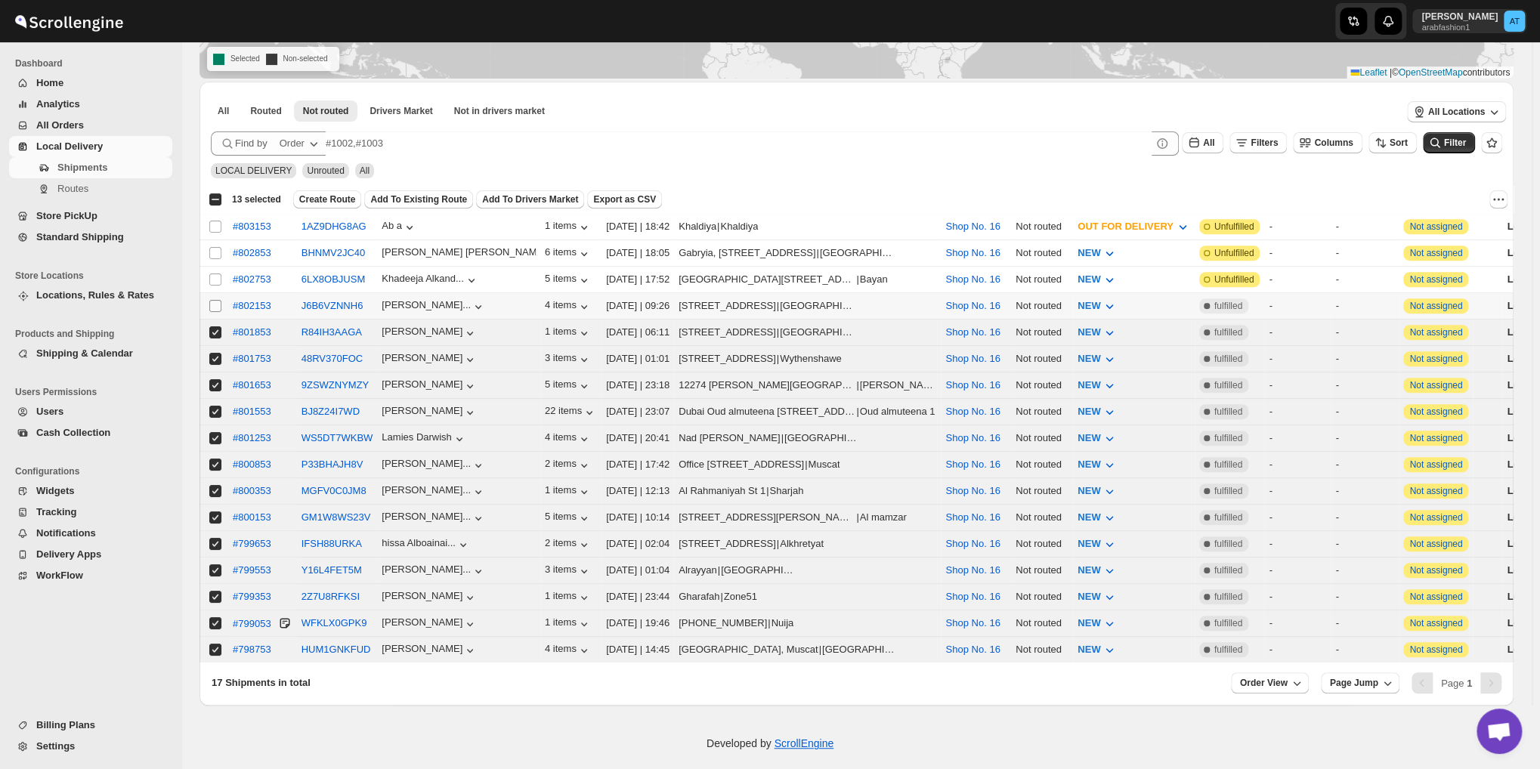
click at [209, 306] on input "Select shipment" at bounding box center [215, 306] width 12 height 12
checkbox input "true"
click at [1500, 207] on button "More actions" at bounding box center [1498, 199] width 18 height 18
click at [1462, 257] on span "MOVE TO STANDARD SHIPPING" at bounding box center [1430, 254] width 150 height 11
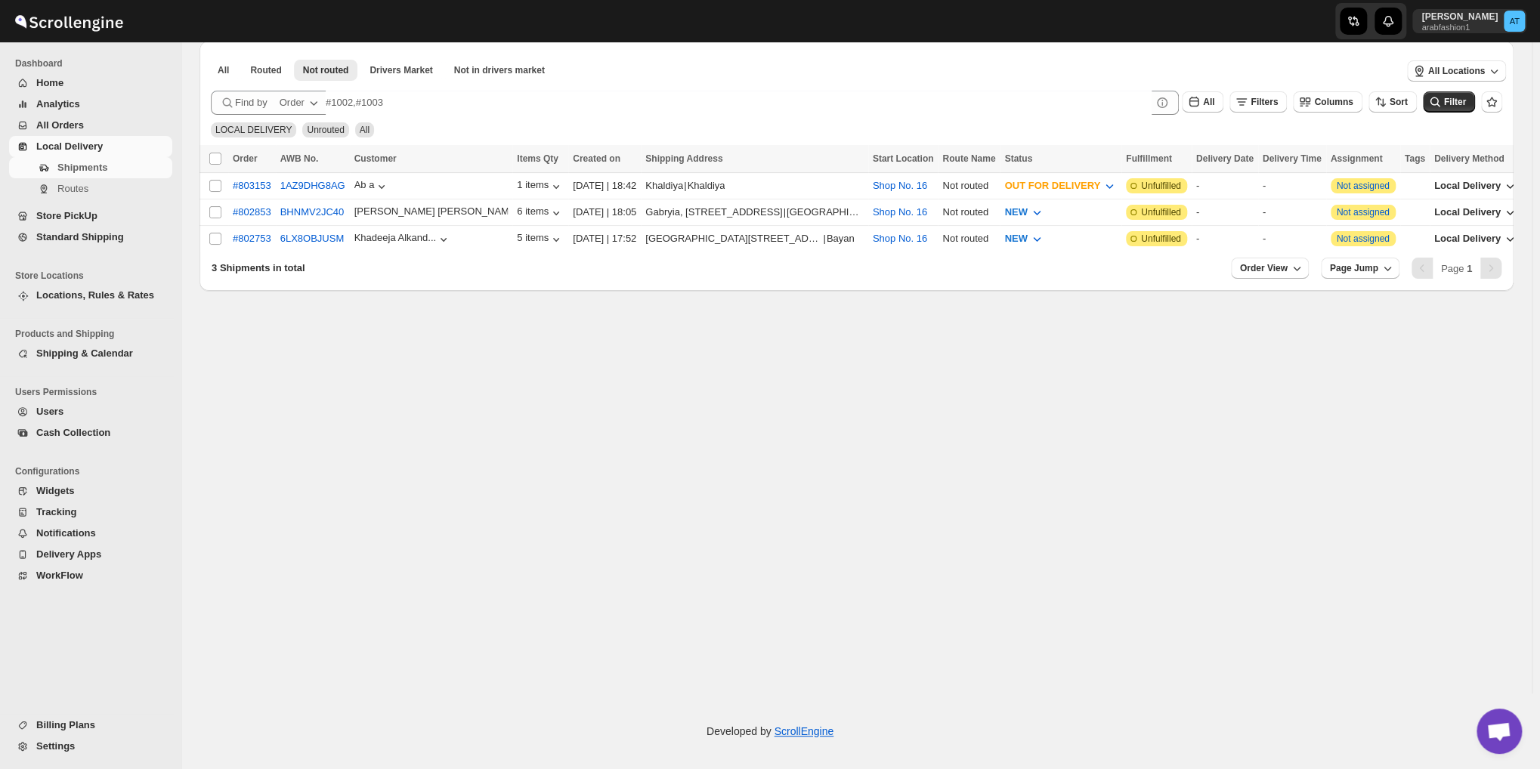
scroll to position [91, 0]
